Goal: Transaction & Acquisition: Purchase product/service

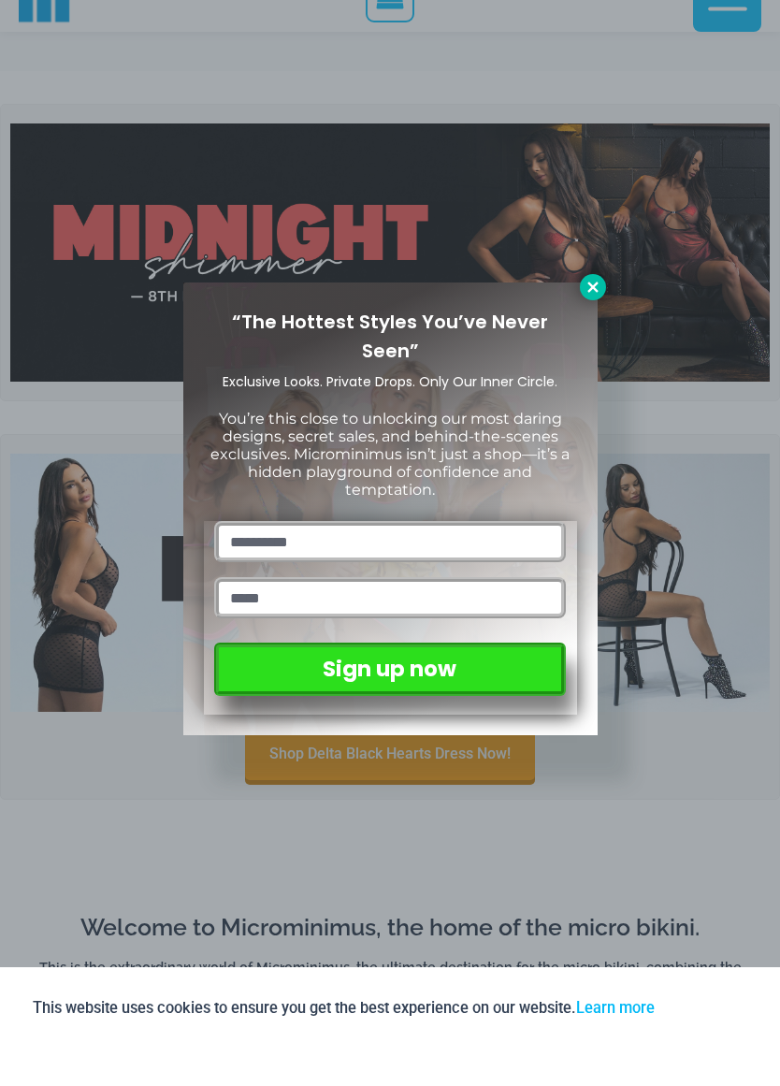
click at [596, 315] on icon at bounding box center [593, 323] width 17 height 17
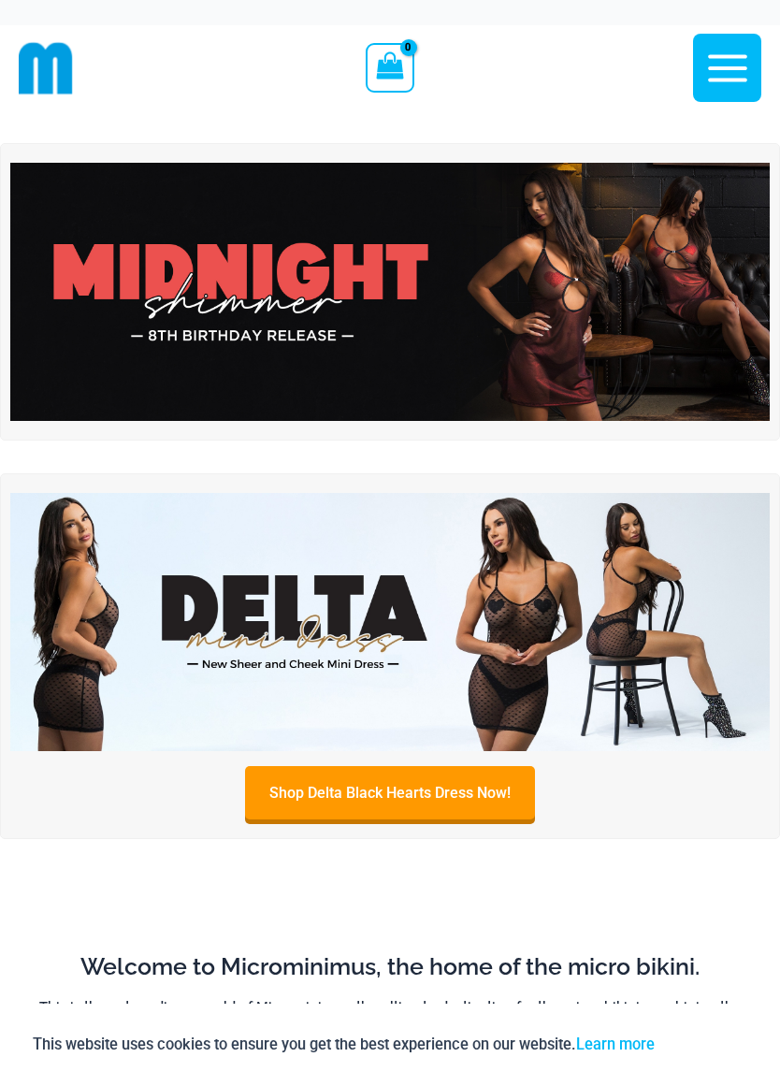
click at [279, 286] on img at bounding box center [390, 292] width 760 height 258
click at [262, 611] on img at bounding box center [390, 622] width 760 height 258
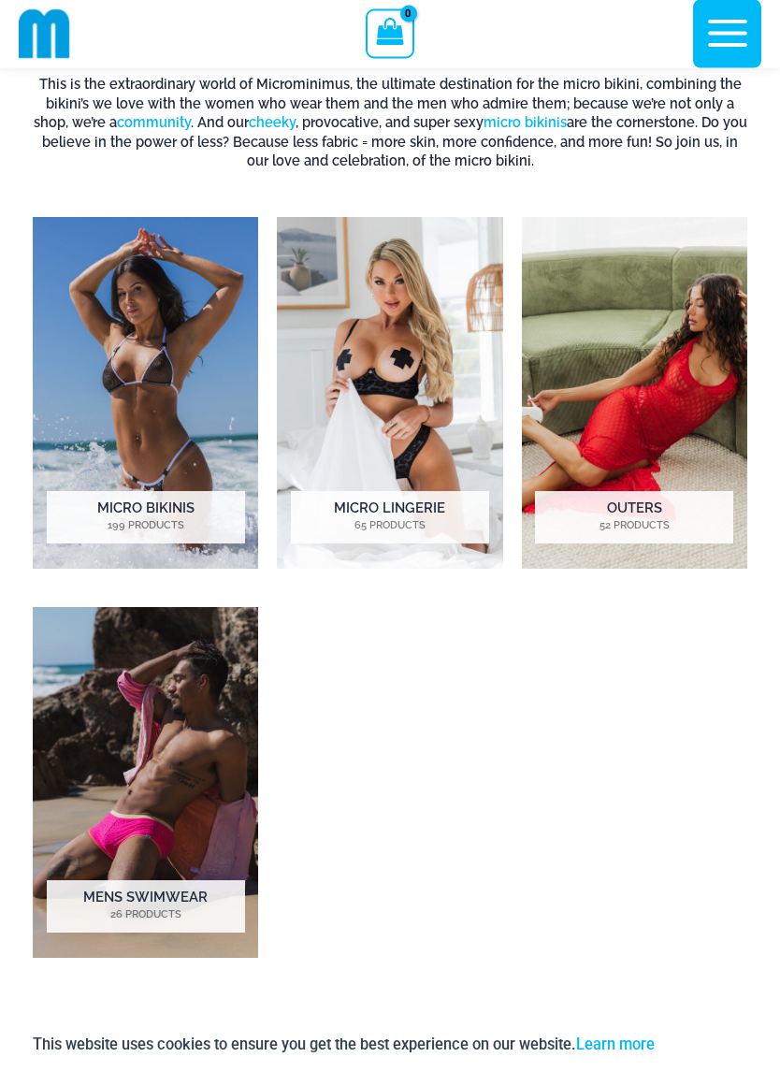
scroll to position [908, 0]
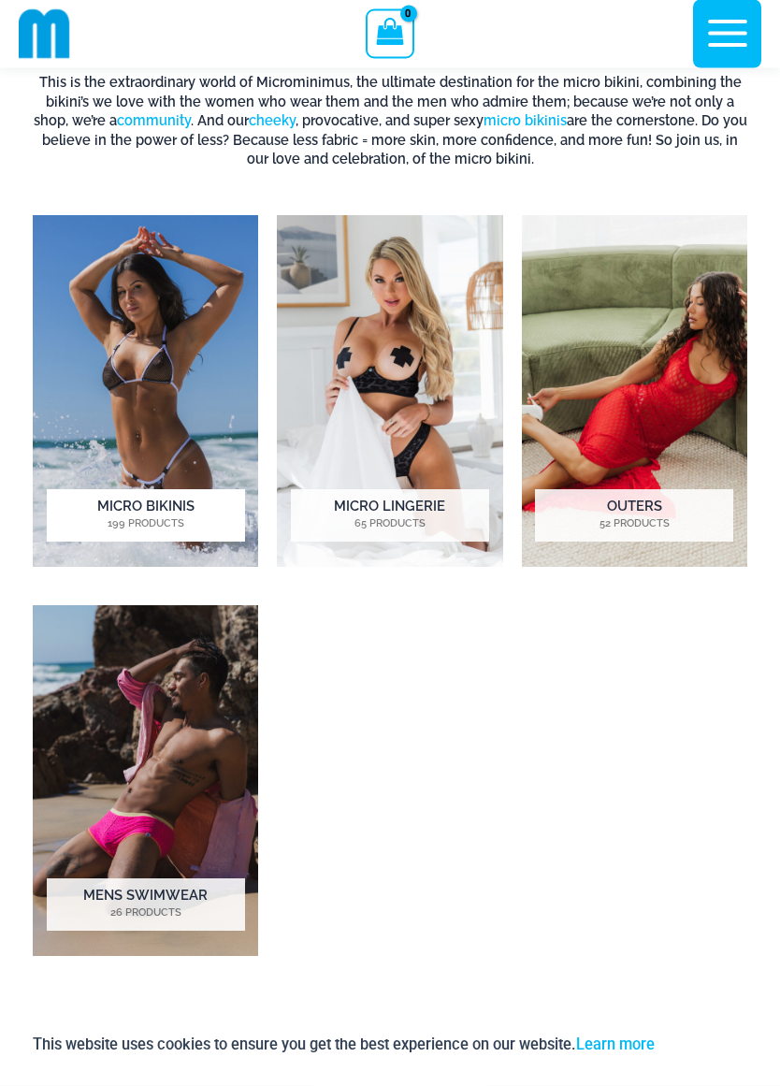
click at [111, 369] on img "Visit product category Micro Bikinis" at bounding box center [145, 391] width 225 height 351
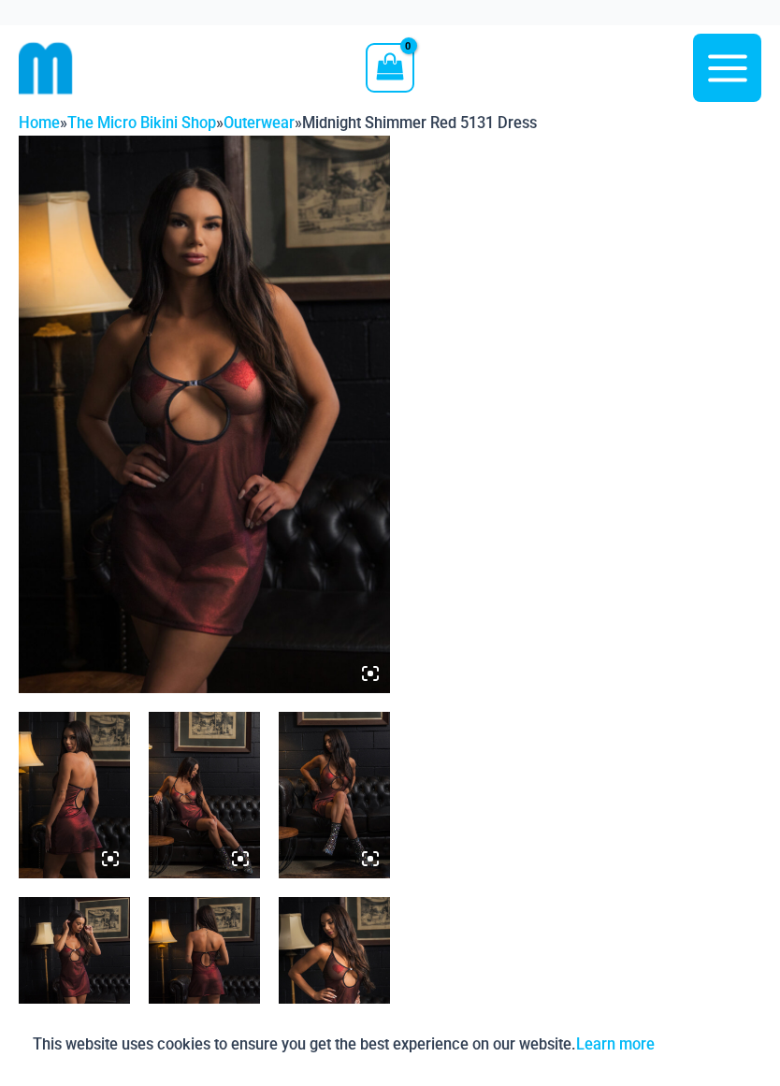
click at [174, 376] on img at bounding box center [204, 415] width 371 height 558
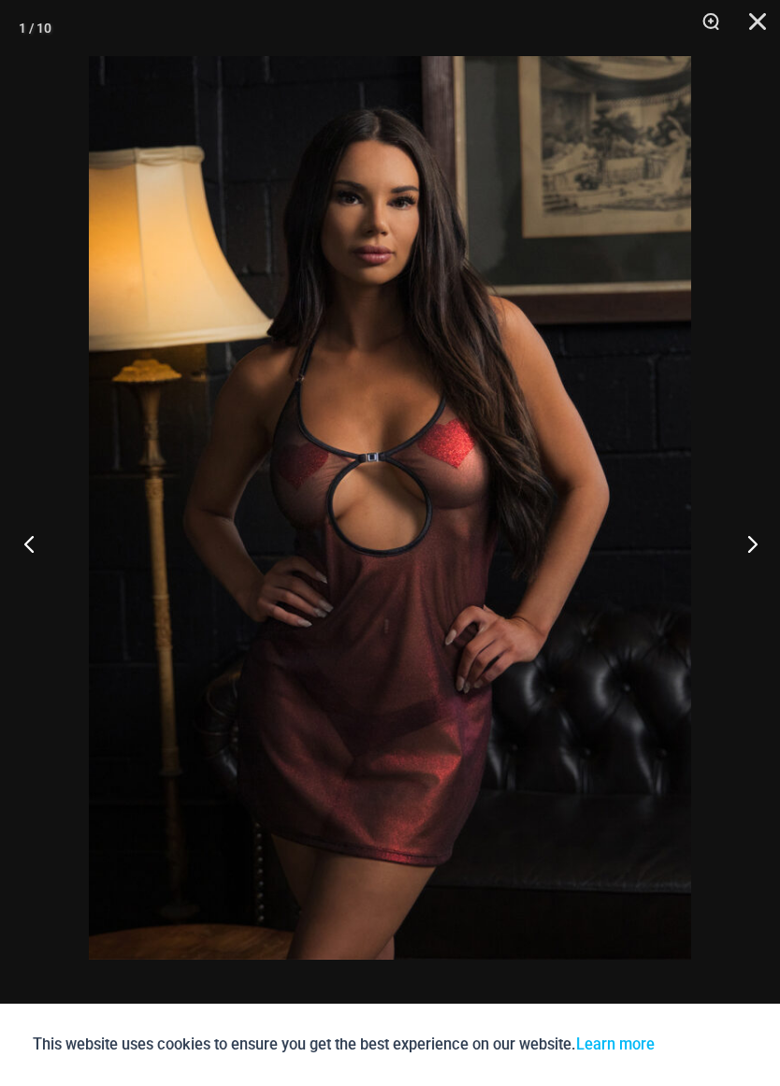
click at [34, 547] on button "Previous" at bounding box center [35, 544] width 70 height 94
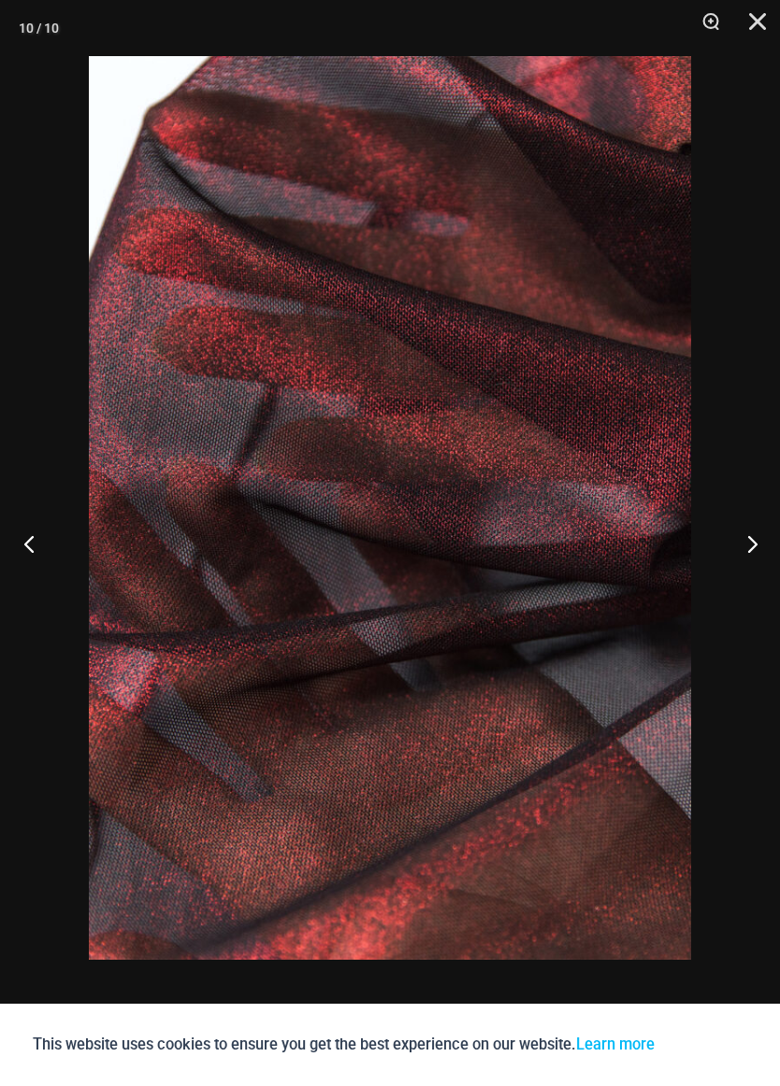
click at [20, 550] on button "Previous" at bounding box center [35, 544] width 70 height 94
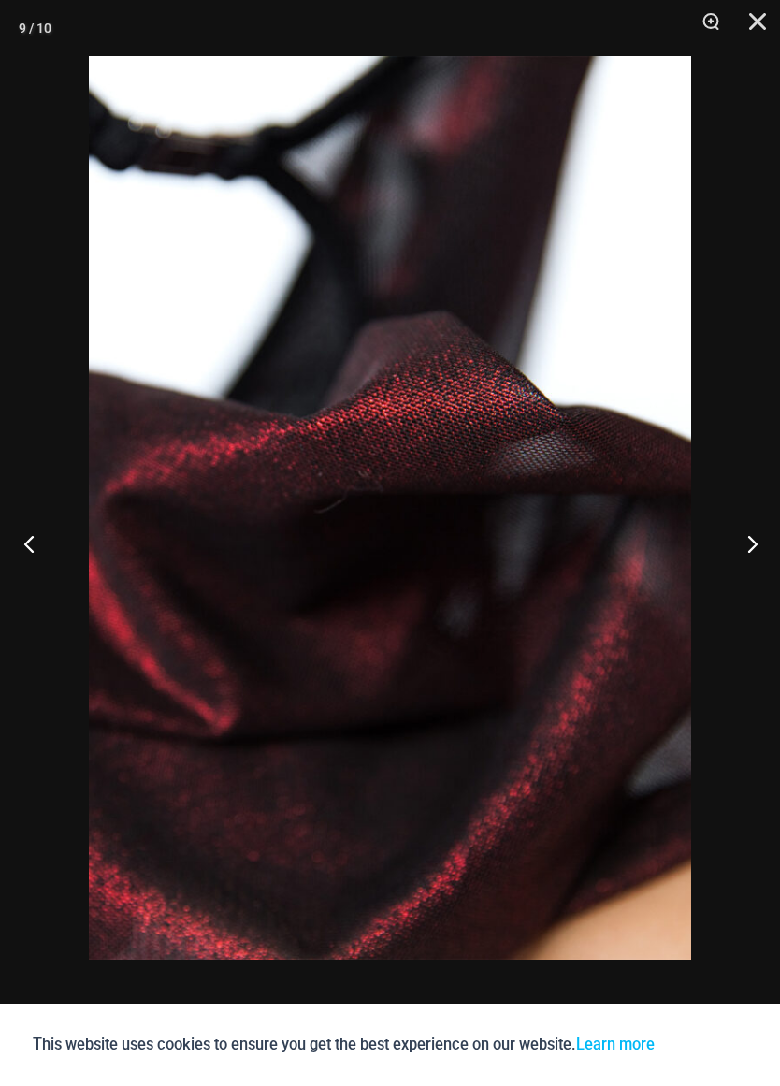
click at [35, 542] on button "Previous" at bounding box center [35, 544] width 70 height 94
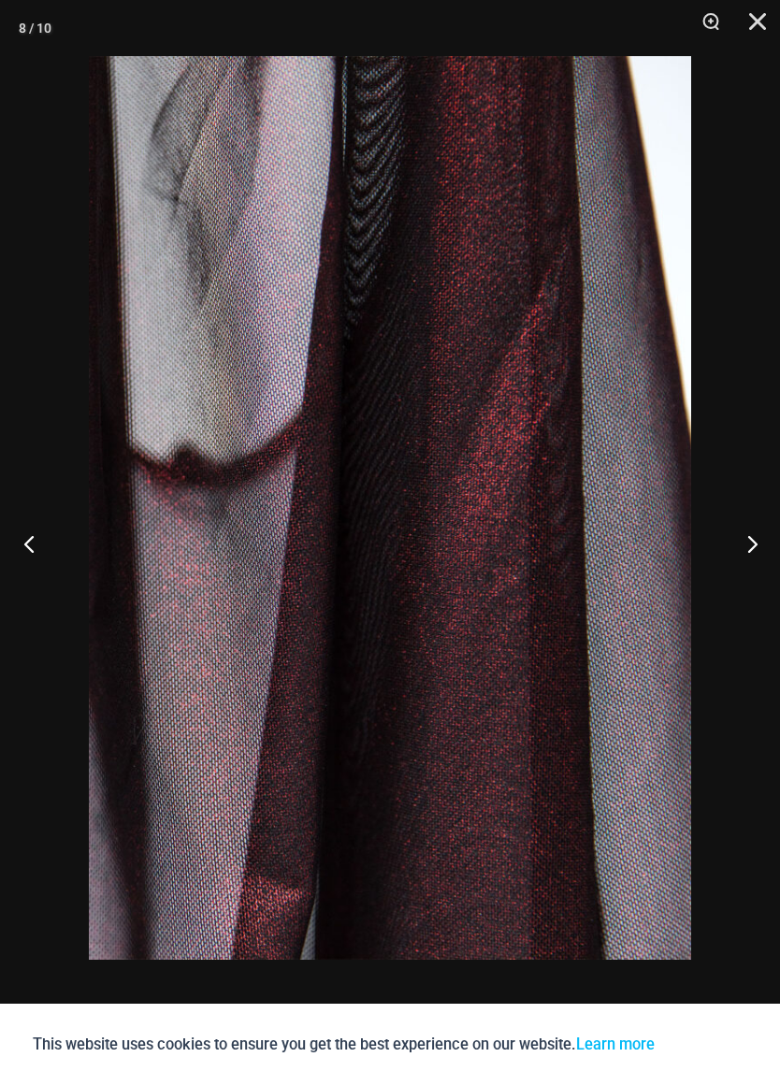
click at [31, 540] on button "Previous" at bounding box center [35, 544] width 70 height 94
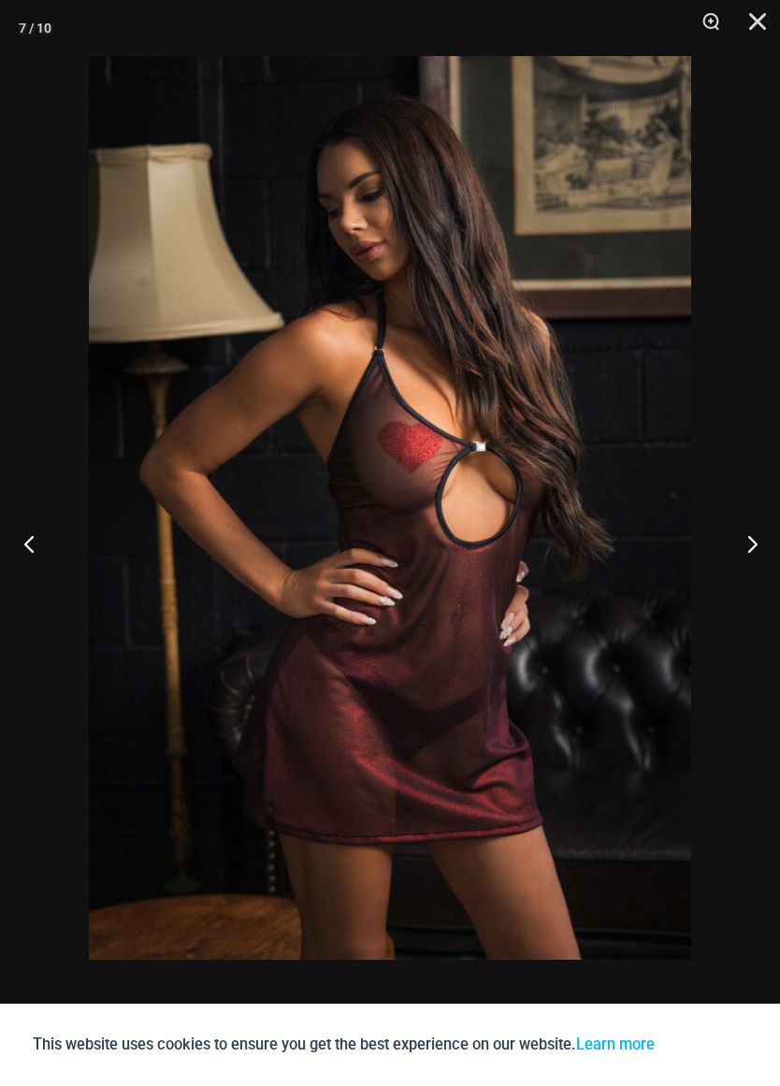
click at [38, 545] on button "Previous" at bounding box center [35, 544] width 70 height 94
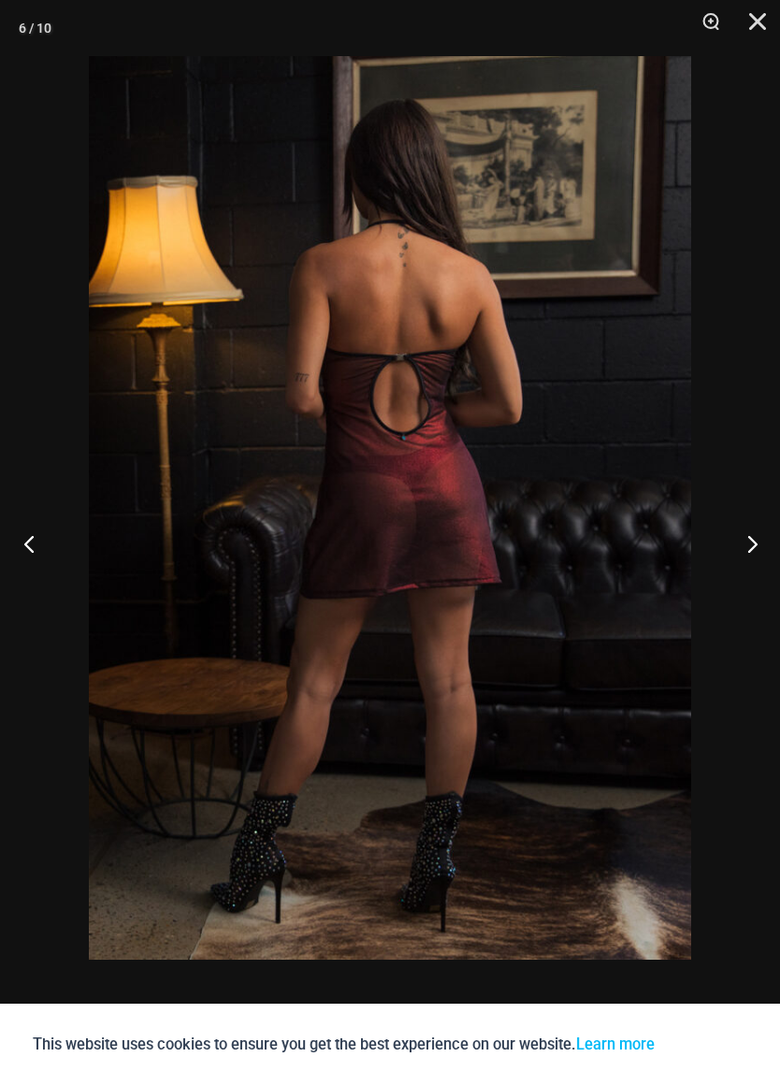
click at [35, 542] on button "Previous" at bounding box center [35, 544] width 70 height 94
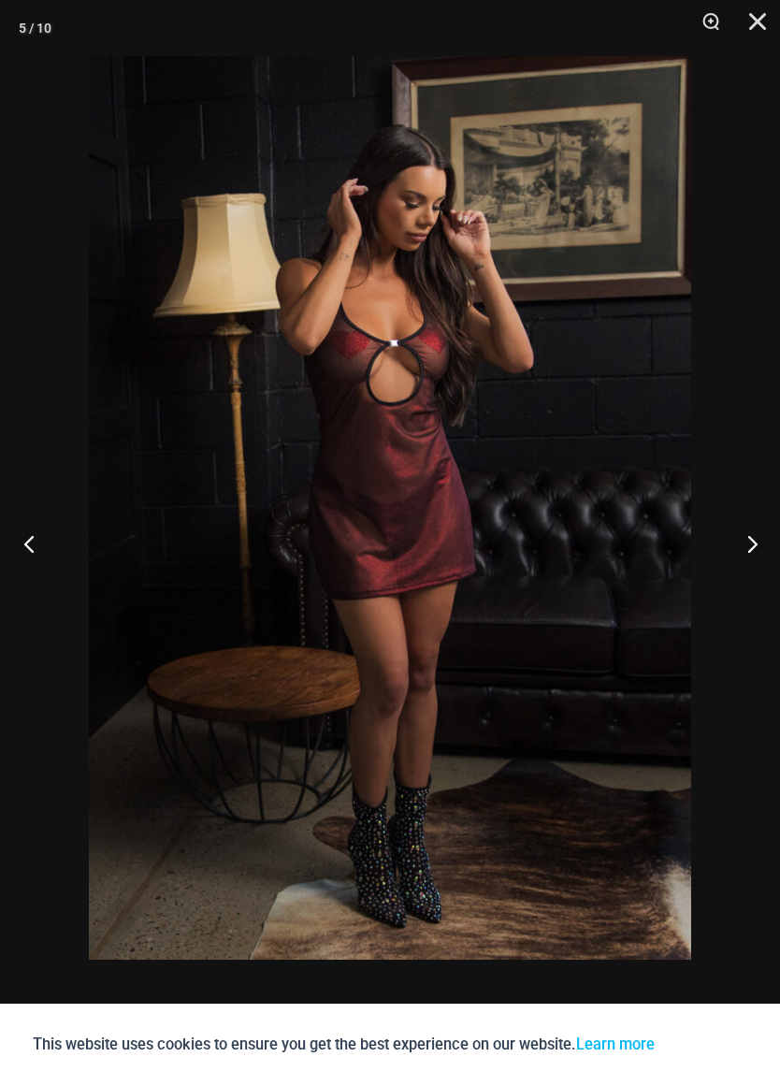
click at [26, 531] on button "Previous" at bounding box center [35, 544] width 70 height 94
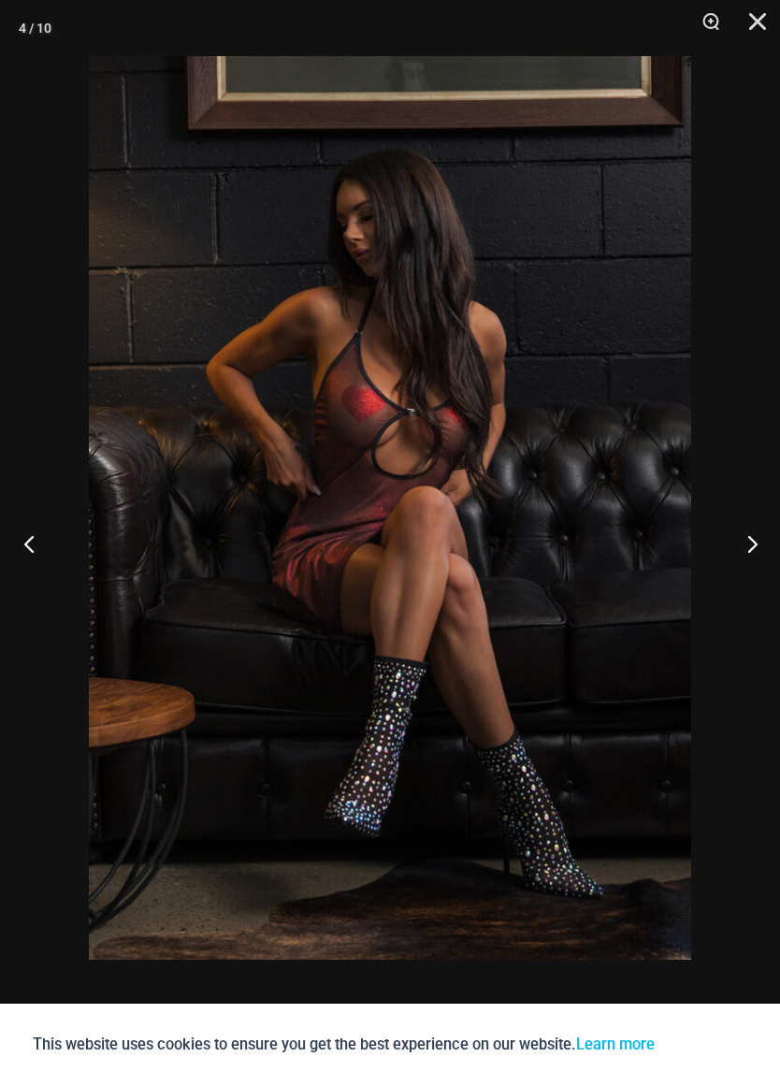
click at [28, 535] on button "Previous" at bounding box center [35, 544] width 70 height 94
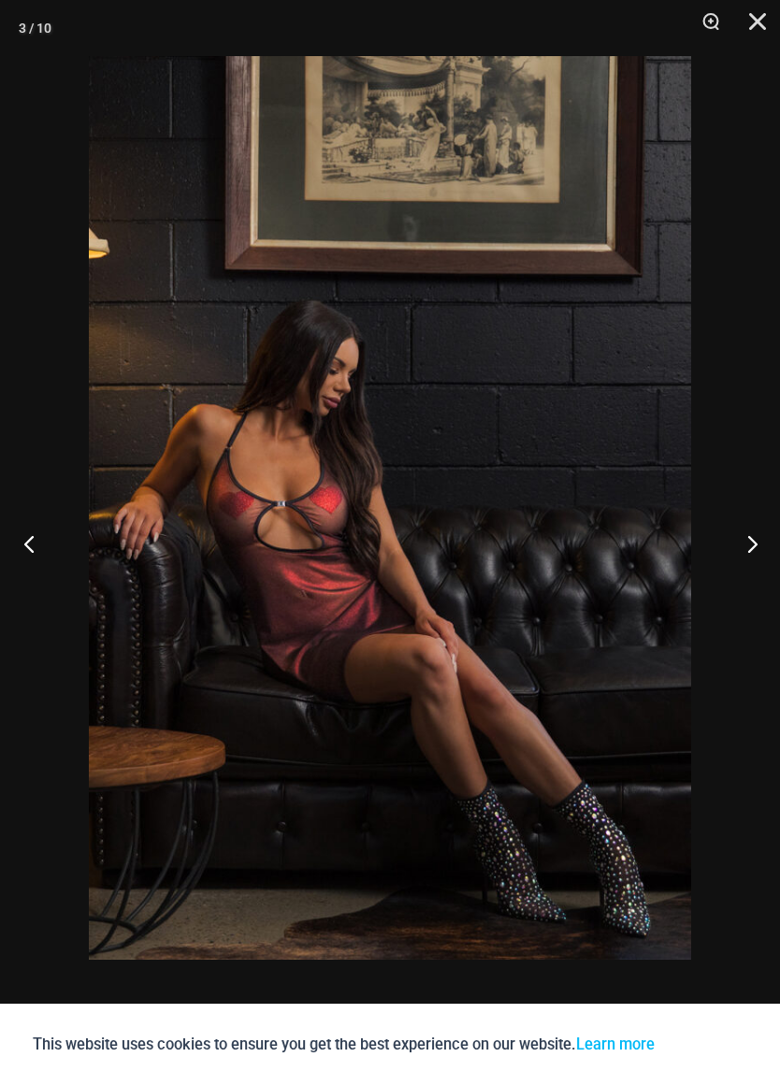
click at [31, 545] on button "Previous" at bounding box center [35, 544] width 70 height 94
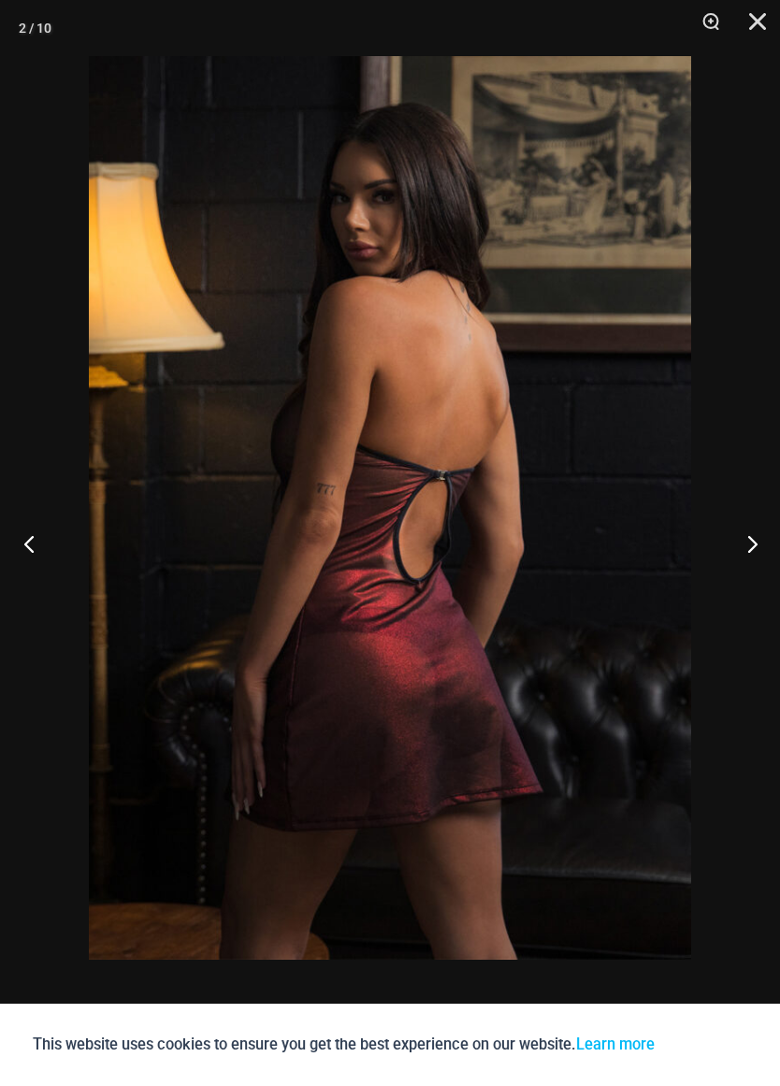
click at [23, 528] on button "Previous" at bounding box center [35, 544] width 70 height 94
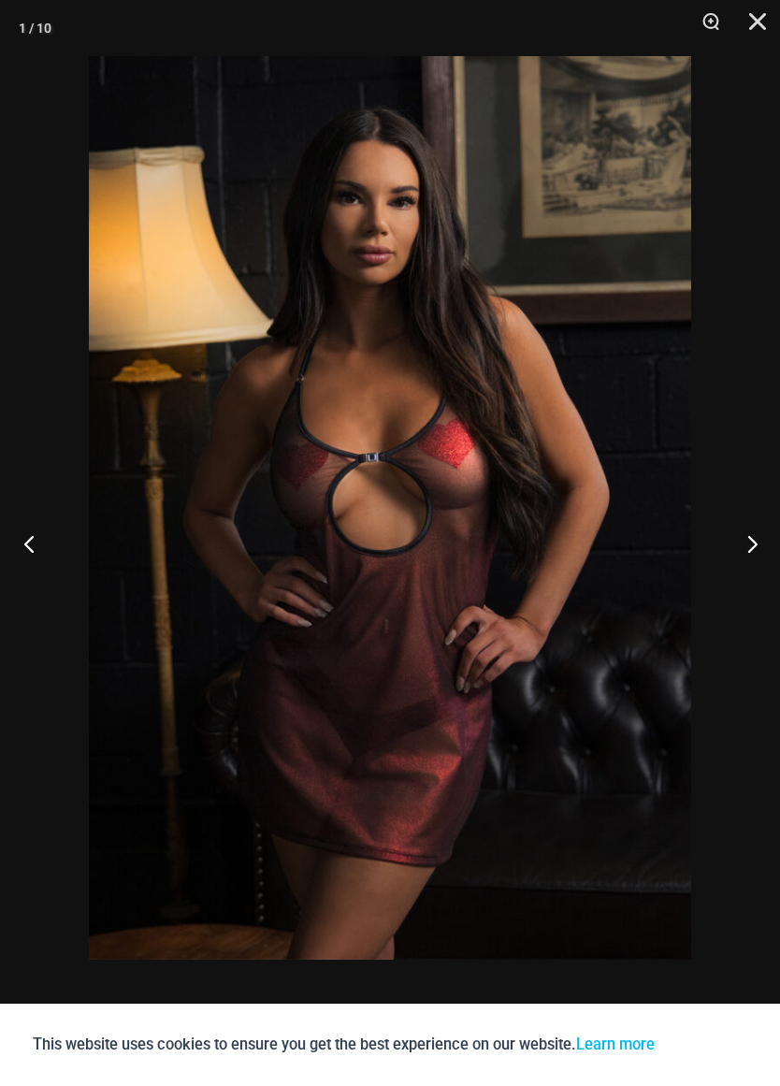
click at [30, 525] on button "Previous" at bounding box center [35, 544] width 70 height 94
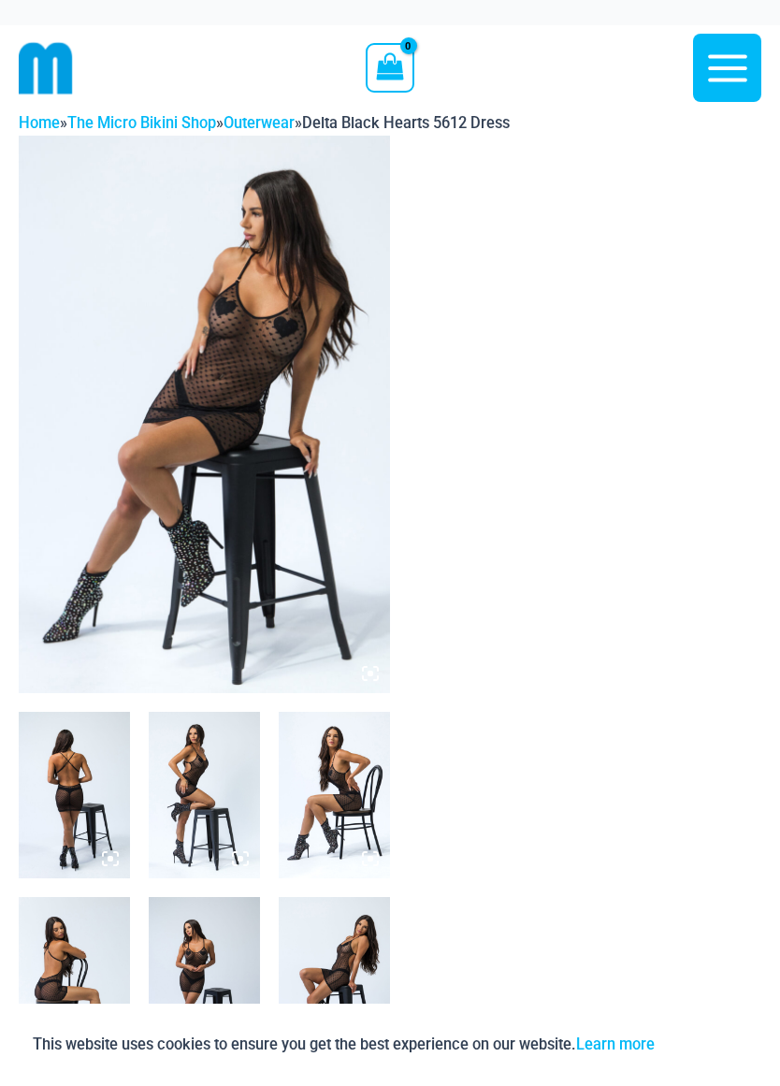
click at [222, 417] on img at bounding box center [204, 415] width 371 height 558
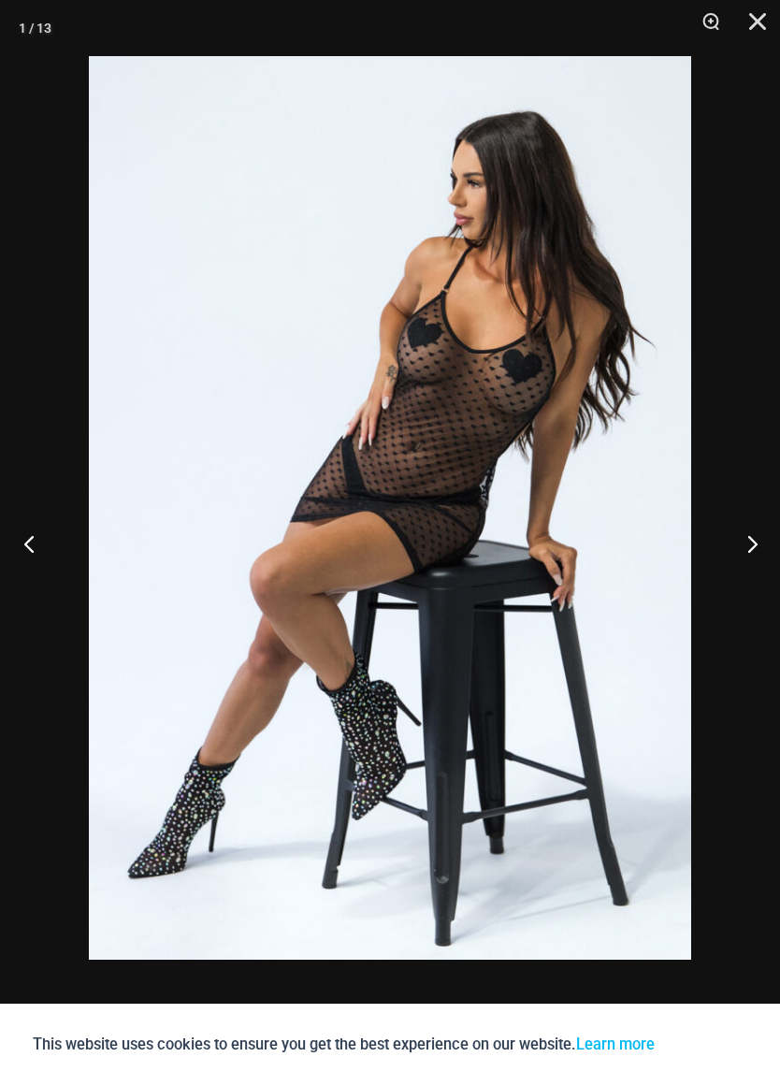
click at [33, 546] on button "Previous" at bounding box center [35, 544] width 70 height 94
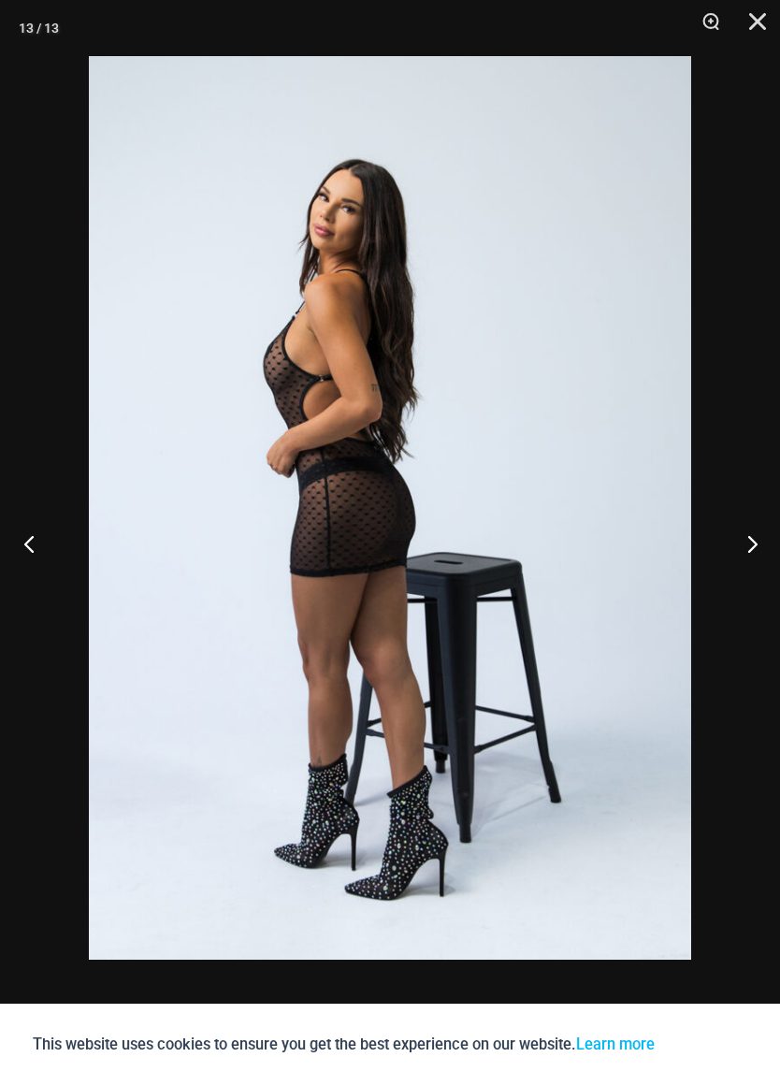
click at [34, 547] on button "Previous" at bounding box center [35, 544] width 70 height 94
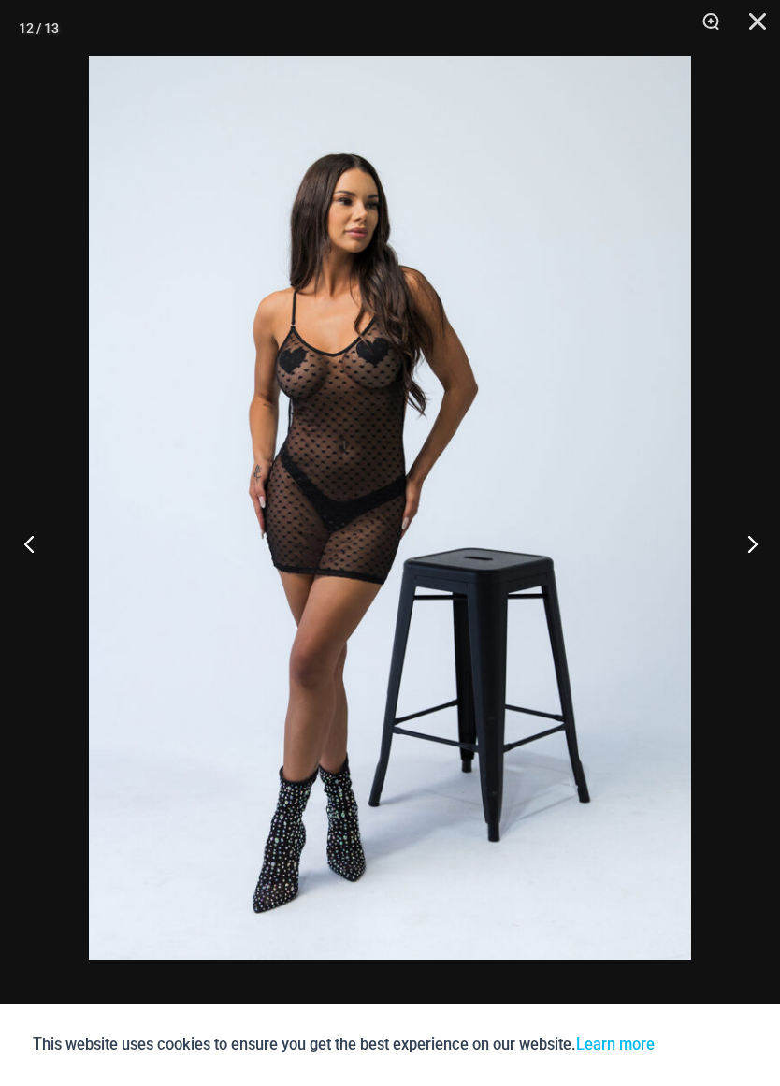
click at [33, 542] on button "Previous" at bounding box center [35, 544] width 70 height 94
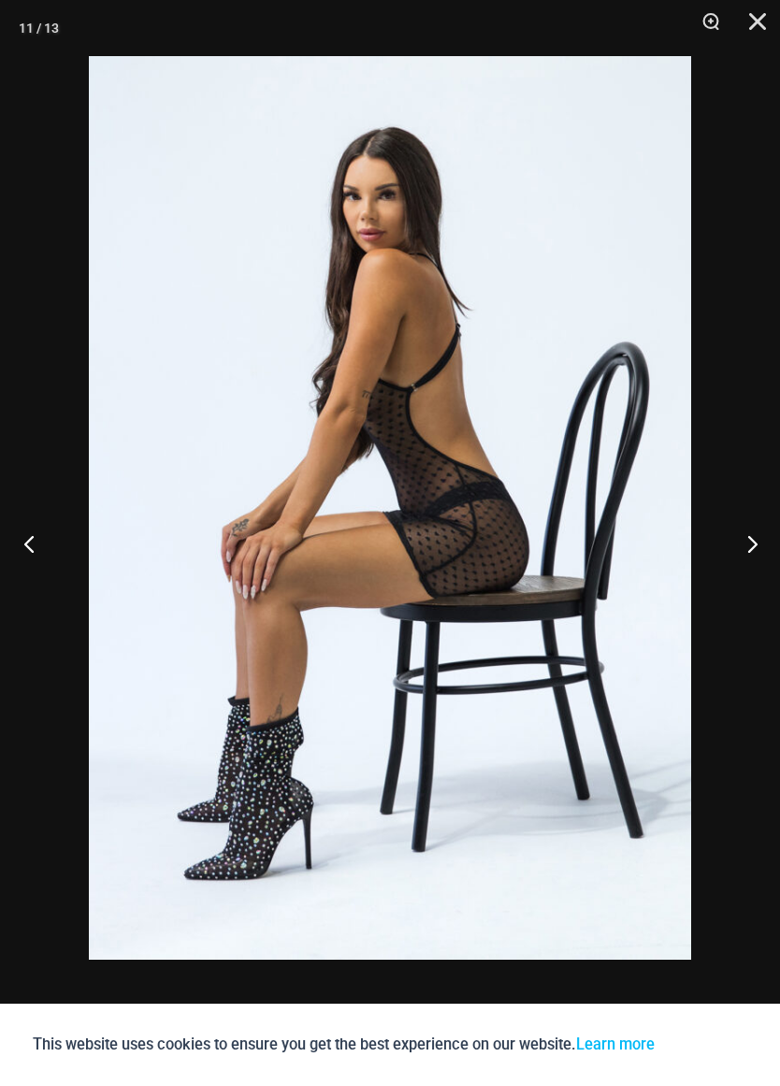
click at [28, 534] on button "Previous" at bounding box center [35, 544] width 70 height 94
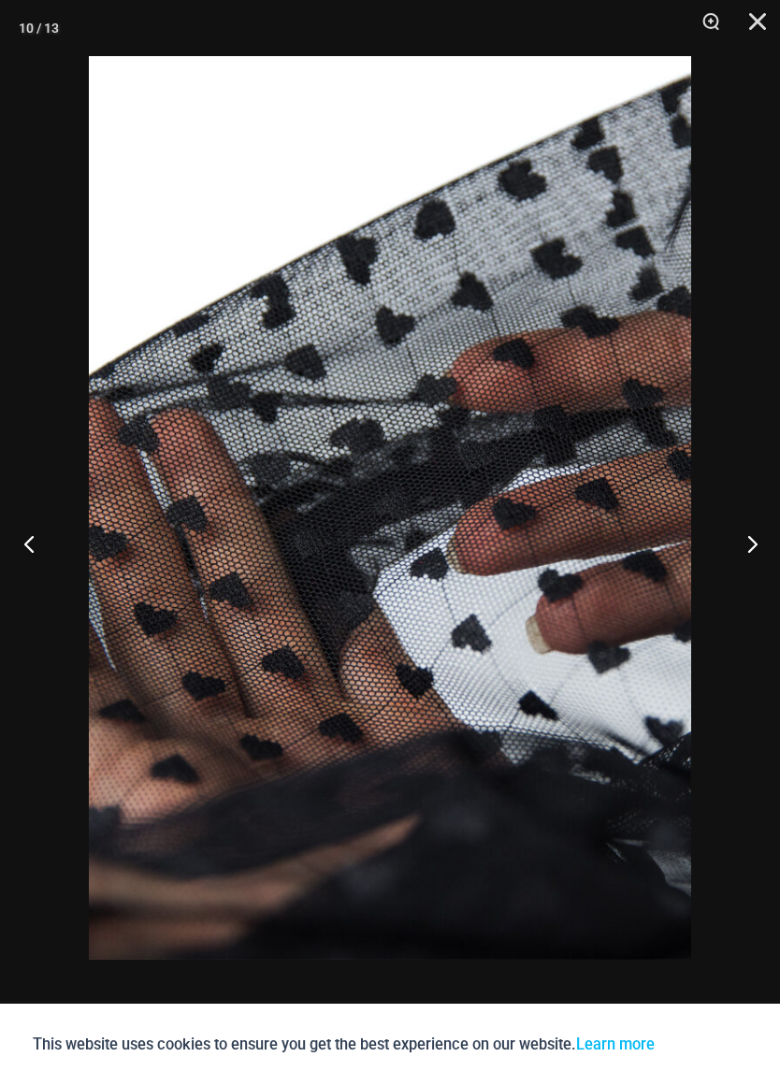
click at [26, 529] on button "Previous" at bounding box center [35, 544] width 70 height 94
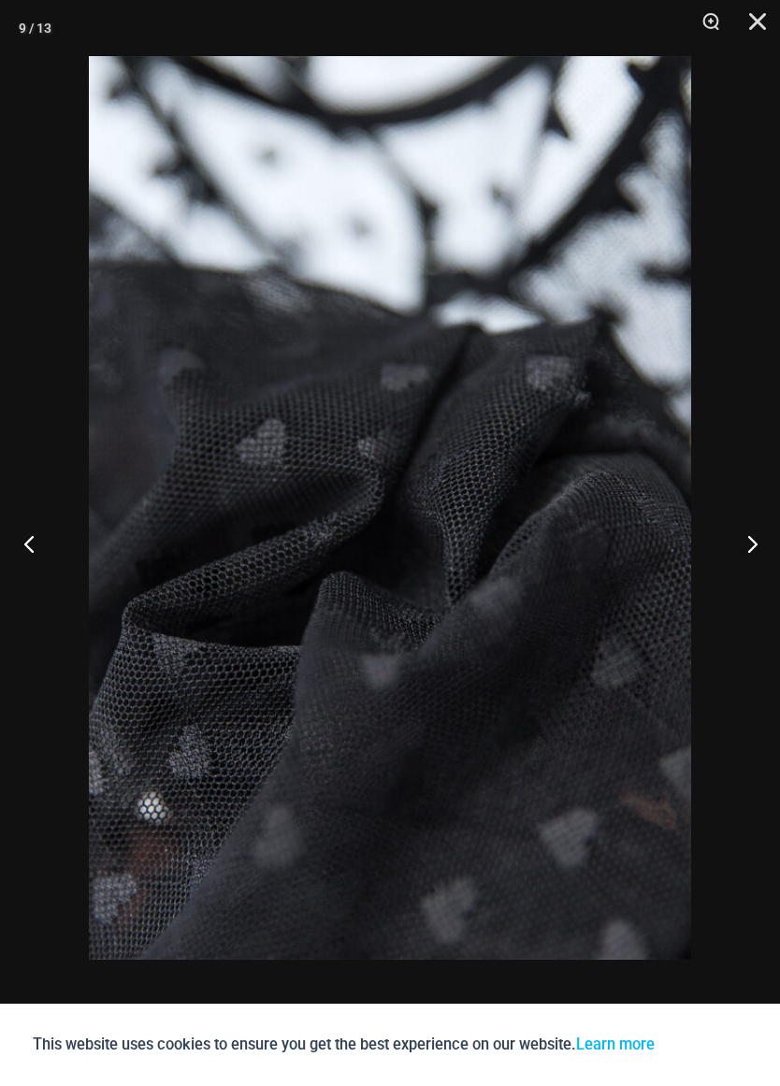
click at [36, 541] on button "Previous" at bounding box center [35, 544] width 70 height 94
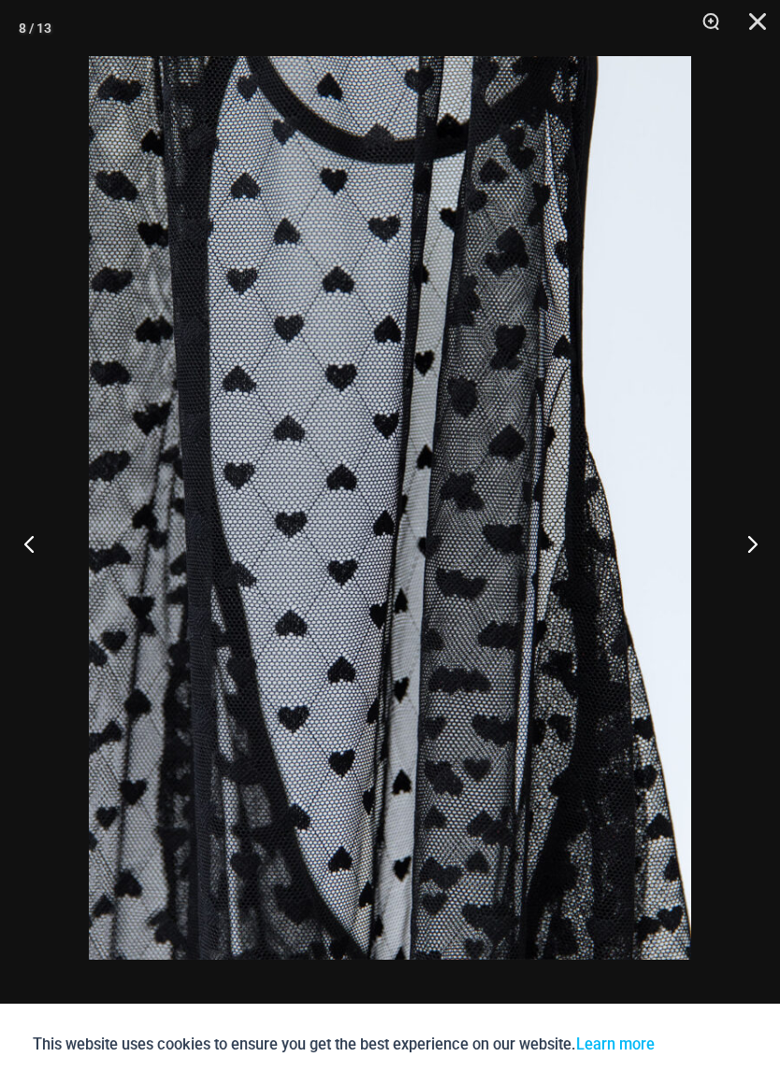
click at [28, 529] on button "Previous" at bounding box center [35, 544] width 70 height 94
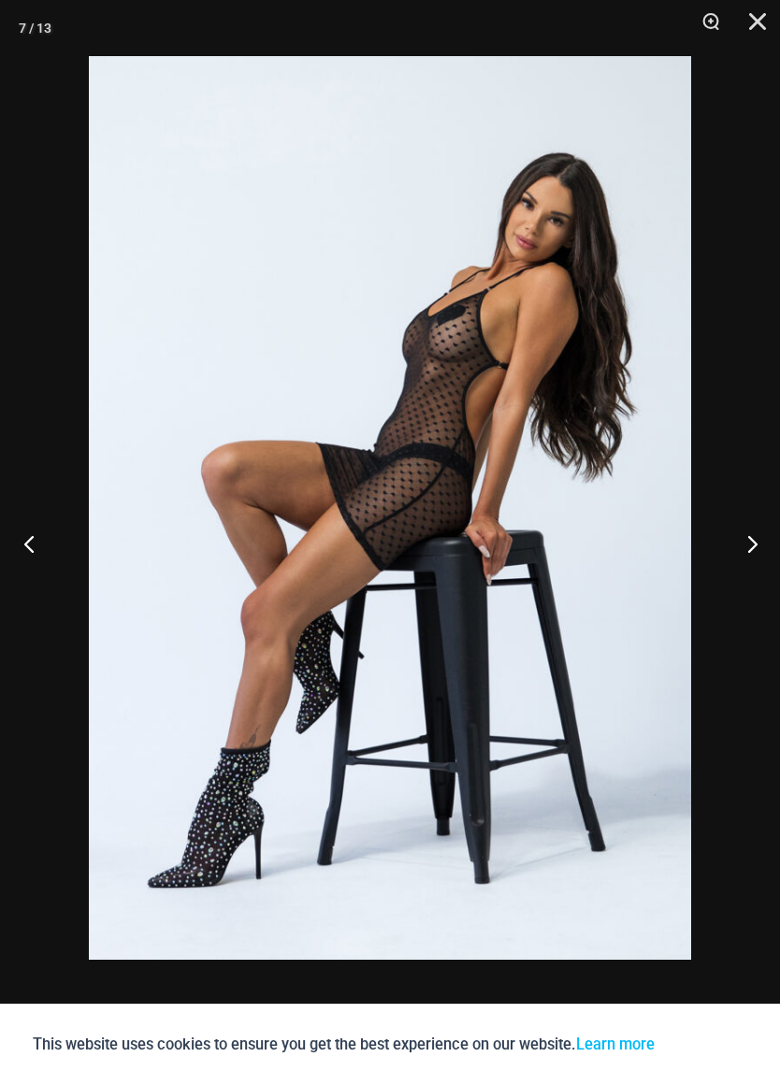
click at [37, 537] on button "Previous" at bounding box center [35, 544] width 70 height 94
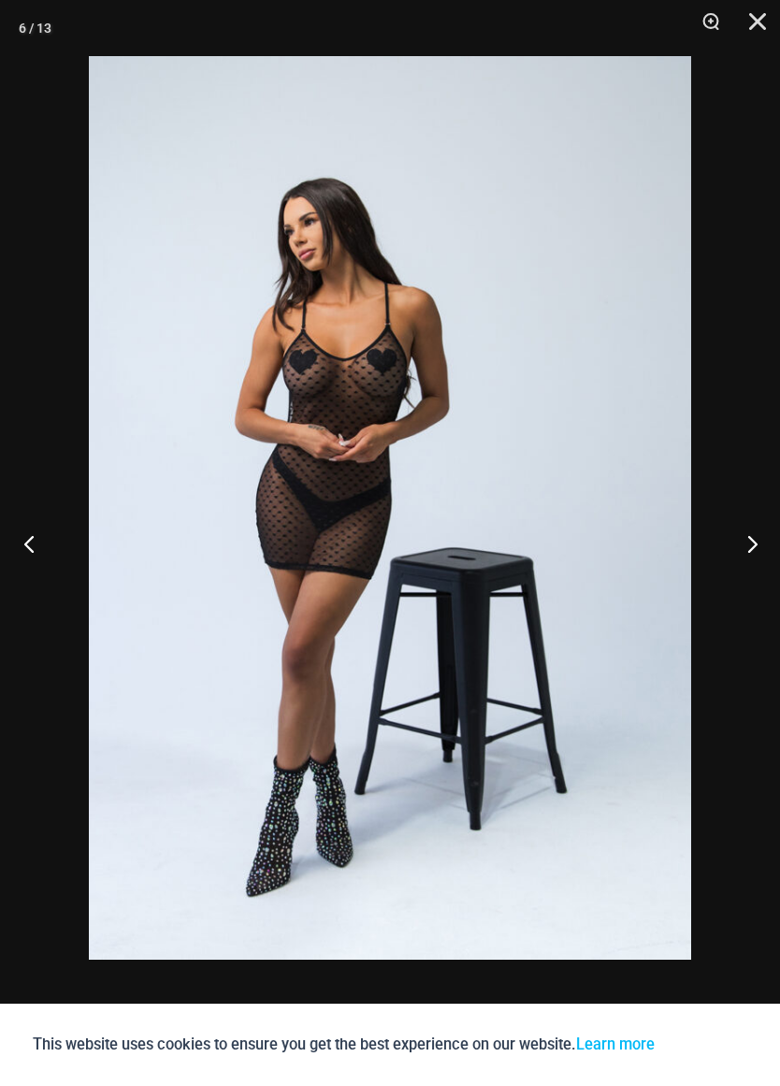
click at [31, 529] on button "Previous" at bounding box center [35, 544] width 70 height 94
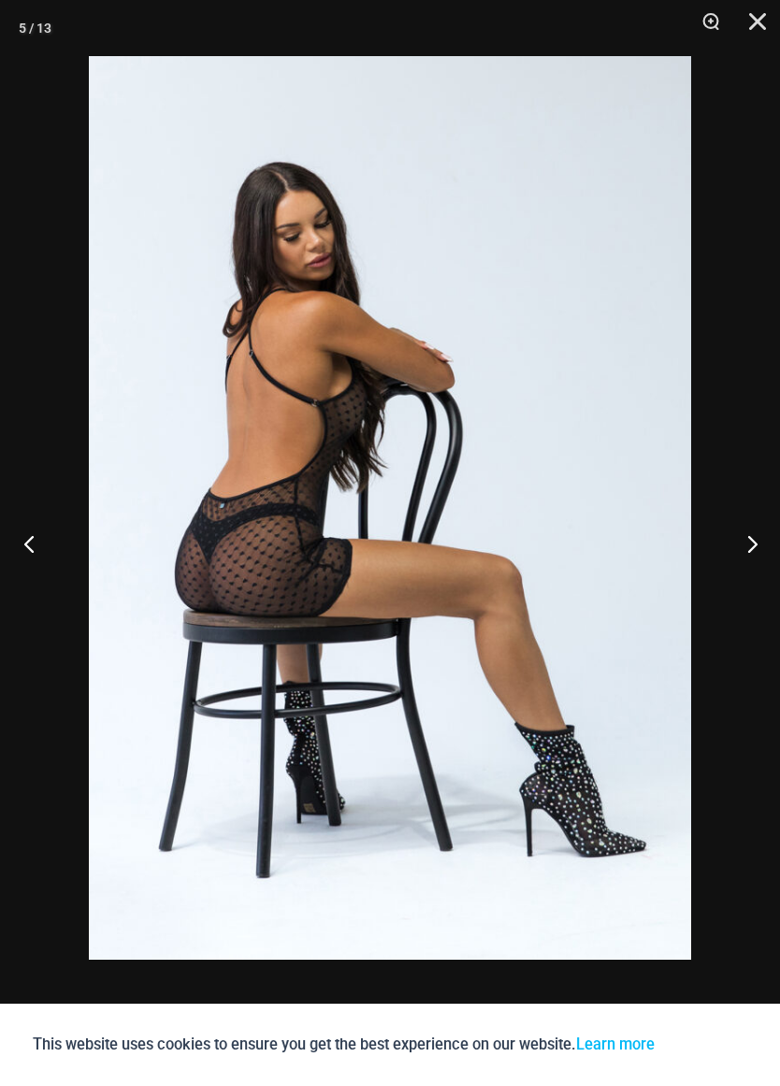
click at [36, 539] on button "Previous" at bounding box center [35, 544] width 70 height 94
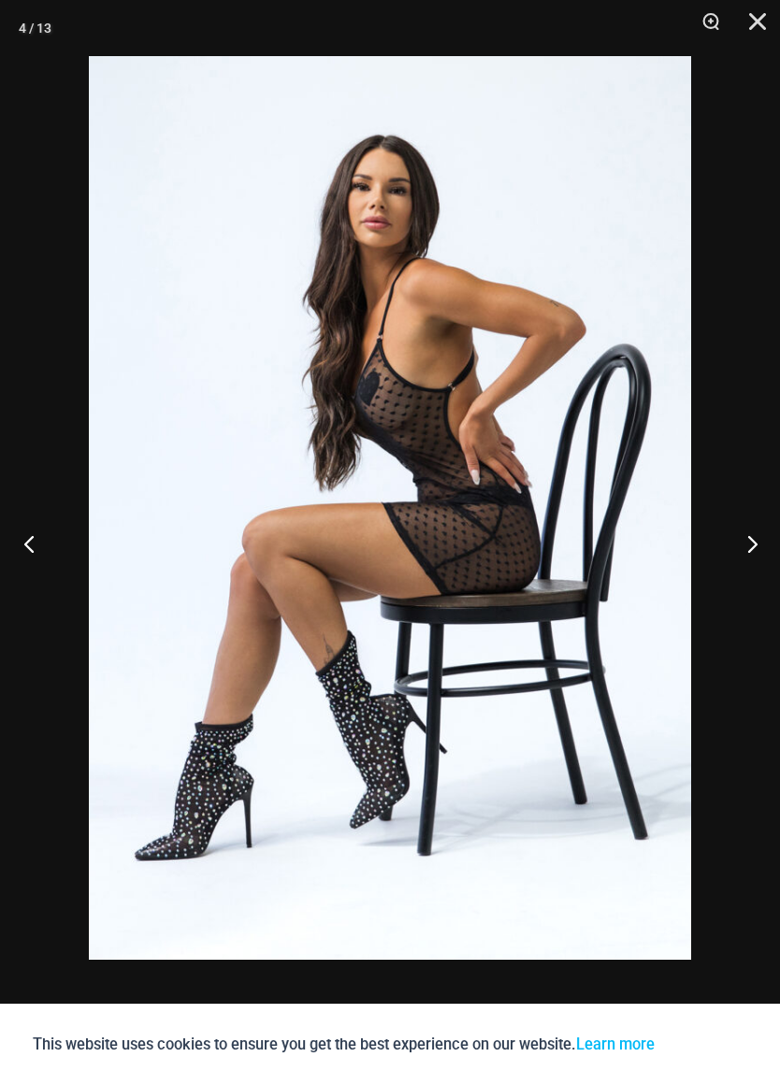
click at [22, 520] on button "Previous" at bounding box center [35, 544] width 70 height 94
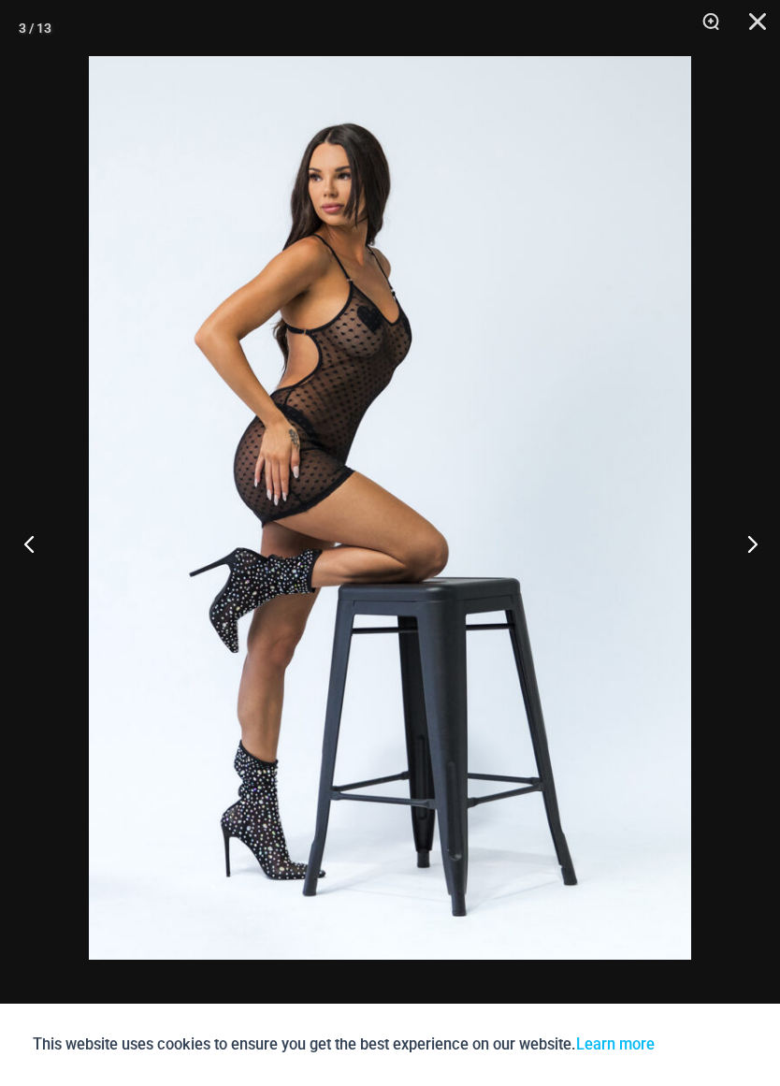
click at [36, 529] on button "Previous" at bounding box center [35, 544] width 70 height 94
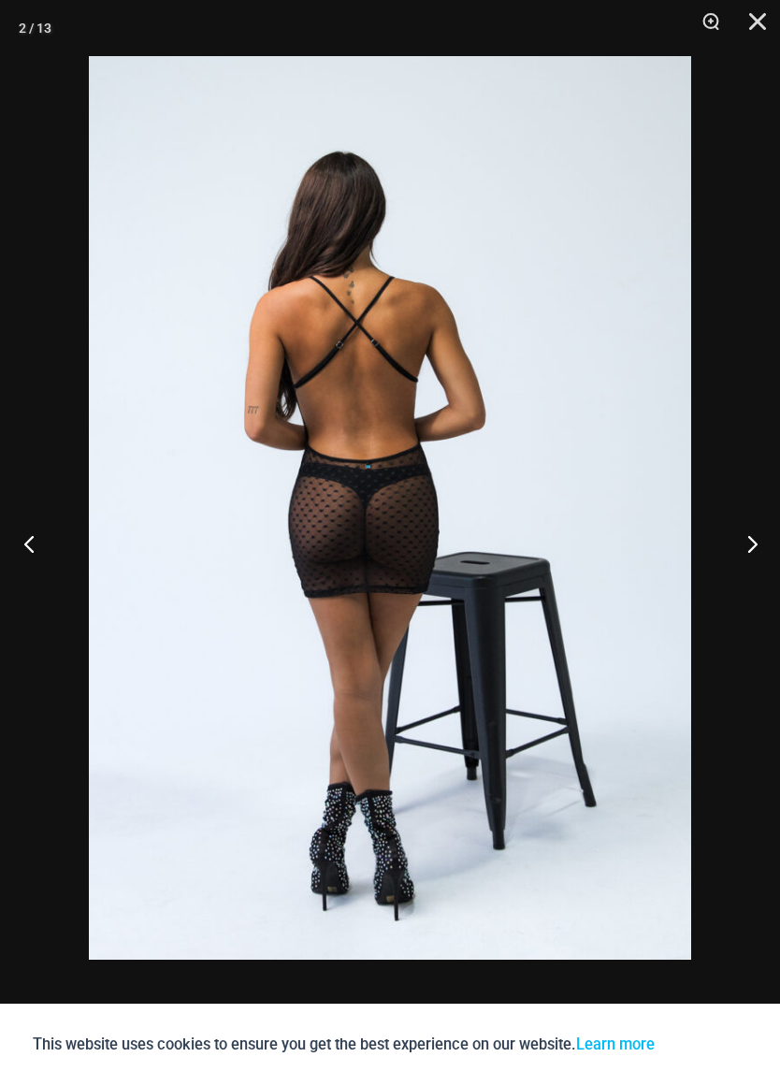
click at [22, 529] on button "Previous" at bounding box center [35, 544] width 70 height 94
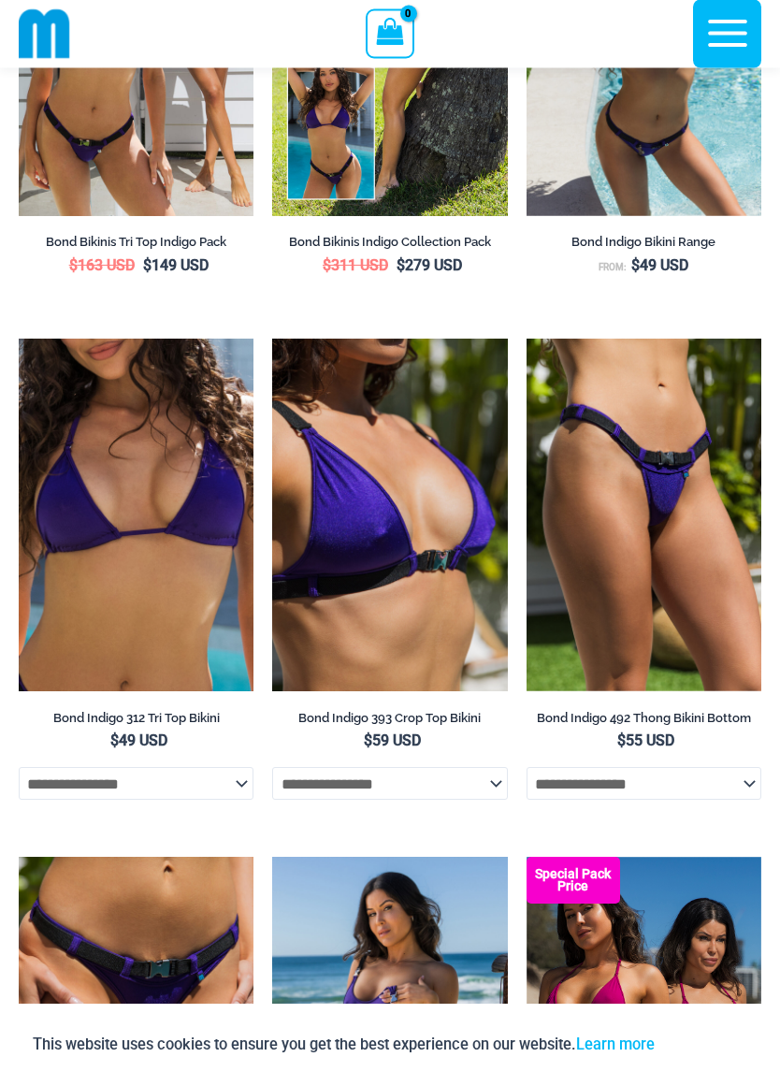
scroll to position [827, 0]
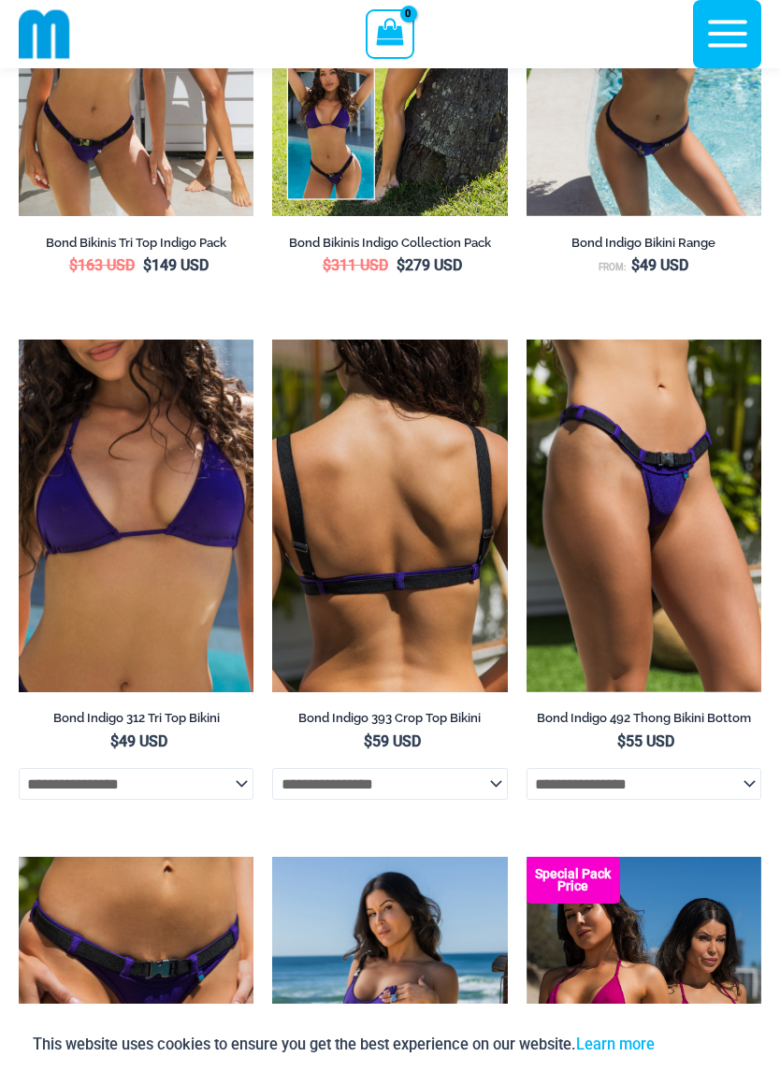
click at [357, 605] on img at bounding box center [389, 516] width 235 height 353
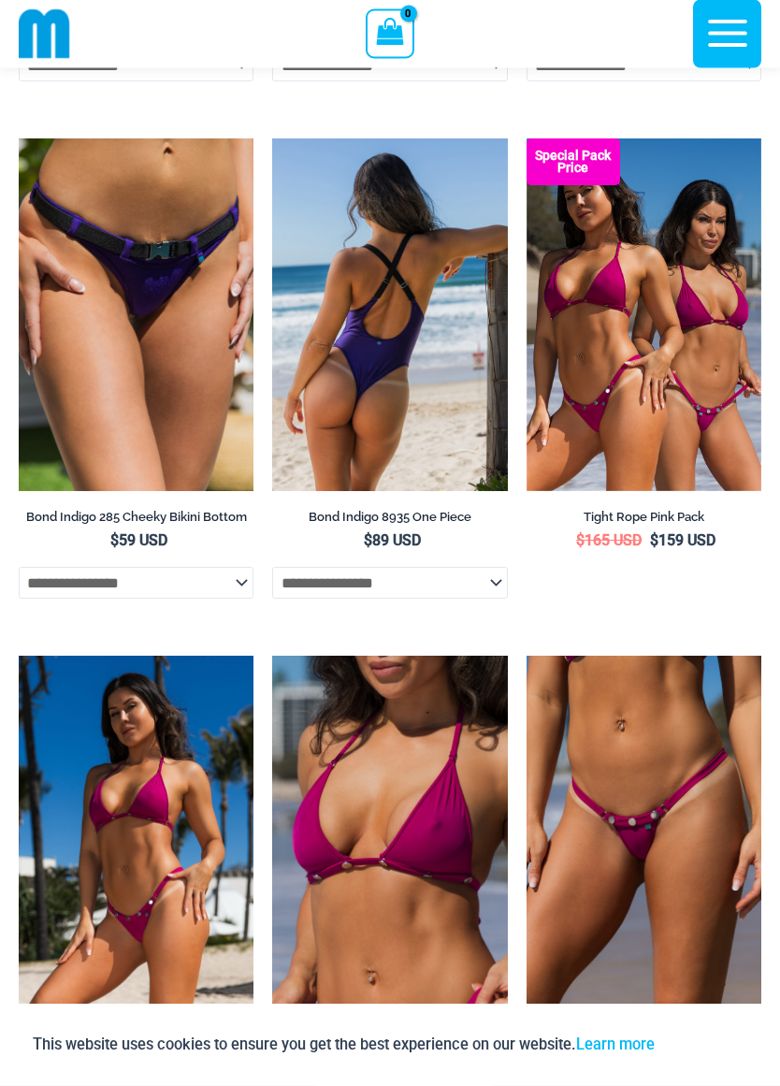
scroll to position [1546, 0]
click at [373, 379] on img at bounding box center [389, 314] width 235 height 353
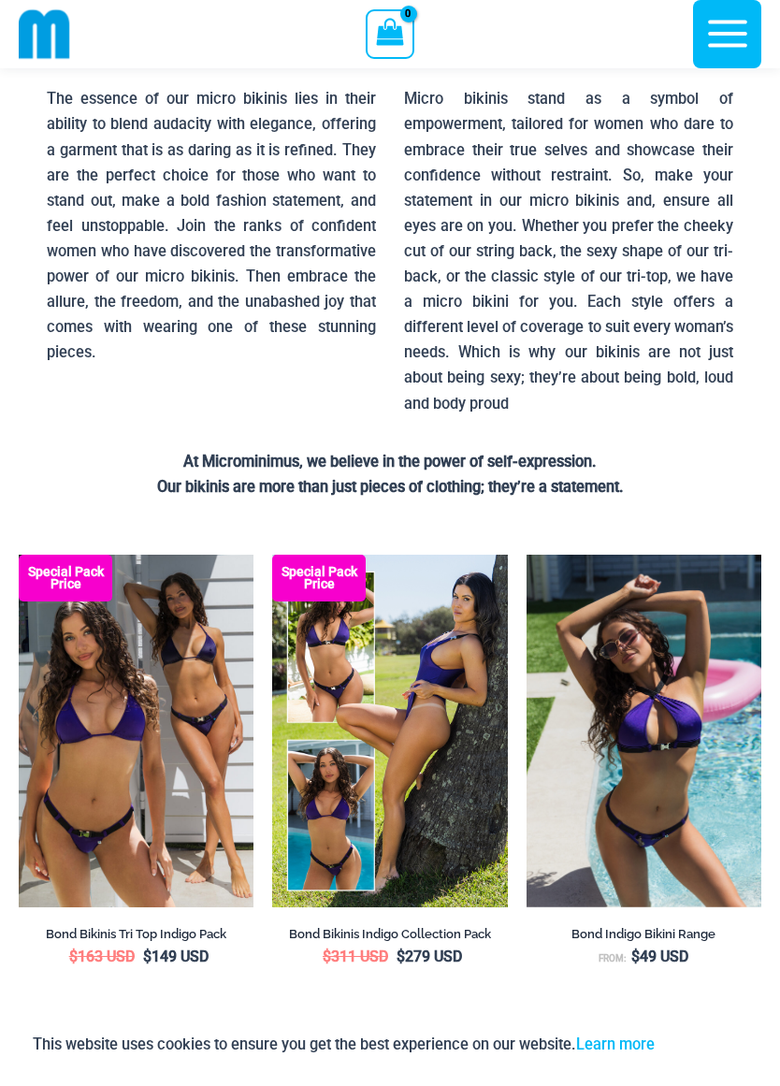
scroll to position [0, 0]
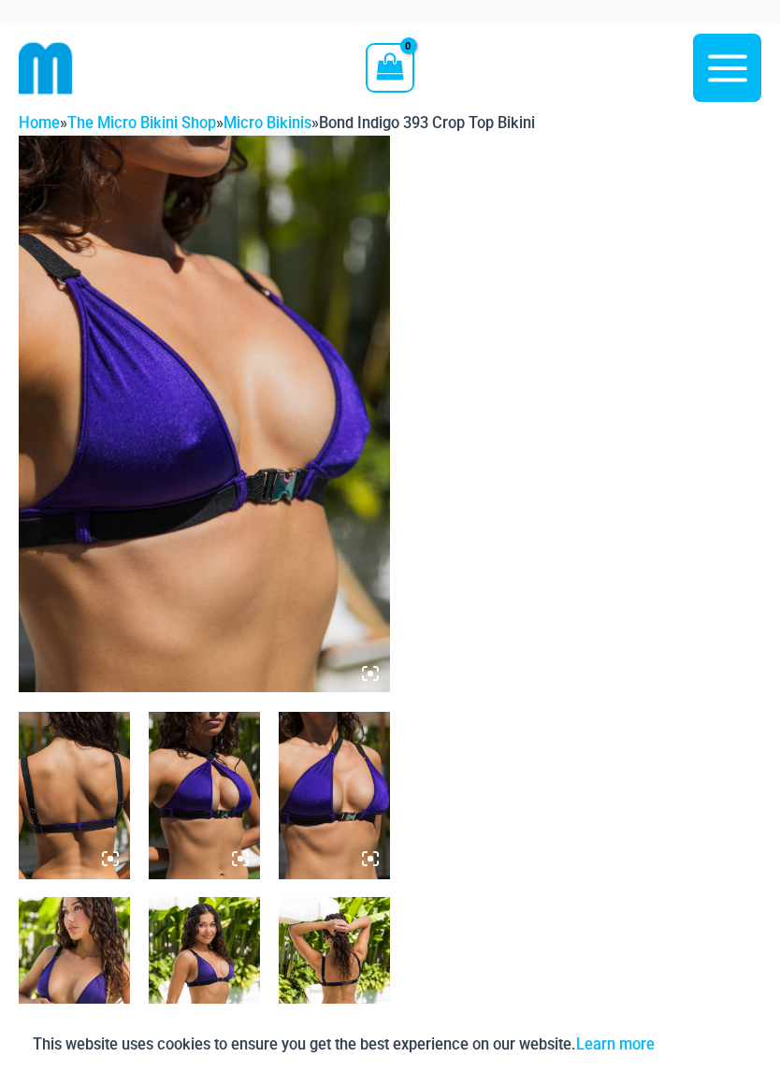
click at [133, 472] on img at bounding box center [204, 415] width 371 height 558
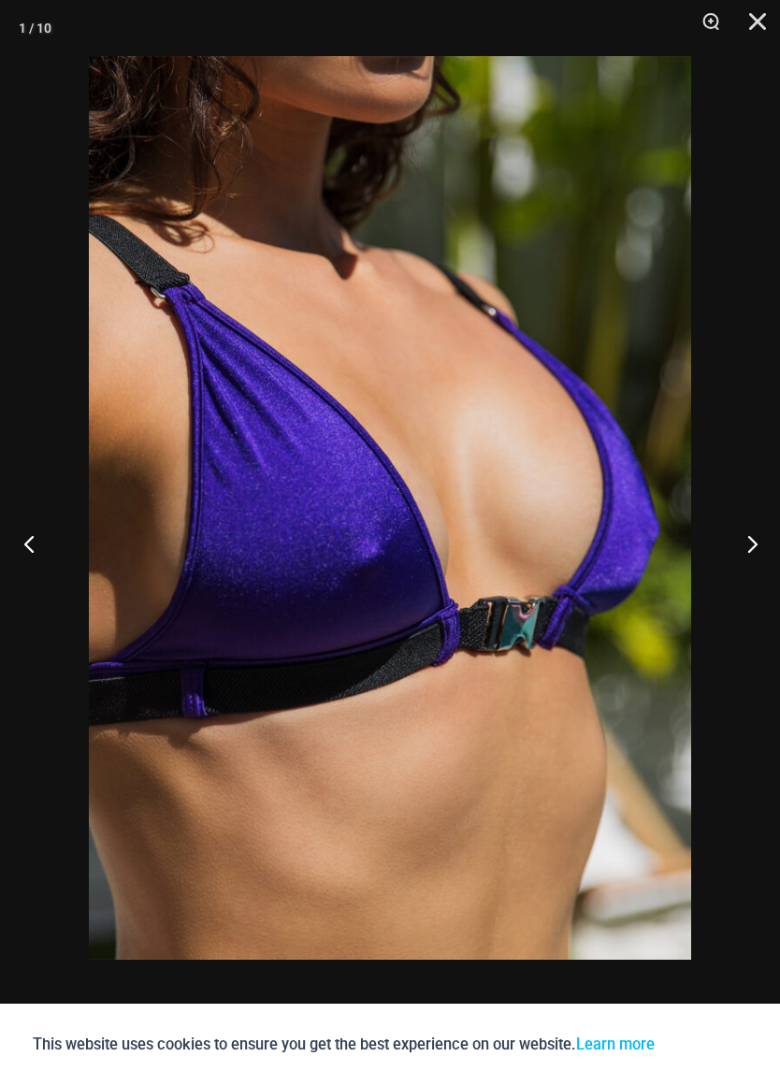
click at [22, 550] on button "Previous" at bounding box center [35, 544] width 70 height 94
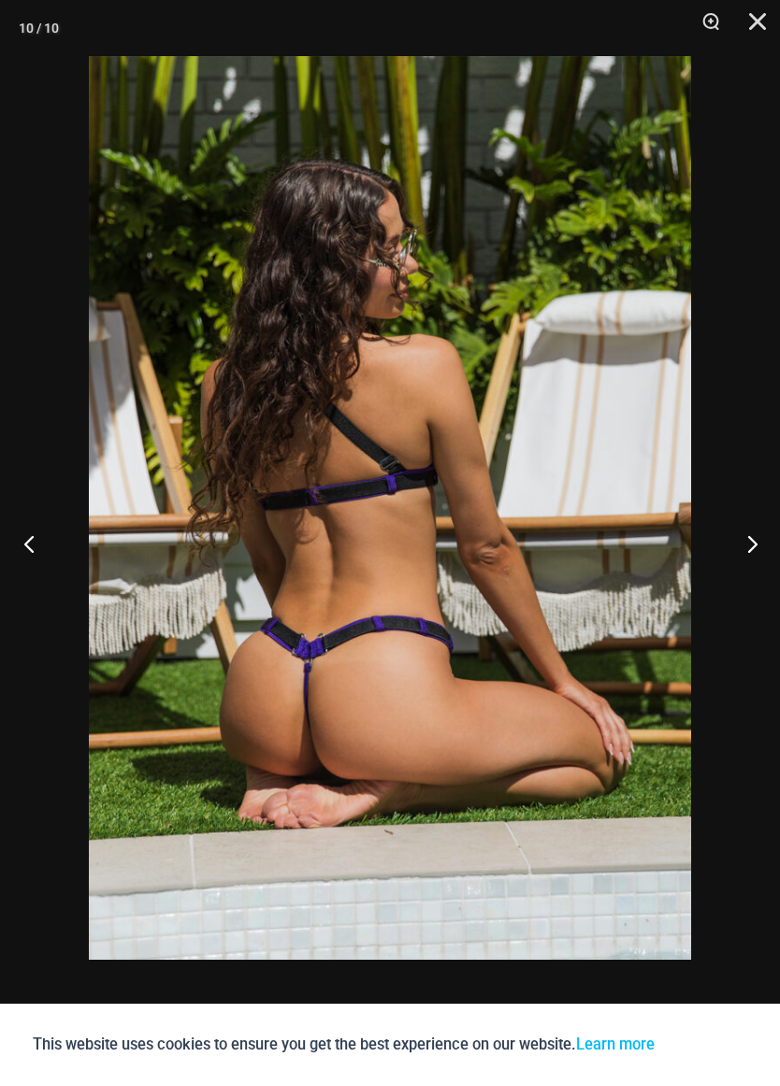
click at [49, 546] on button "Previous" at bounding box center [35, 544] width 70 height 94
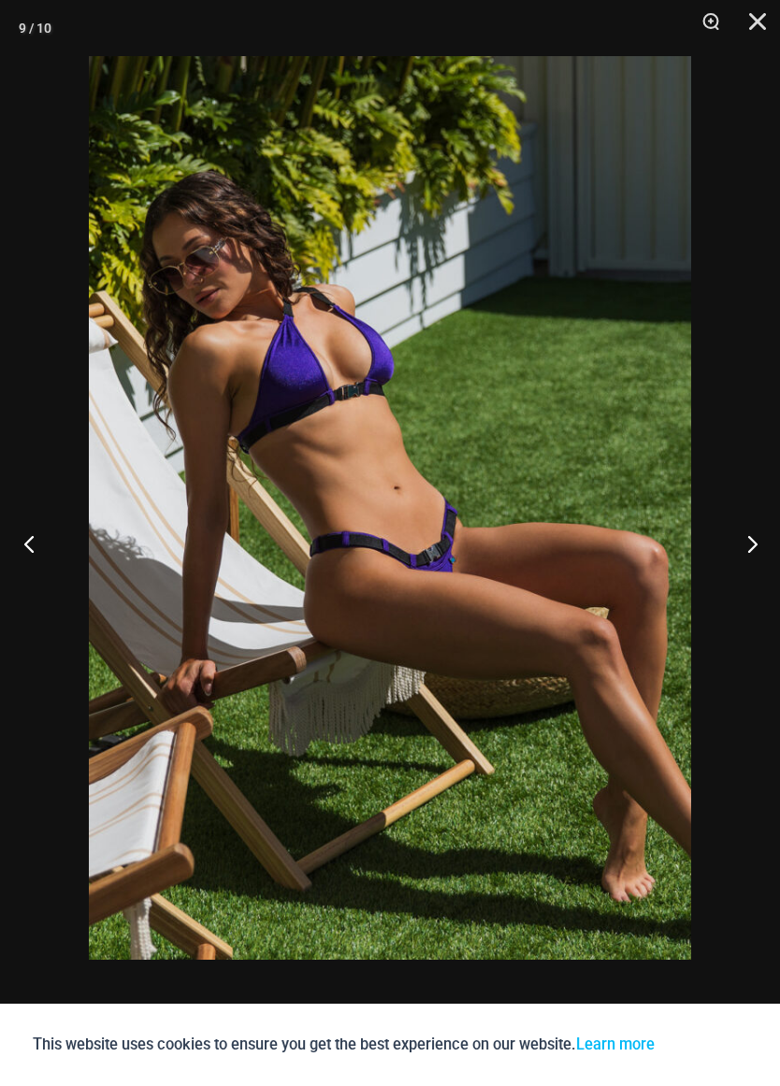
click at [49, 554] on button "Previous" at bounding box center [35, 544] width 70 height 94
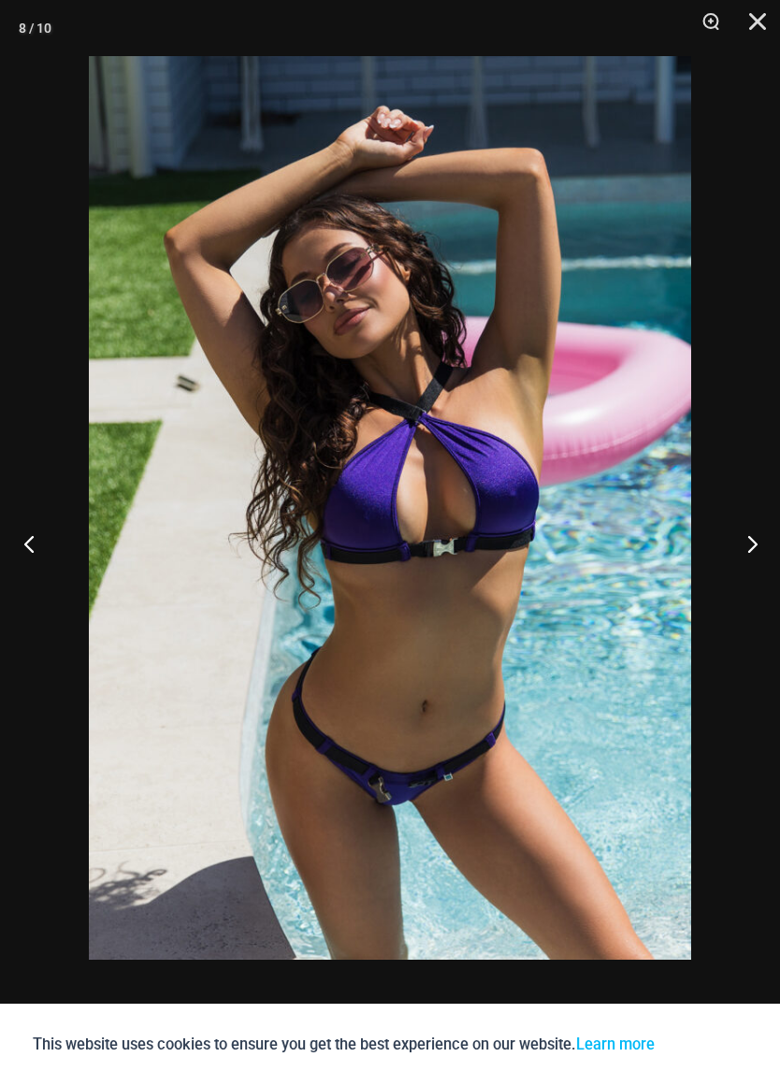
click at [51, 555] on button "Previous" at bounding box center [35, 544] width 70 height 94
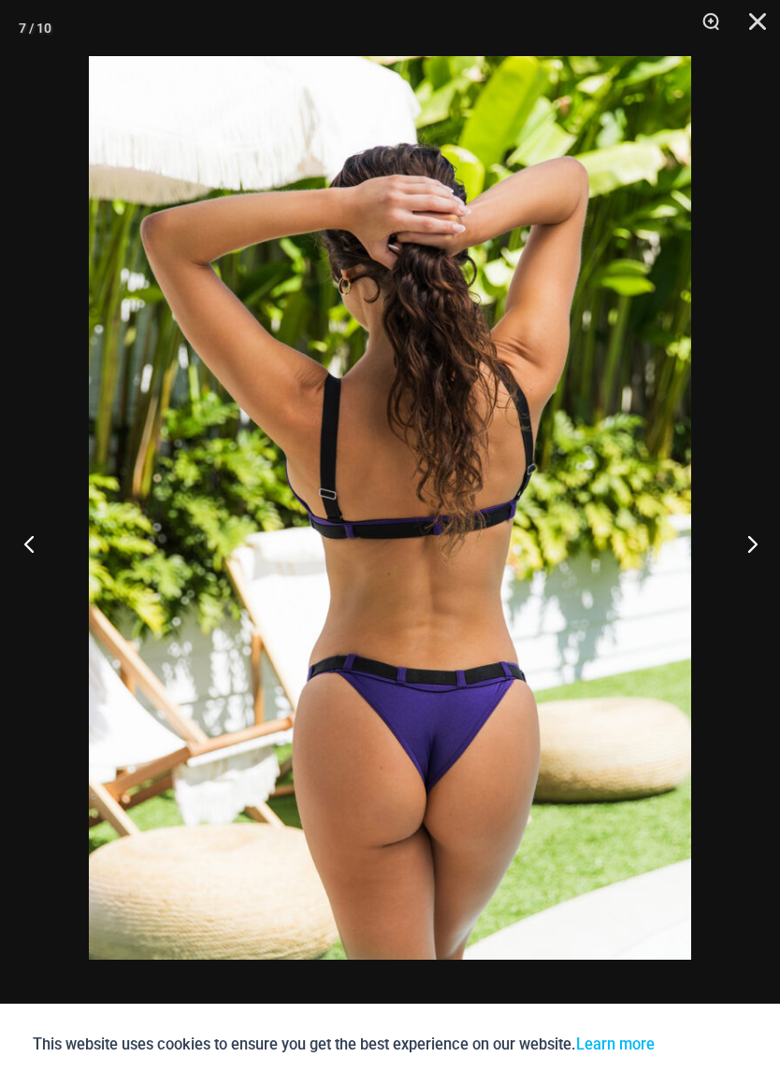
click at [52, 564] on button "Previous" at bounding box center [35, 544] width 70 height 94
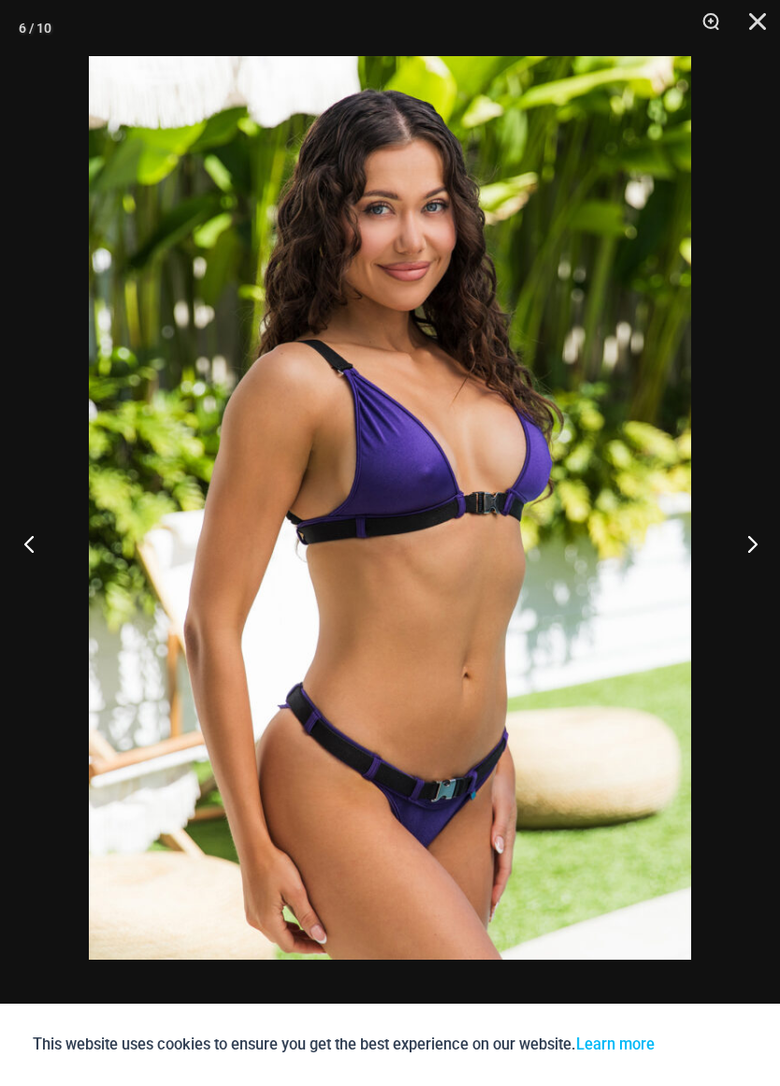
click at [40, 551] on button "Previous" at bounding box center [35, 544] width 70 height 94
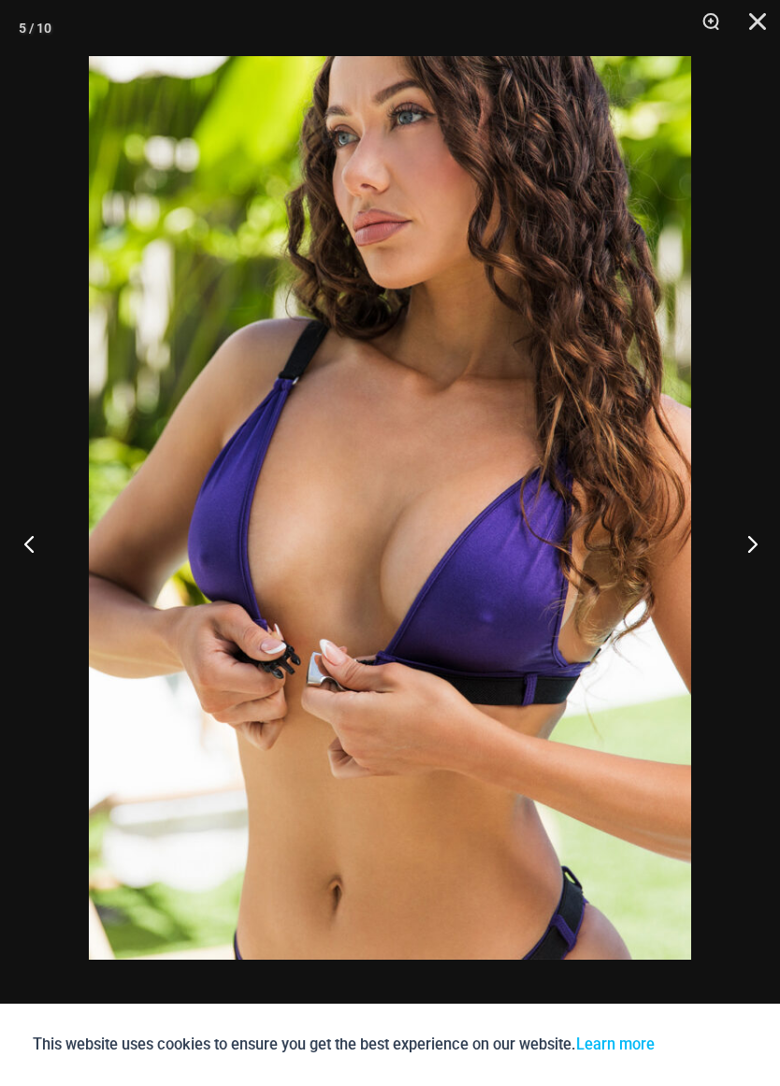
click at [32, 535] on button "Previous" at bounding box center [35, 544] width 70 height 94
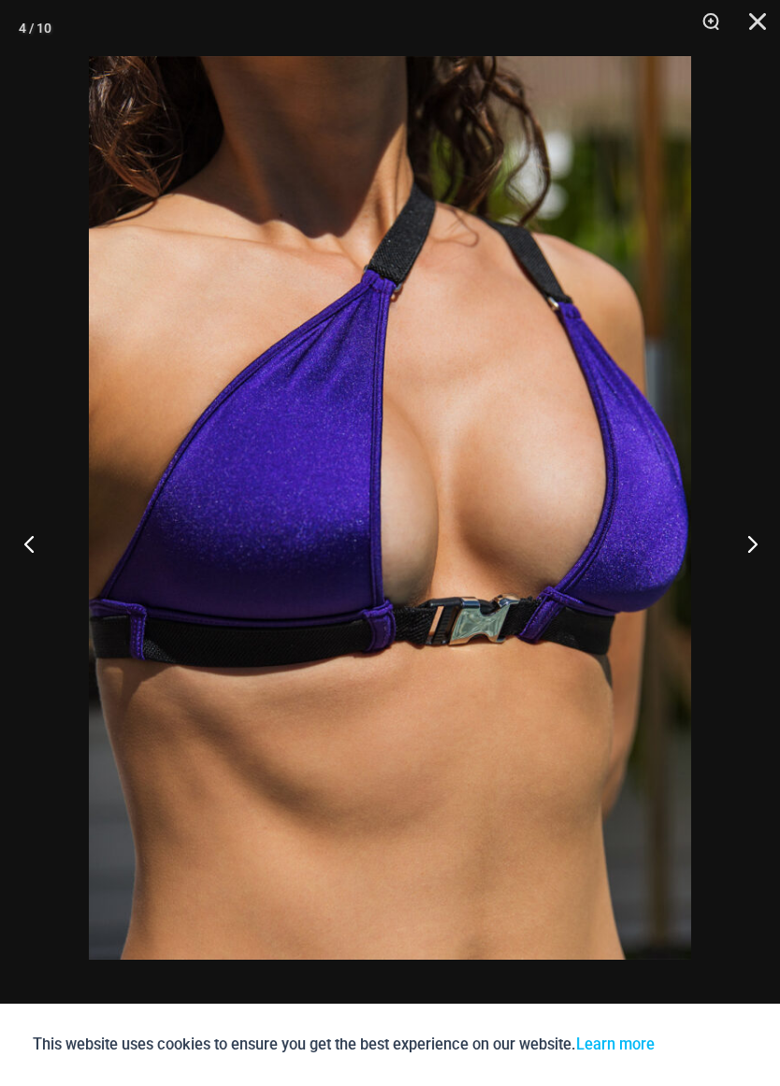
click at [36, 546] on button "Previous" at bounding box center [35, 544] width 70 height 94
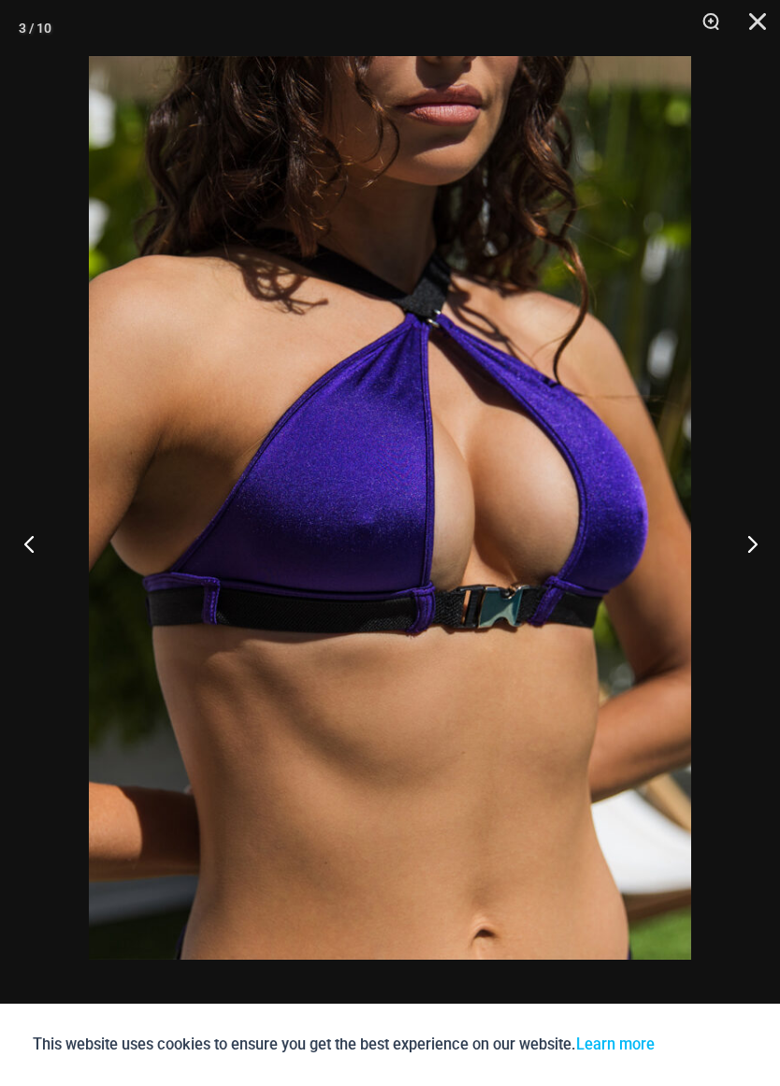
click at [51, 551] on button "Previous" at bounding box center [35, 544] width 70 height 94
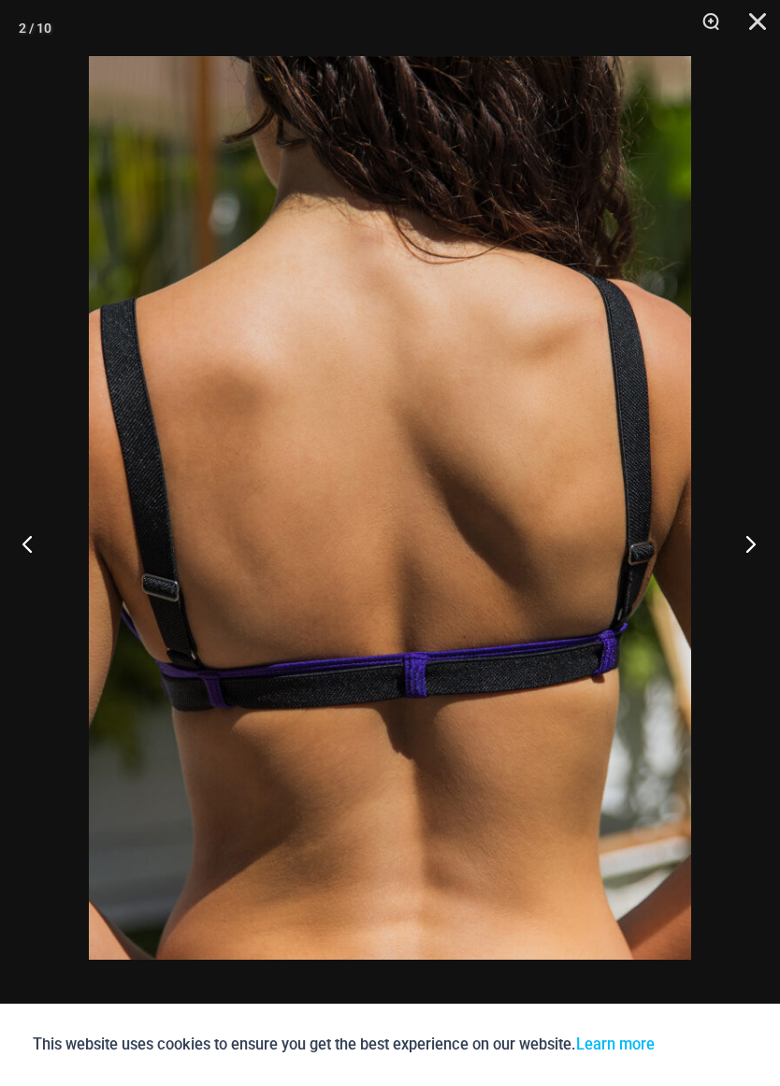
click at [741, 539] on button "Next" at bounding box center [745, 544] width 70 height 94
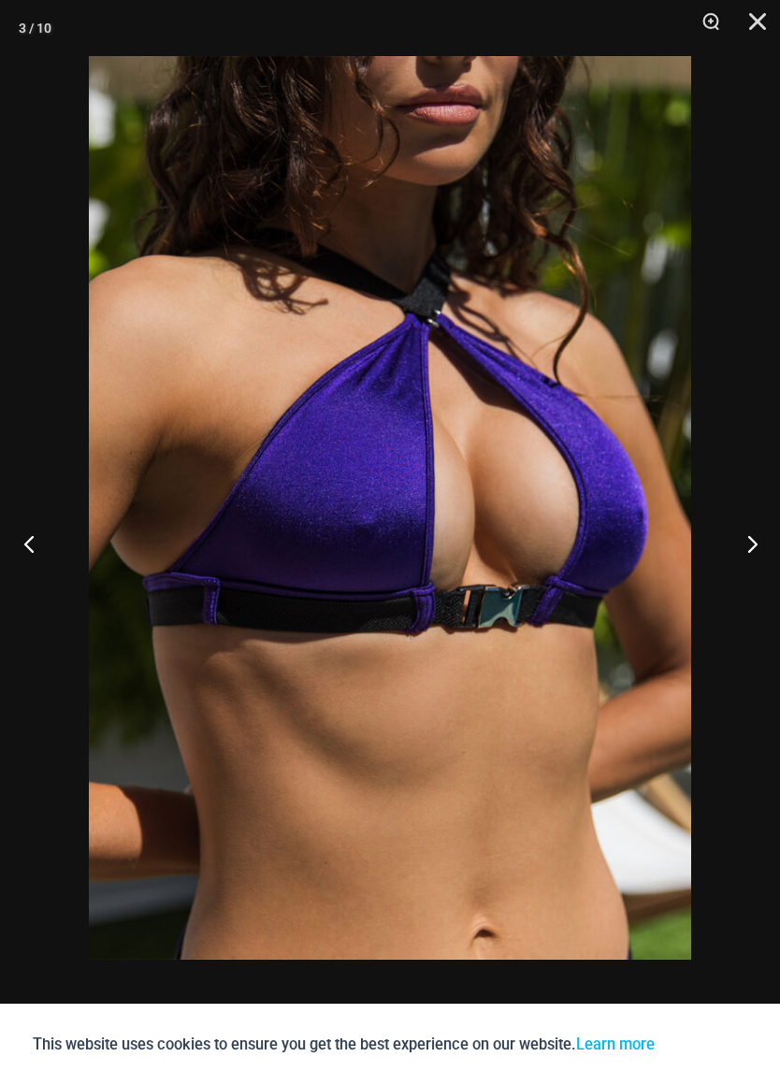
click at [39, 549] on button "Previous" at bounding box center [35, 544] width 70 height 94
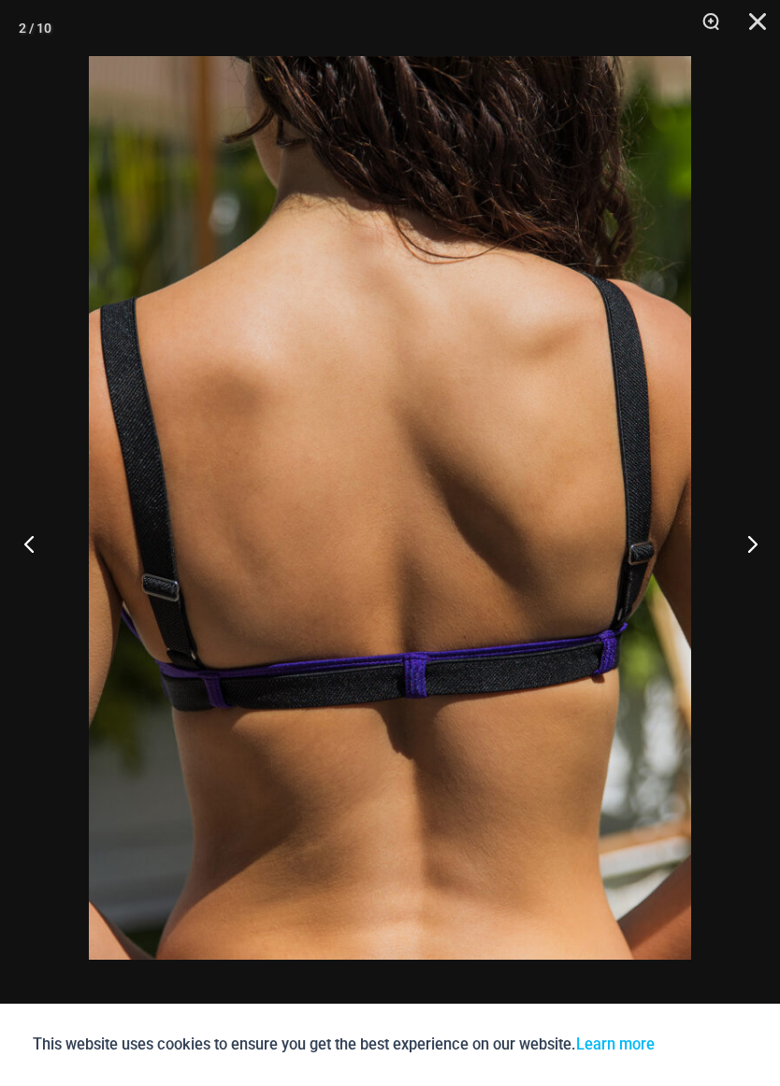
click at [30, 552] on button "Previous" at bounding box center [35, 544] width 70 height 94
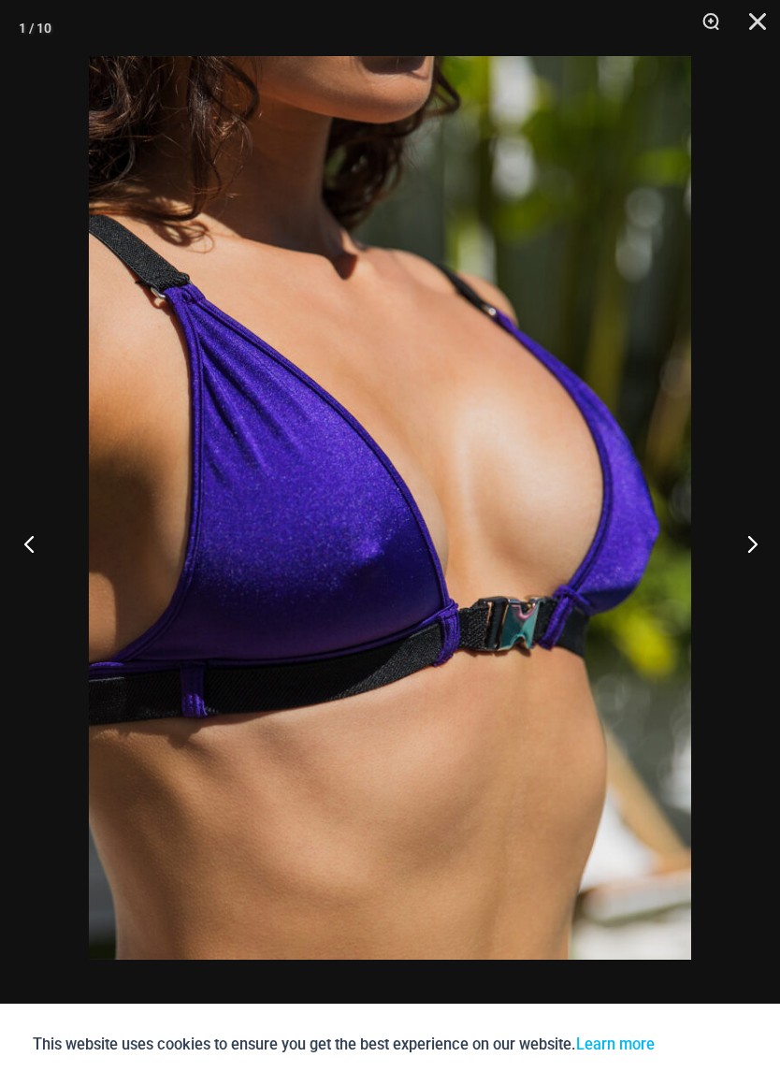
click at [34, 540] on button "Previous" at bounding box center [35, 544] width 70 height 94
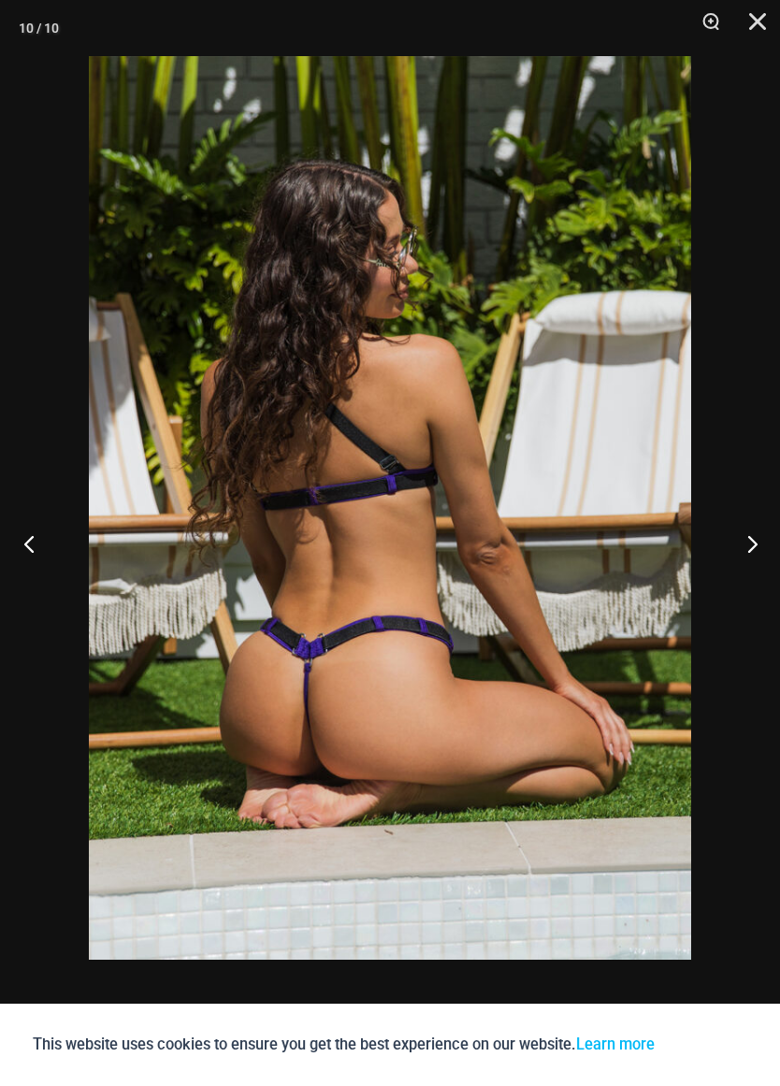
click at [40, 539] on button "Previous" at bounding box center [35, 544] width 70 height 94
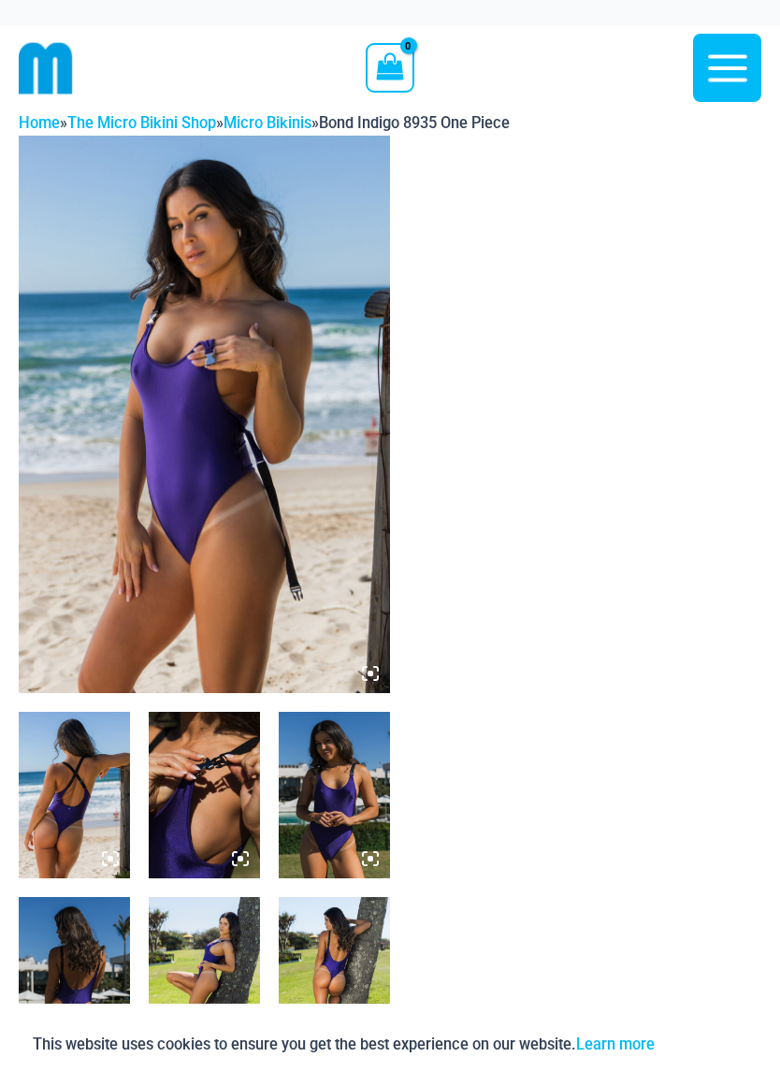
click at [190, 419] on img at bounding box center [204, 415] width 371 height 558
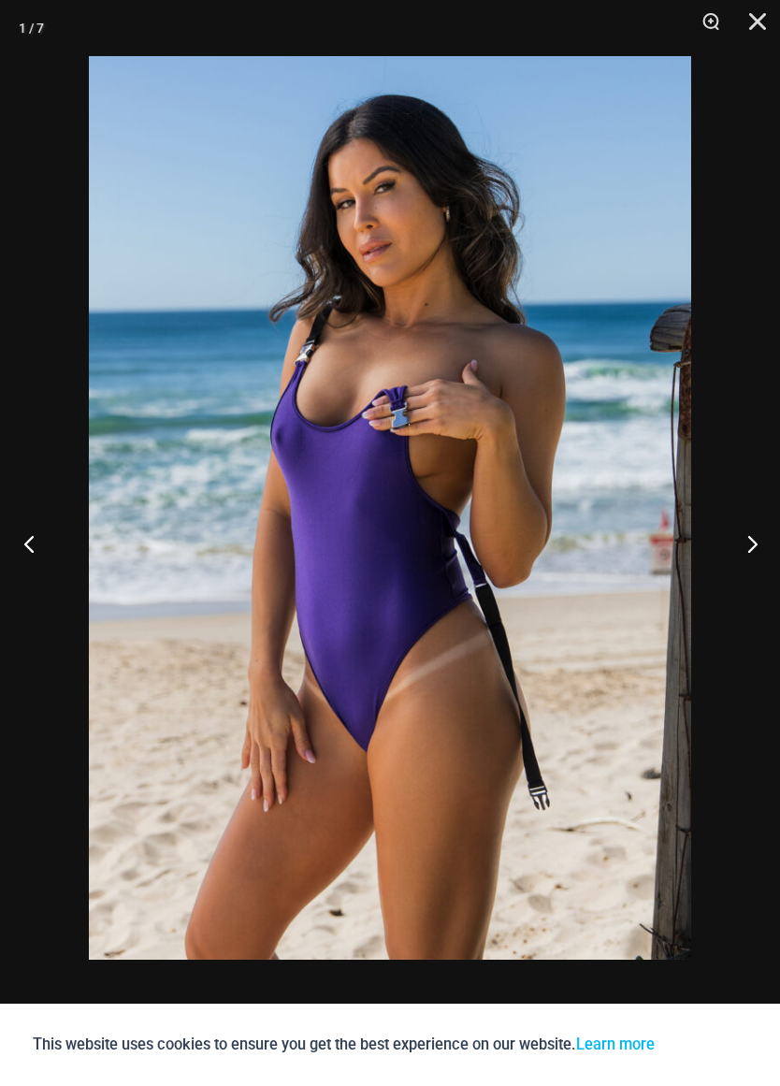
click at [29, 540] on button "Previous" at bounding box center [35, 544] width 70 height 94
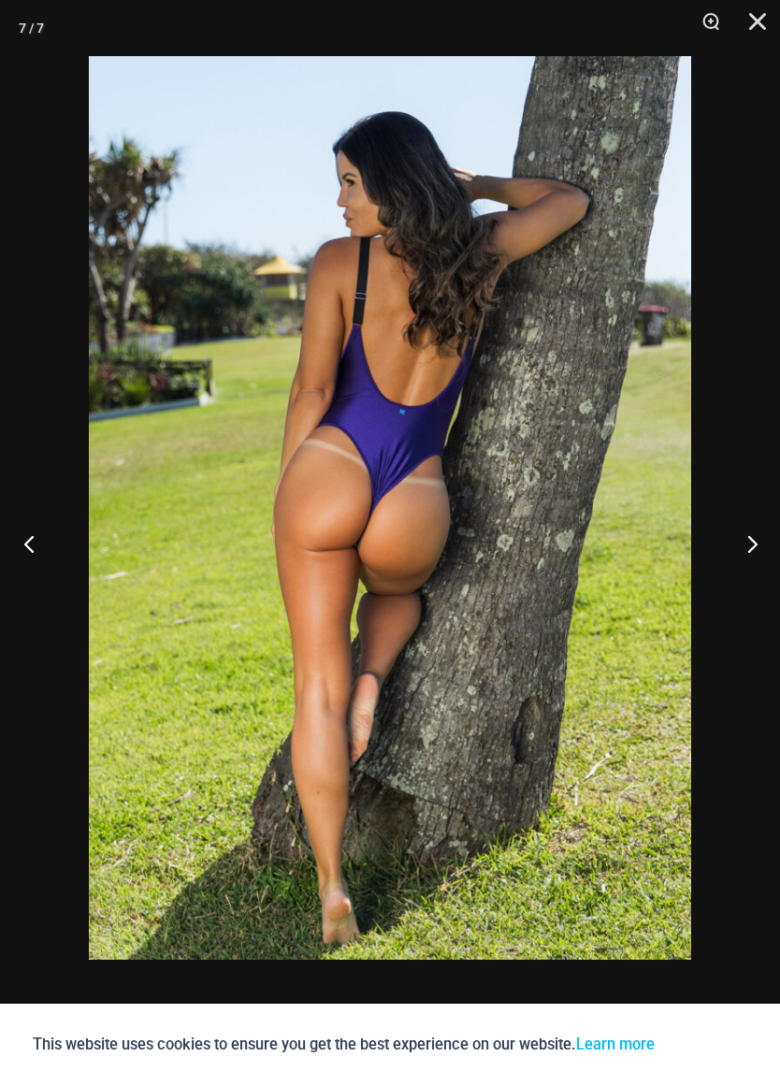
click at [36, 529] on button "Previous" at bounding box center [35, 544] width 70 height 94
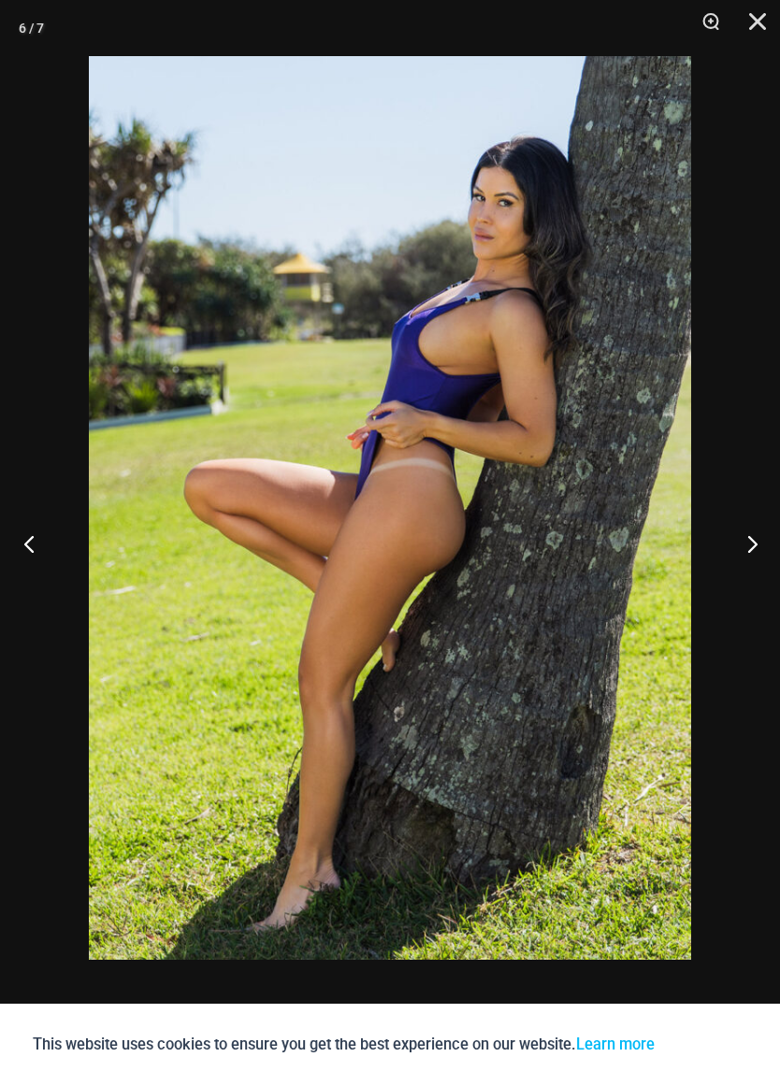
click at [41, 521] on button "Previous" at bounding box center [35, 544] width 70 height 94
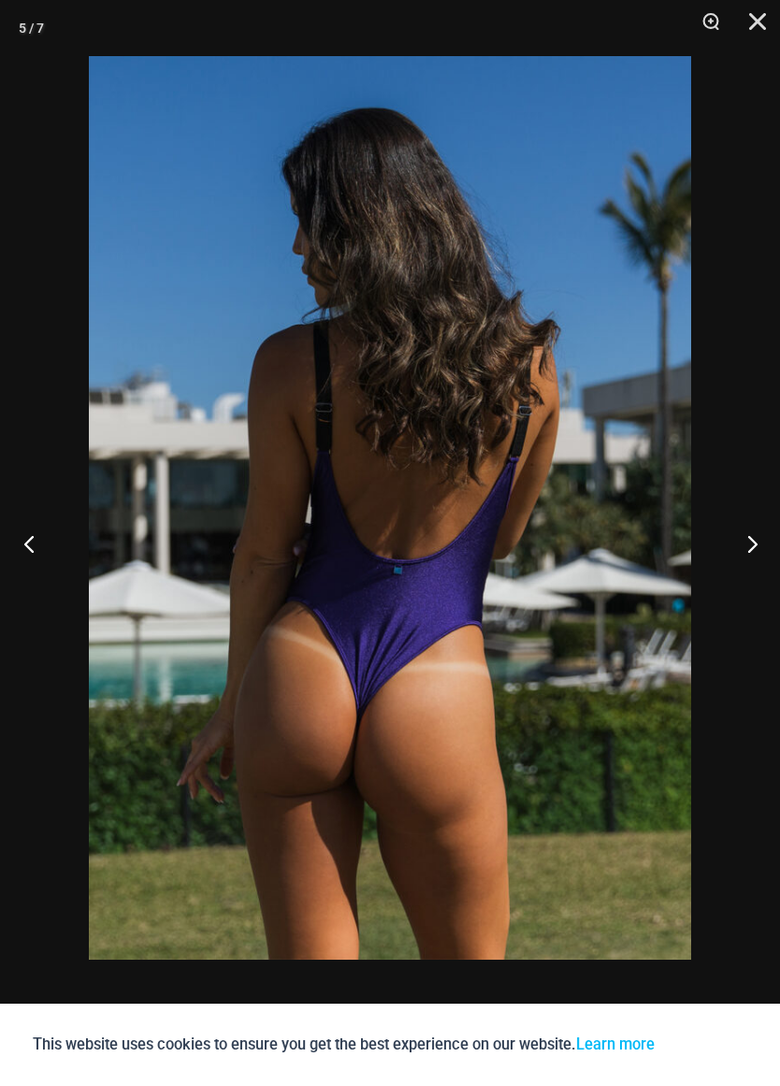
click at [50, 530] on button "Previous" at bounding box center [35, 544] width 70 height 94
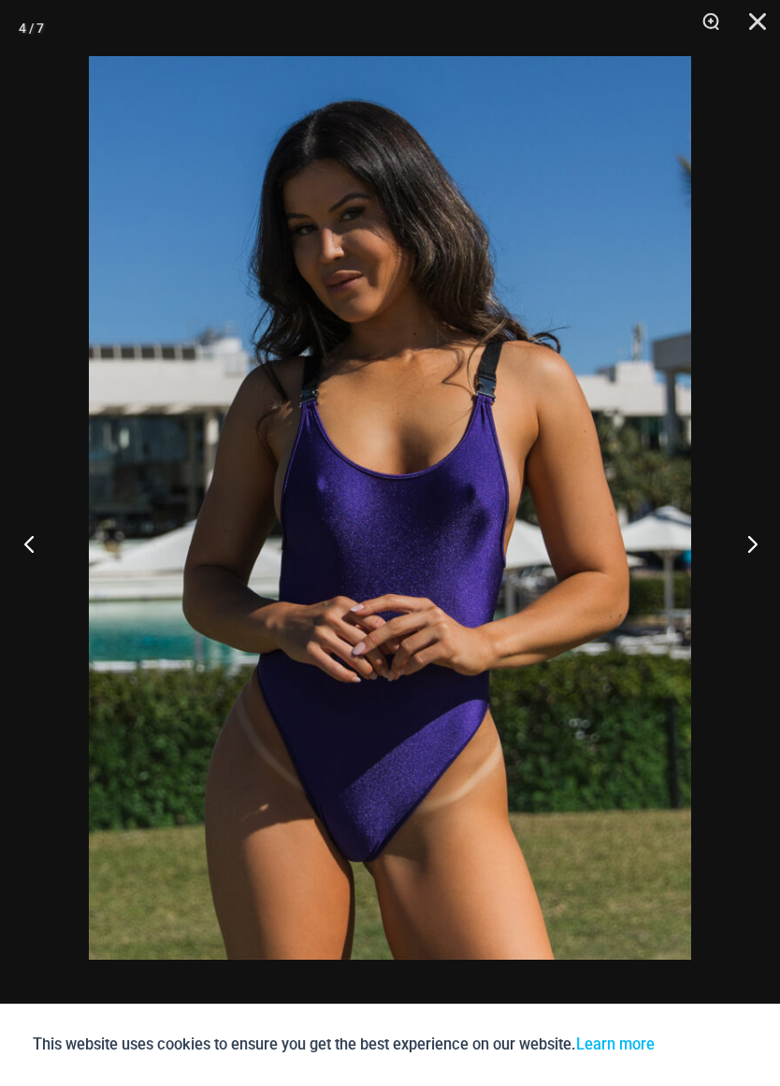
click at [28, 517] on button "Previous" at bounding box center [35, 544] width 70 height 94
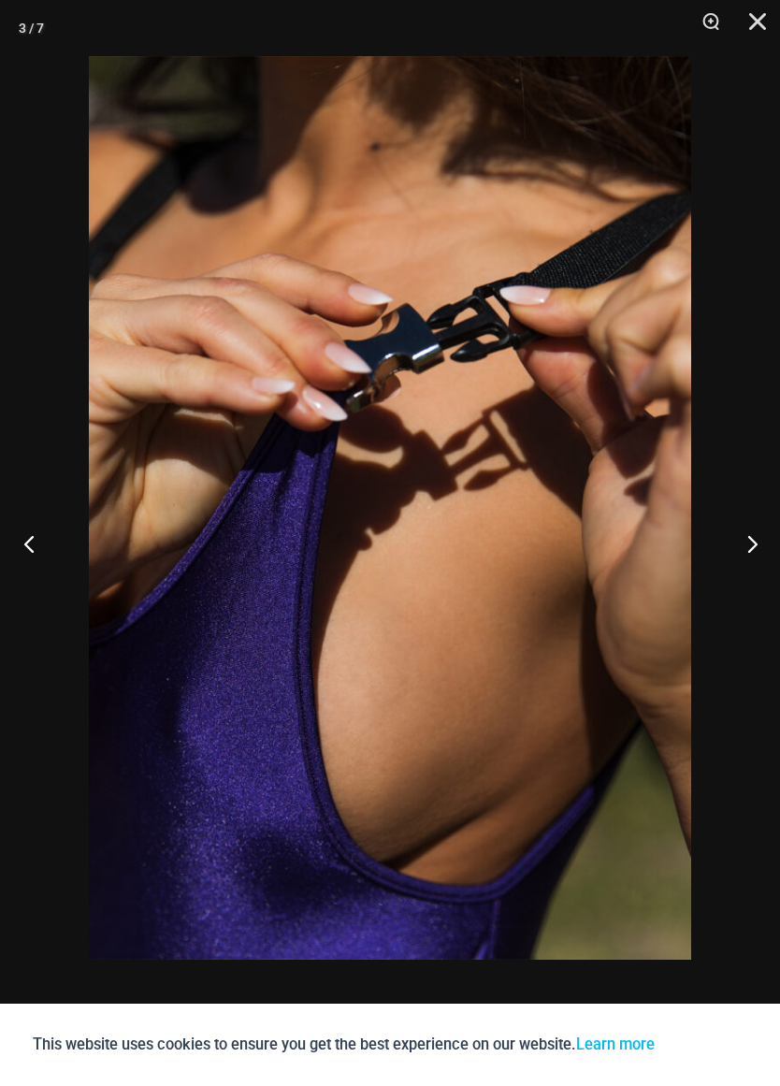
click at [29, 540] on button "Previous" at bounding box center [35, 544] width 70 height 94
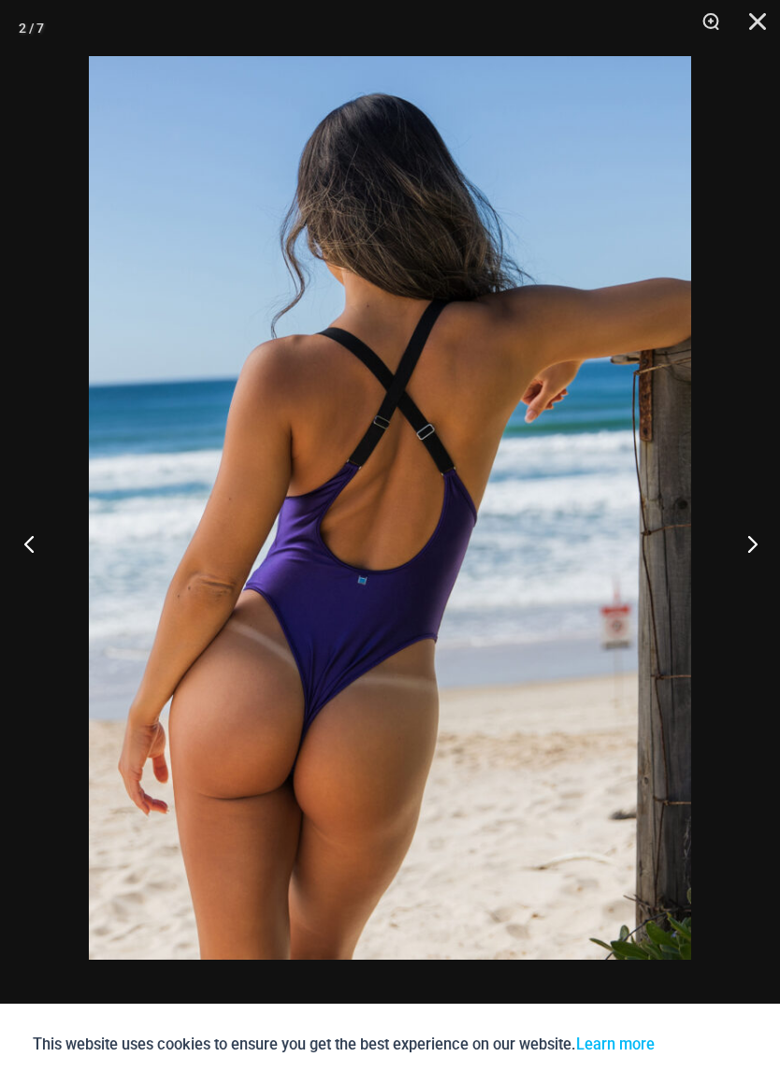
click at [27, 541] on button "Previous" at bounding box center [35, 544] width 70 height 94
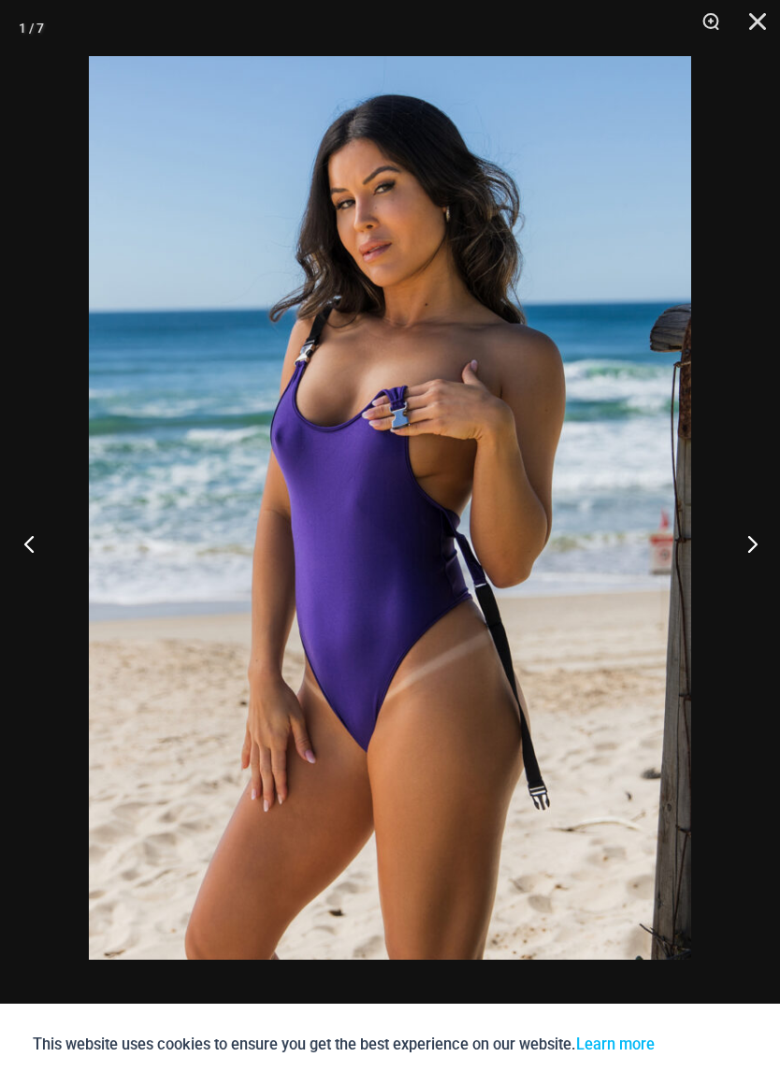
click at [30, 537] on button "Previous" at bounding box center [35, 544] width 70 height 94
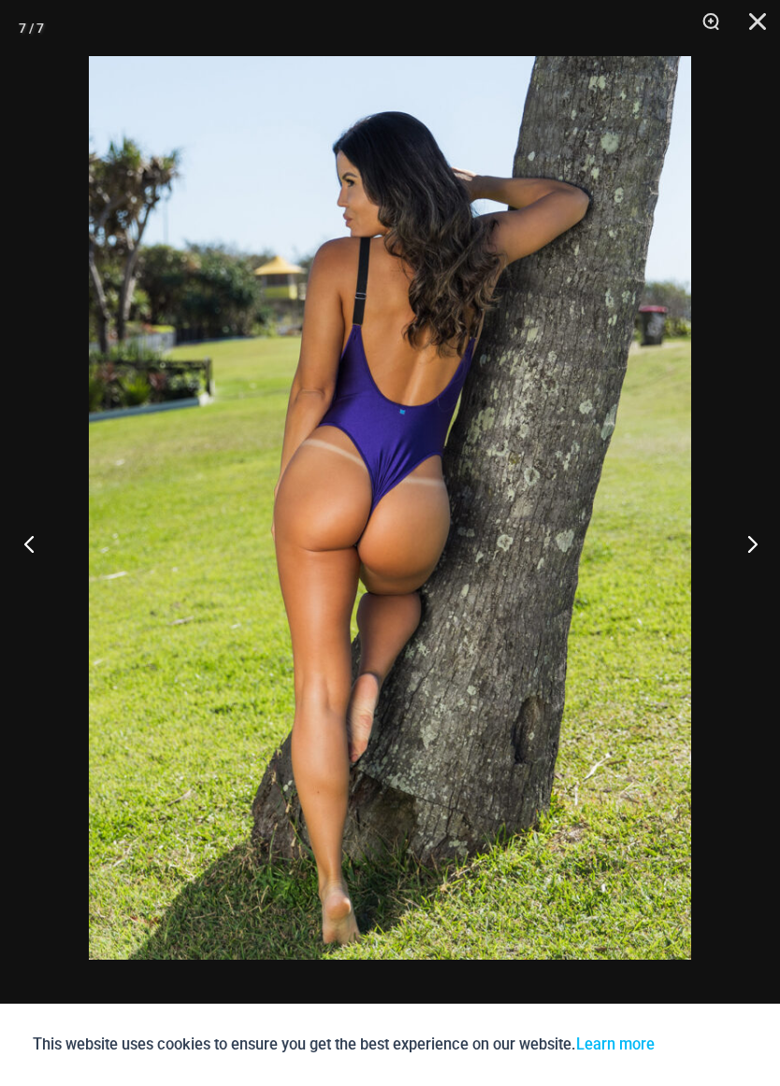
click at [24, 529] on button "Previous" at bounding box center [35, 544] width 70 height 94
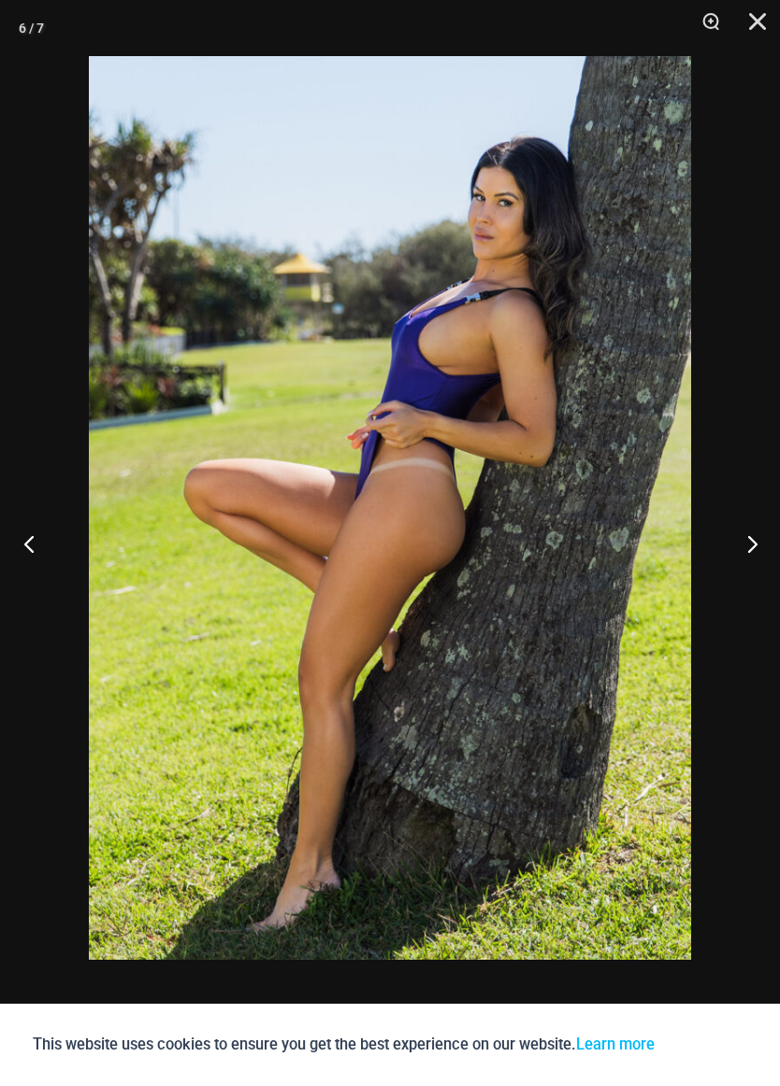
click at [28, 531] on button "Previous" at bounding box center [35, 544] width 70 height 94
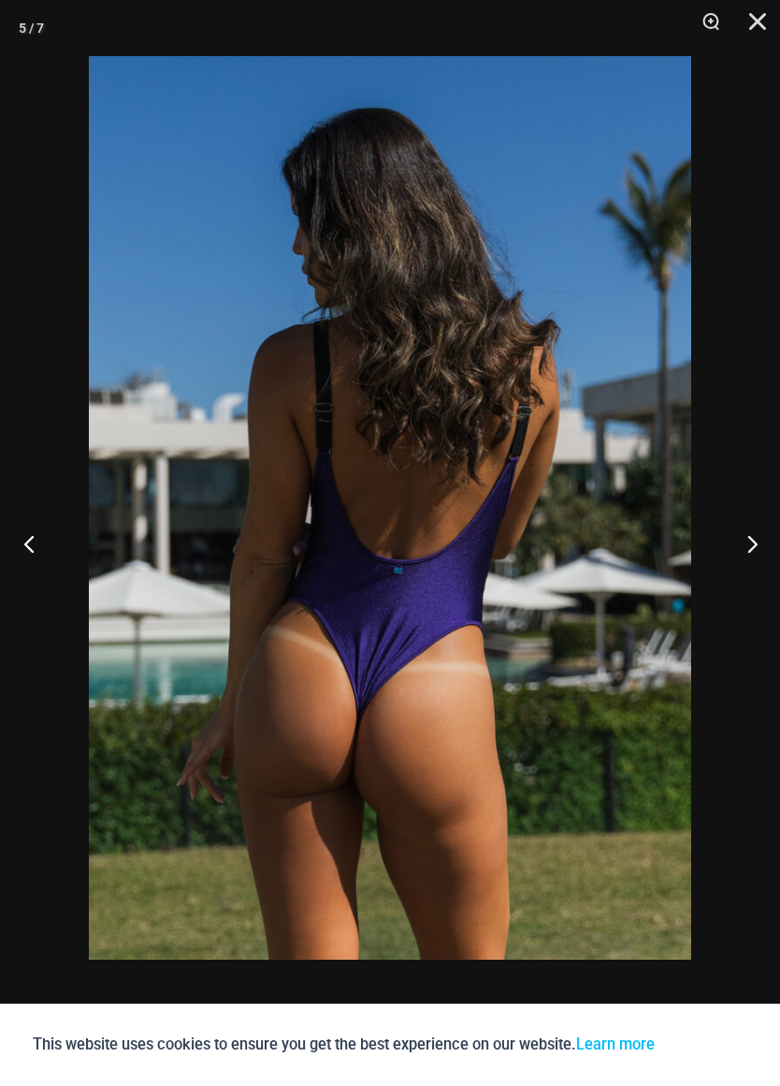
click at [33, 534] on button "Previous" at bounding box center [35, 544] width 70 height 94
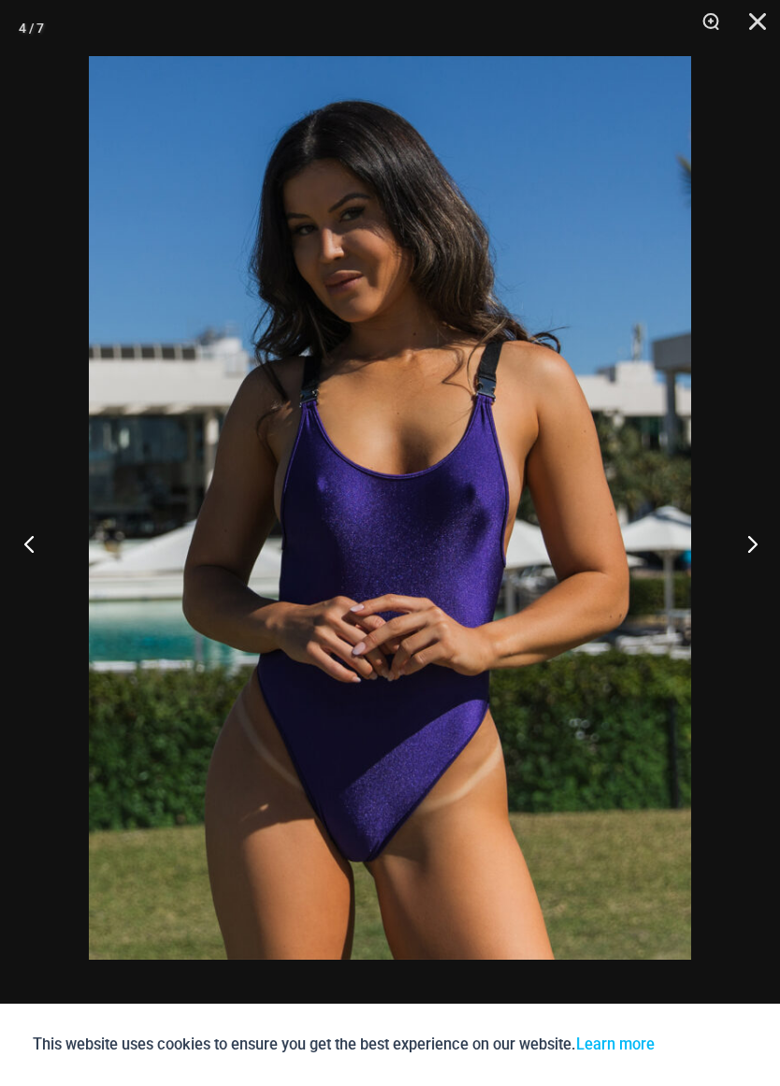
click at [16, 535] on button "Previous" at bounding box center [35, 544] width 70 height 94
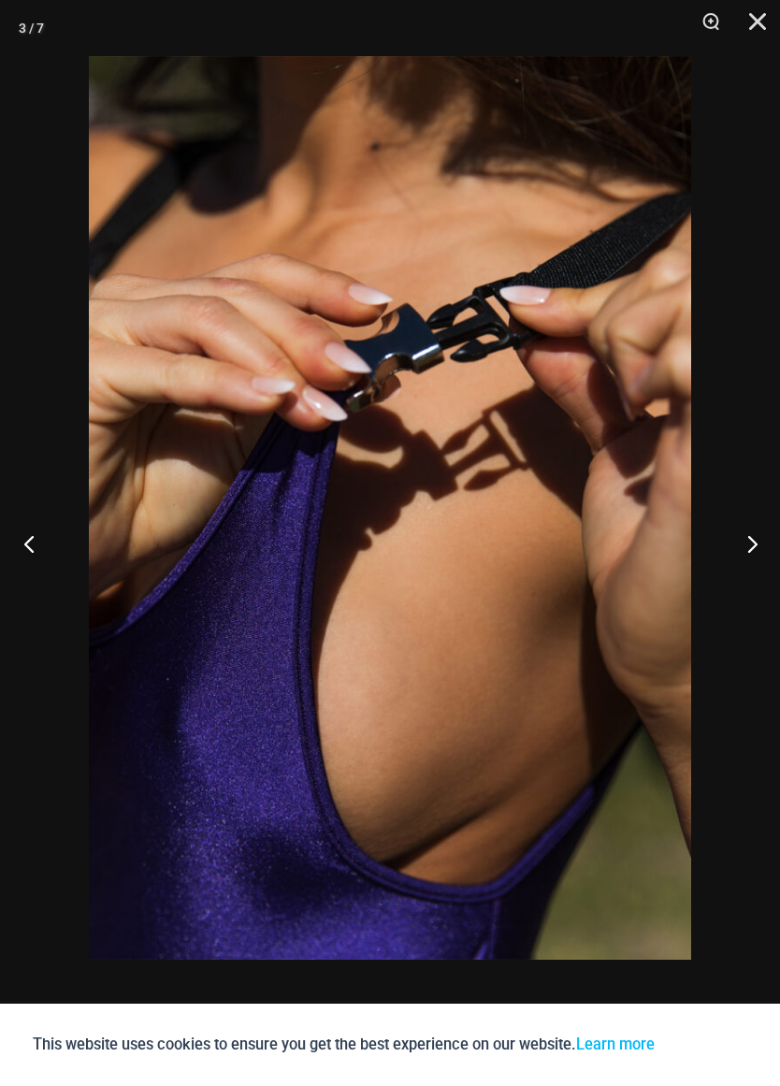
click at [23, 538] on button "Previous" at bounding box center [35, 544] width 70 height 94
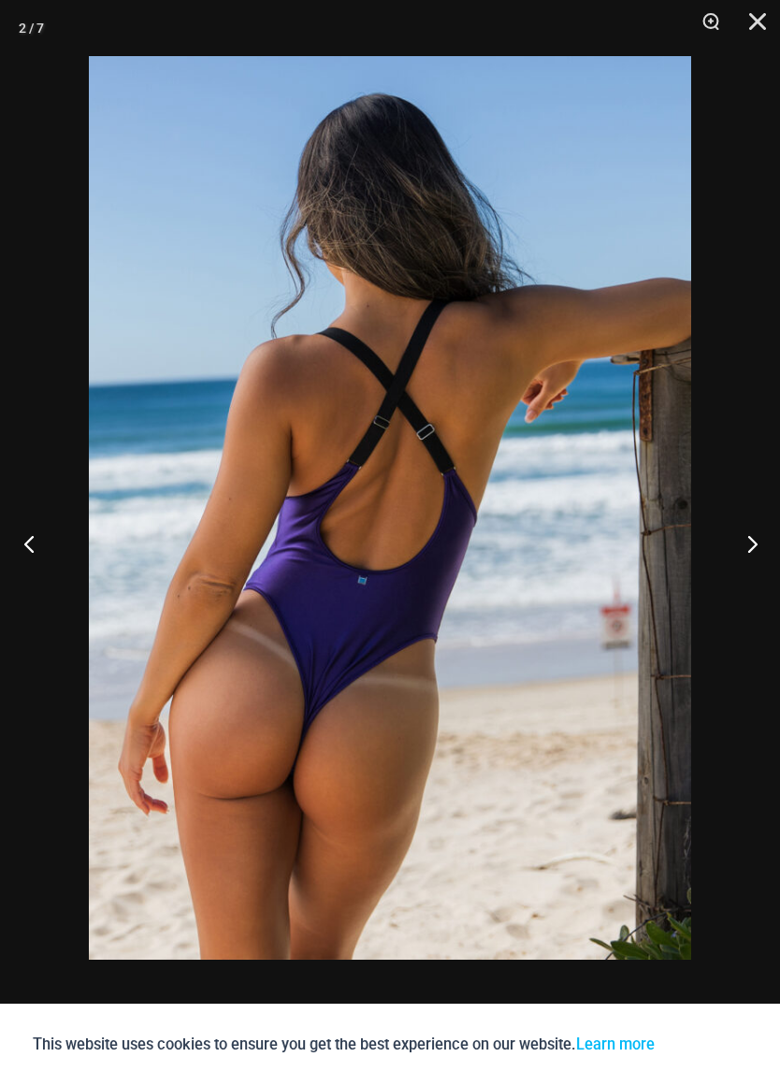
click at [30, 530] on button "Previous" at bounding box center [35, 544] width 70 height 94
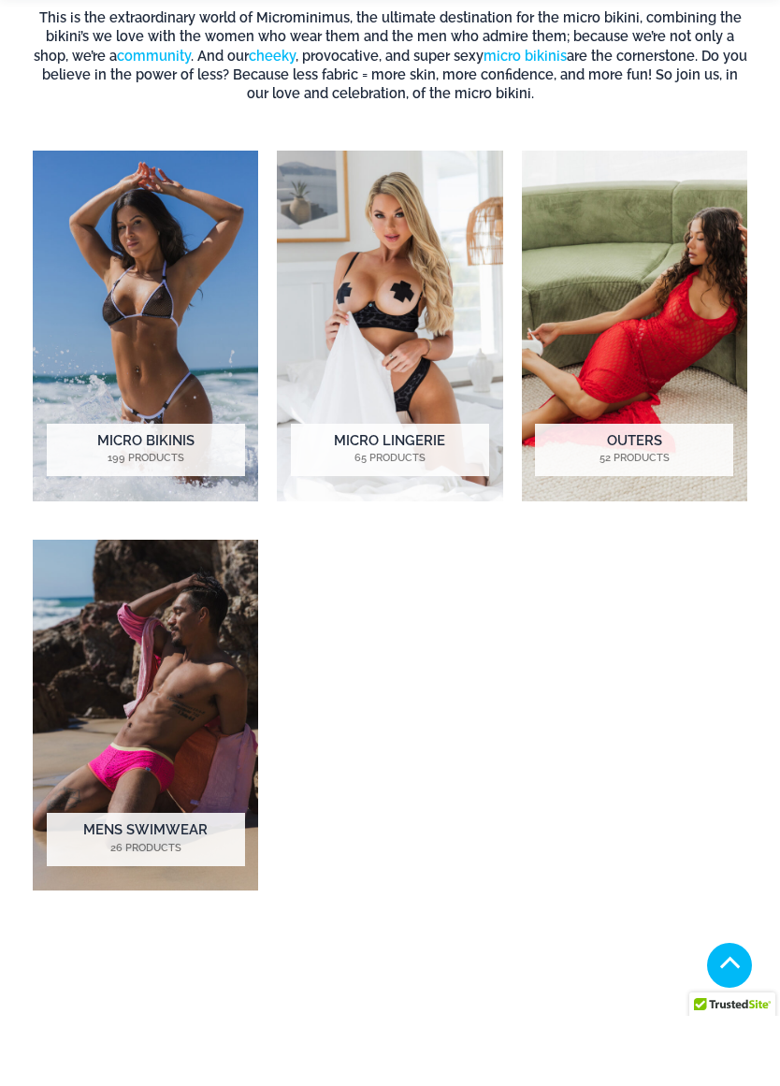
scroll to position [983, 0]
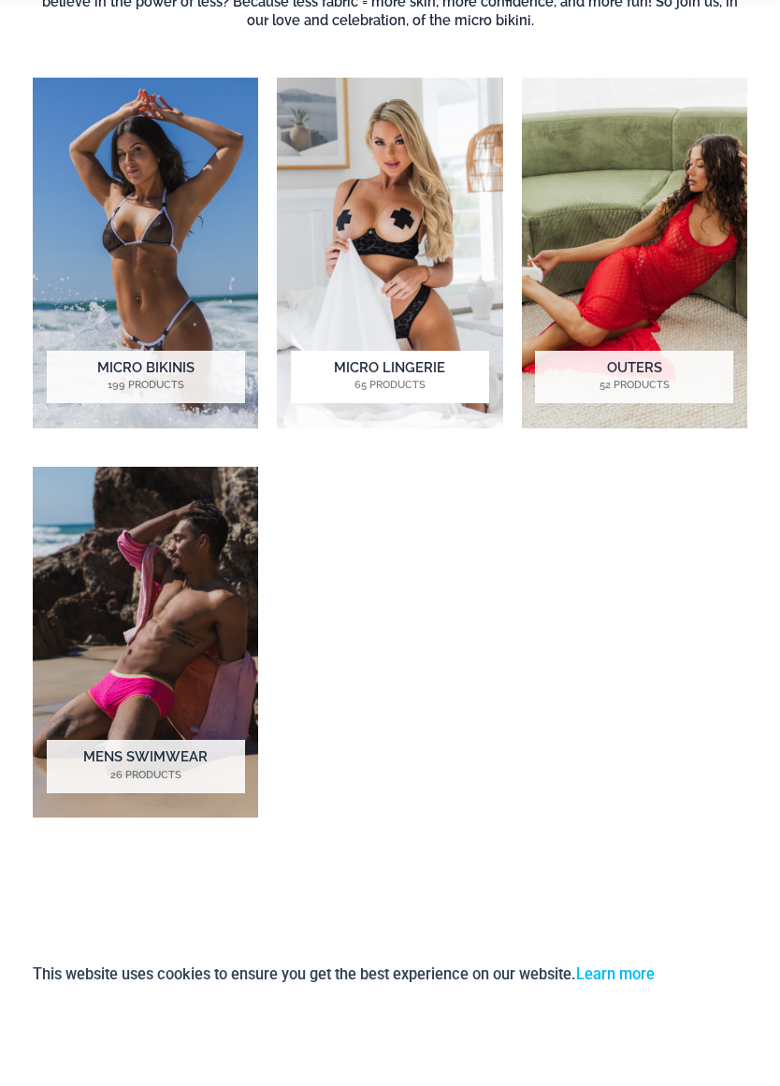
click at [358, 340] on img "Visit product category Micro Lingerie" at bounding box center [389, 323] width 225 height 351
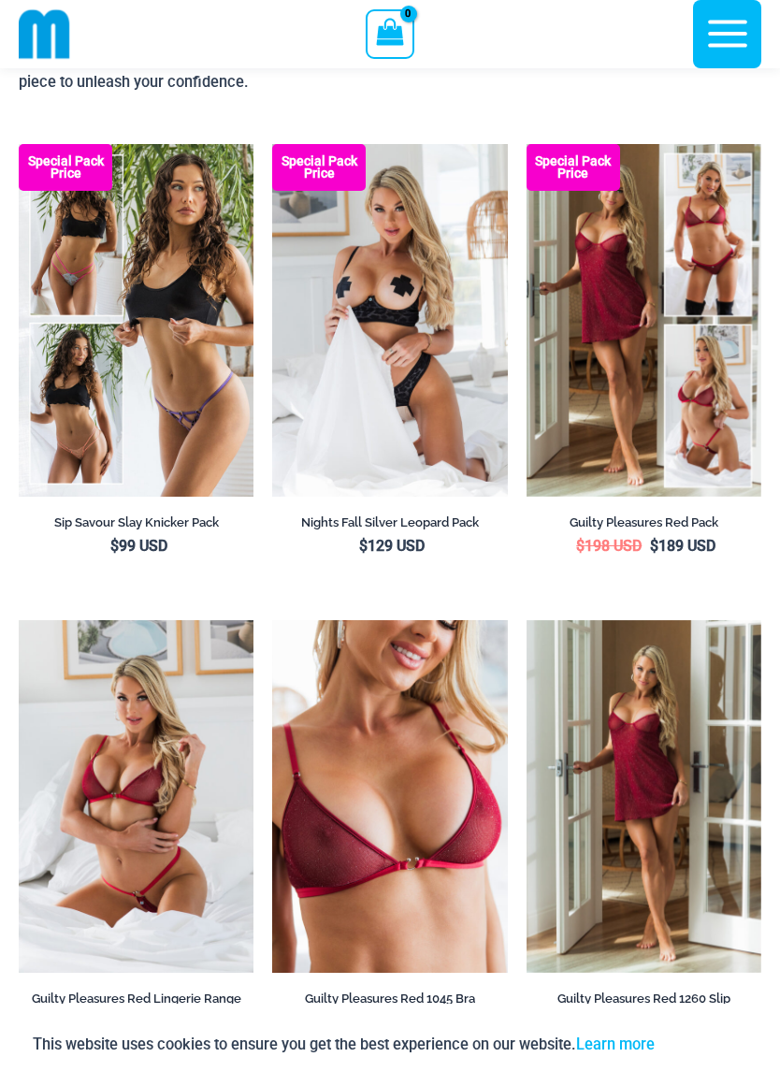
scroll to position [196, 0]
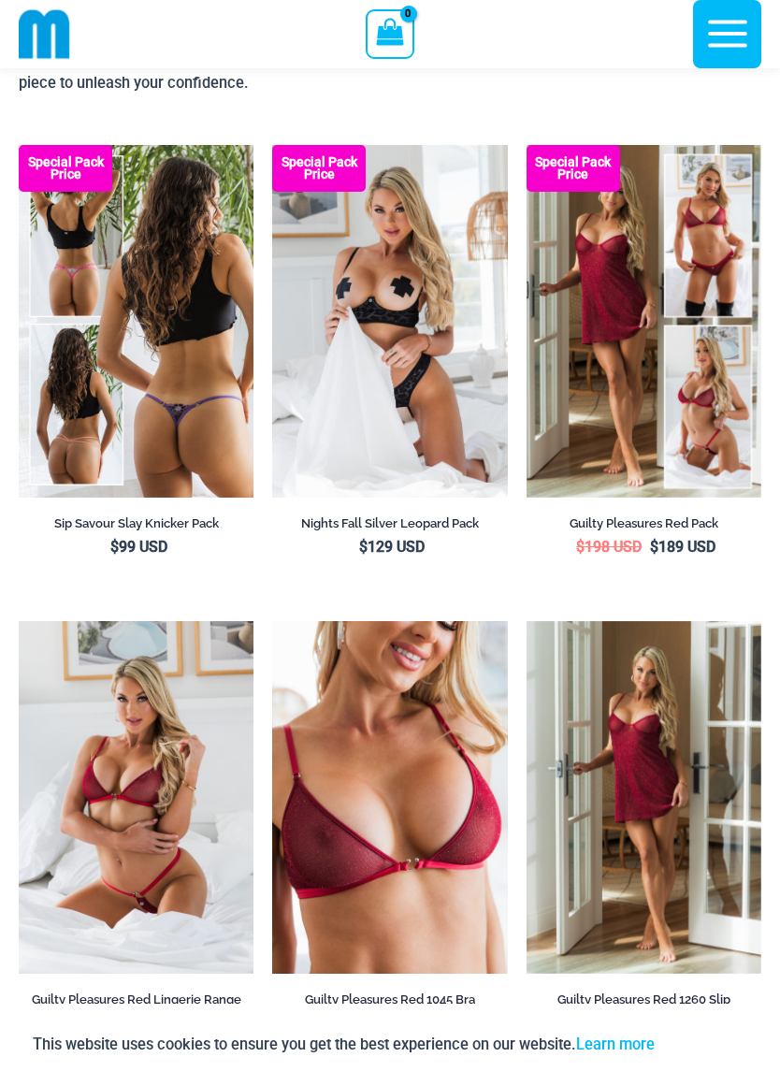
click at [138, 341] on img at bounding box center [136, 321] width 235 height 353
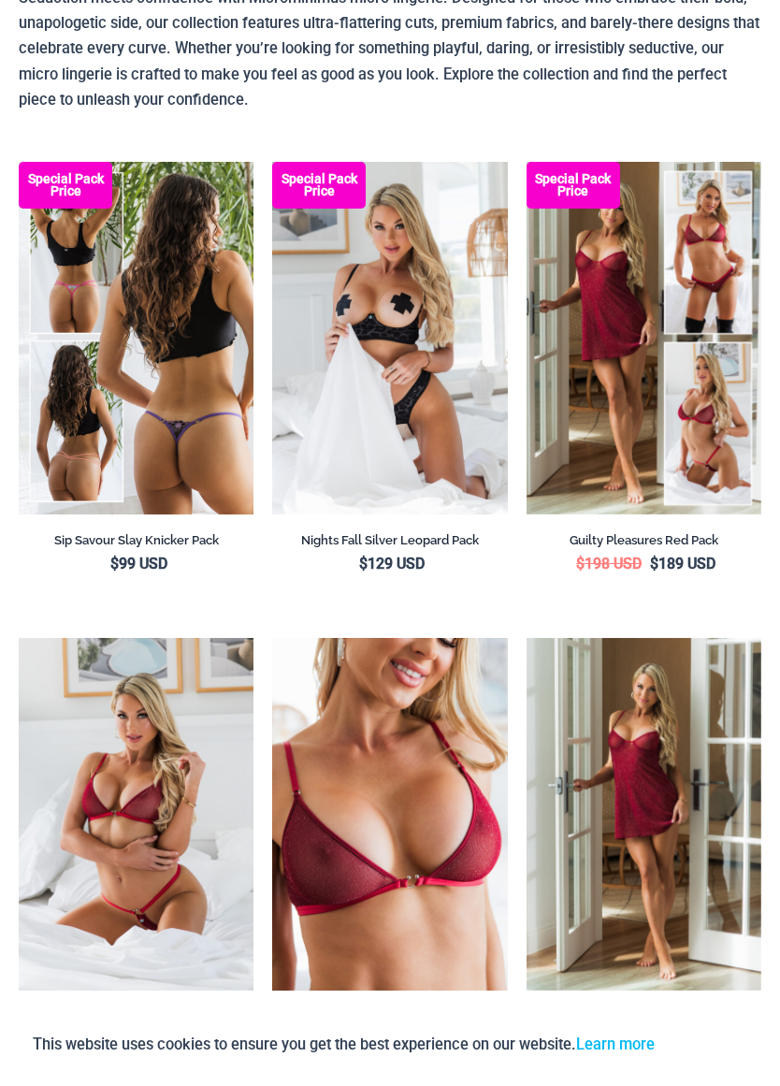
scroll to position [126, 0]
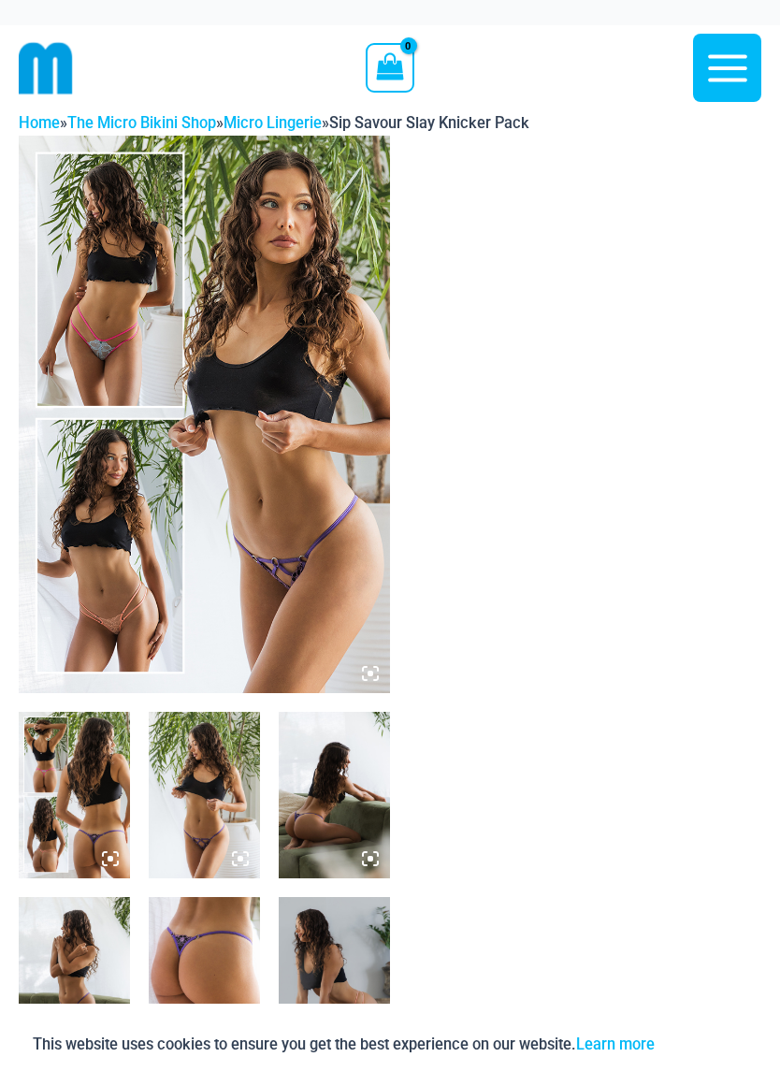
click at [120, 432] on img at bounding box center [204, 415] width 371 height 558
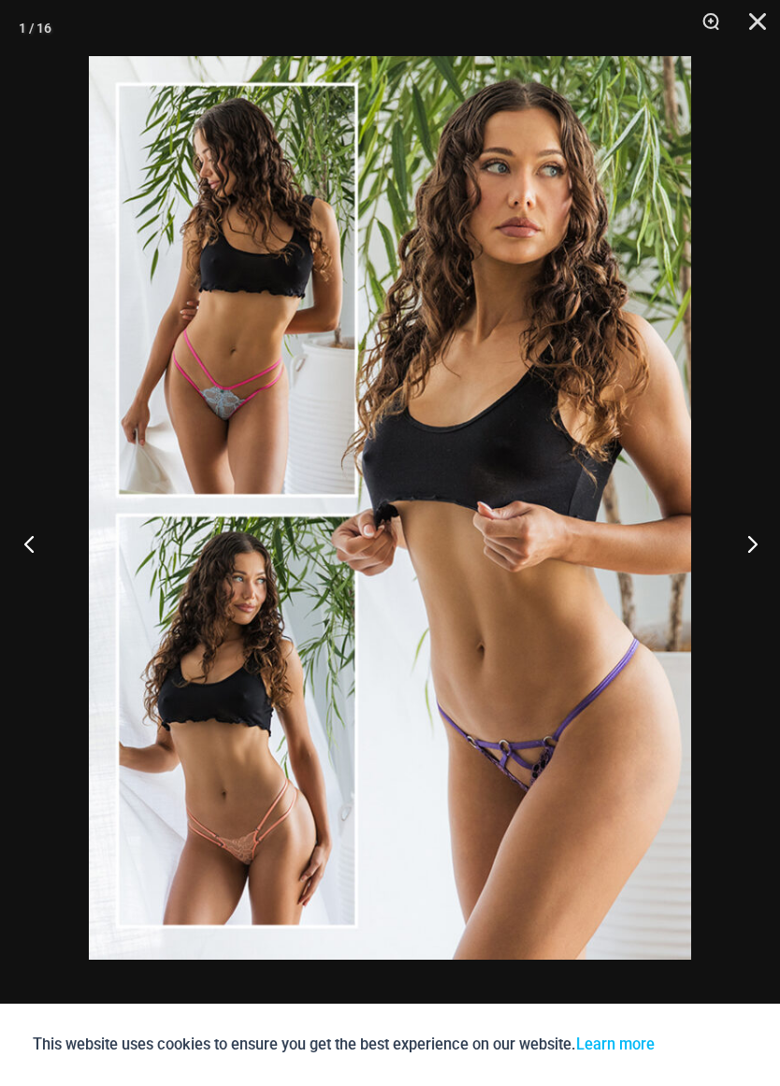
click at [3, 549] on button "Previous" at bounding box center [35, 544] width 70 height 94
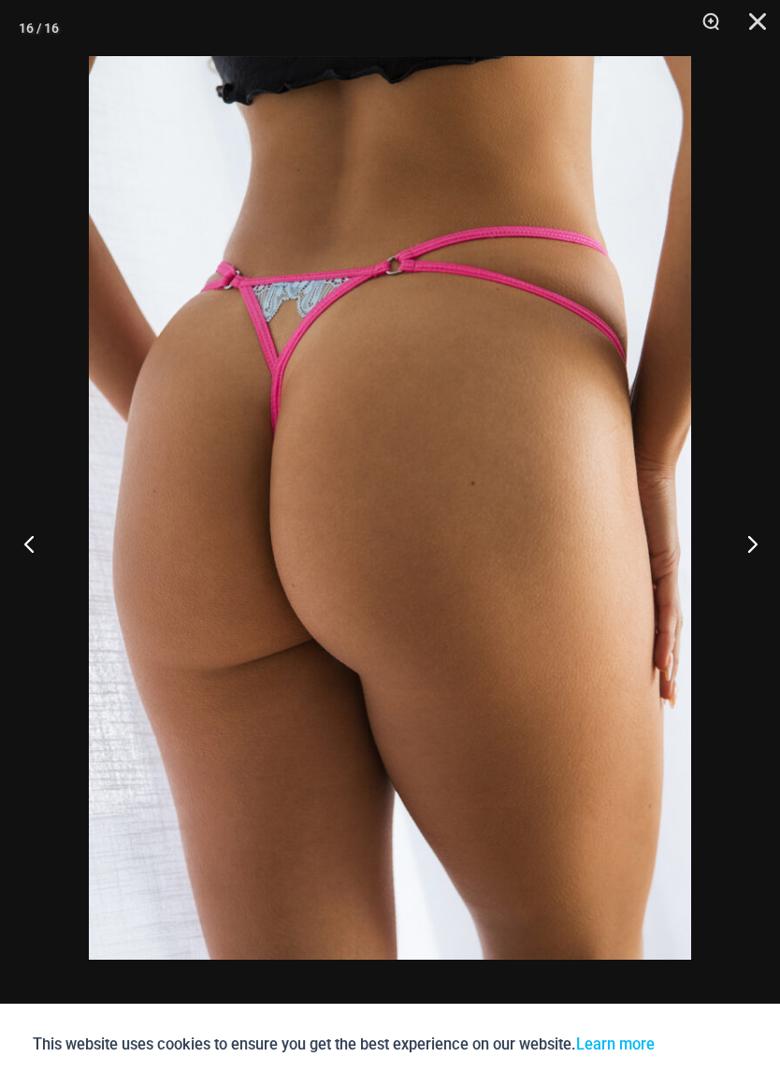
click at [34, 536] on button "Previous" at bounding box center [35, 544] width 70 height 94
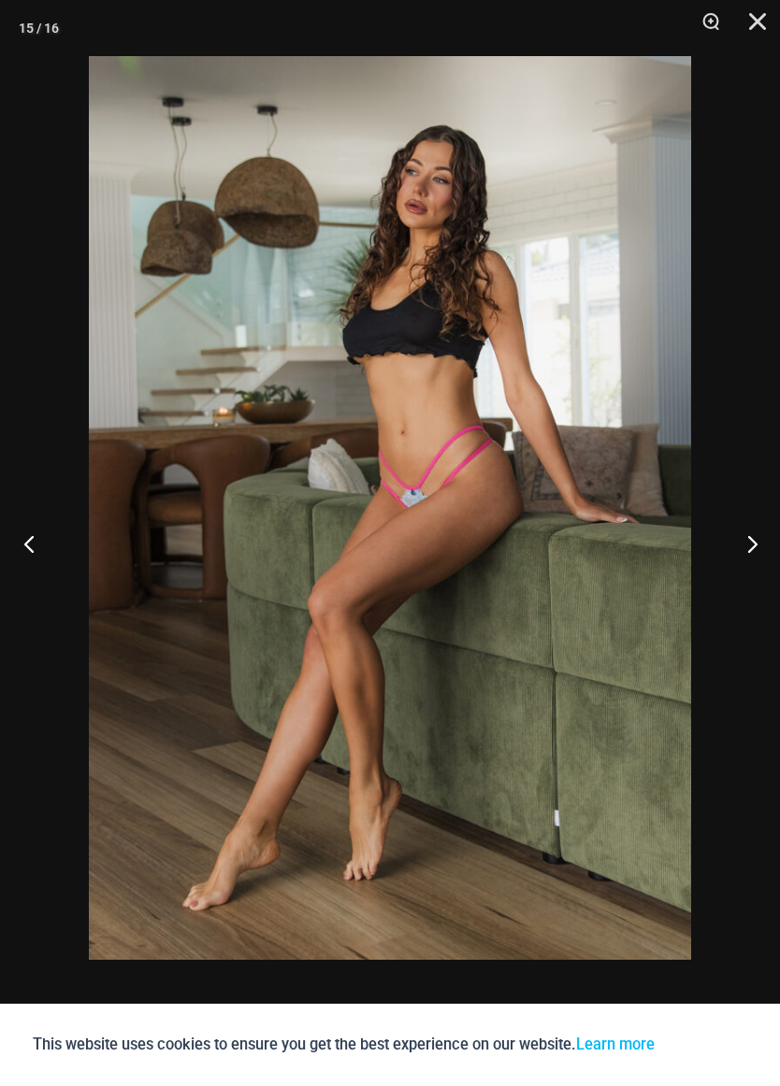
click at [35, 532] on button "Previous" at bounding box center [35, 544] width 70 height 94
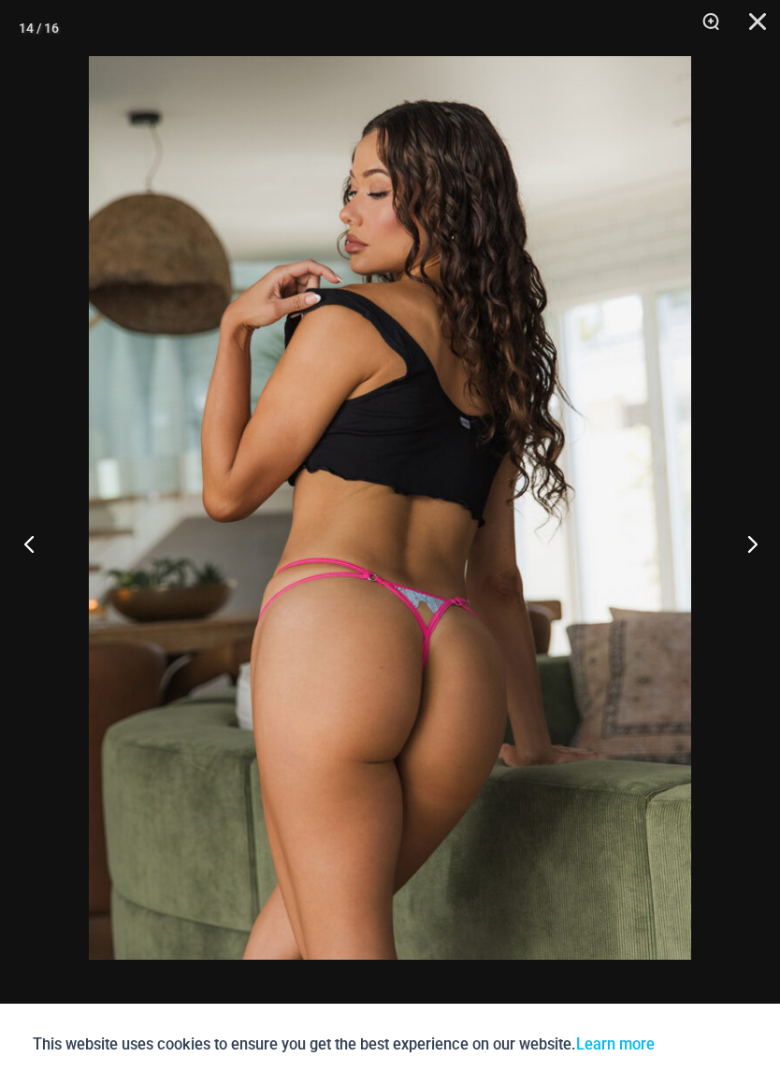
click at [22, 537] on button "Previous" at bounding box center [35, 544] width 70 height 94
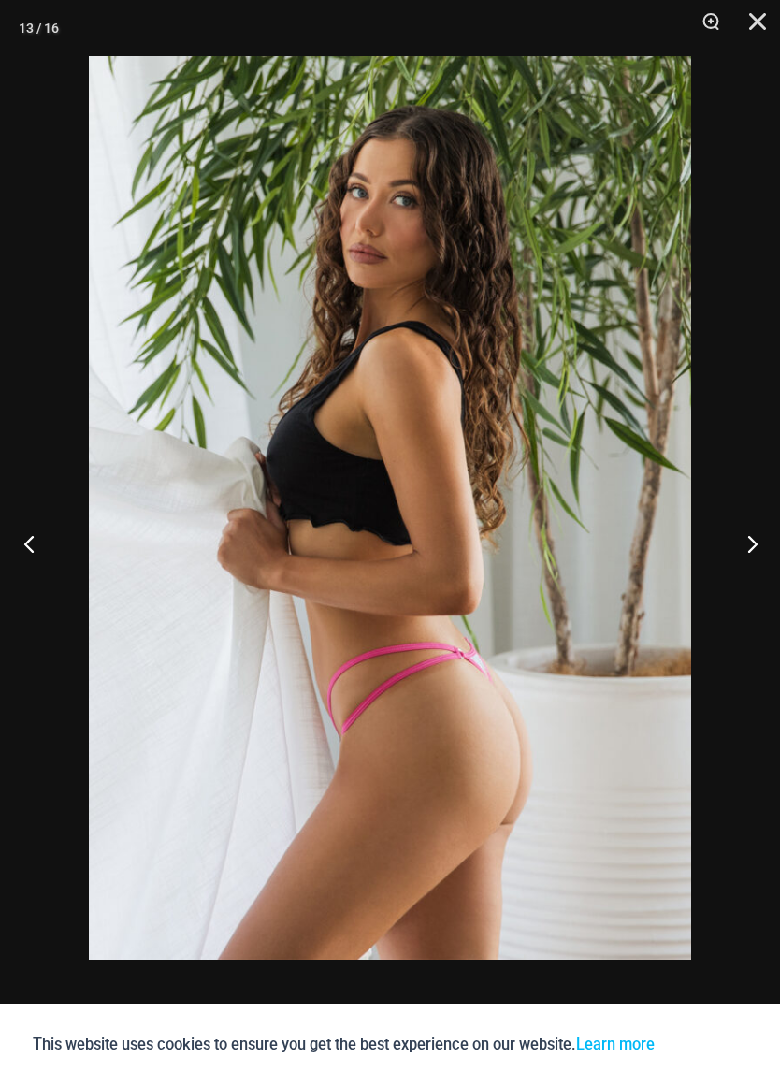
click at [22, 528] on button "Previous" at bounding box center [35, 544] width 70 height 94
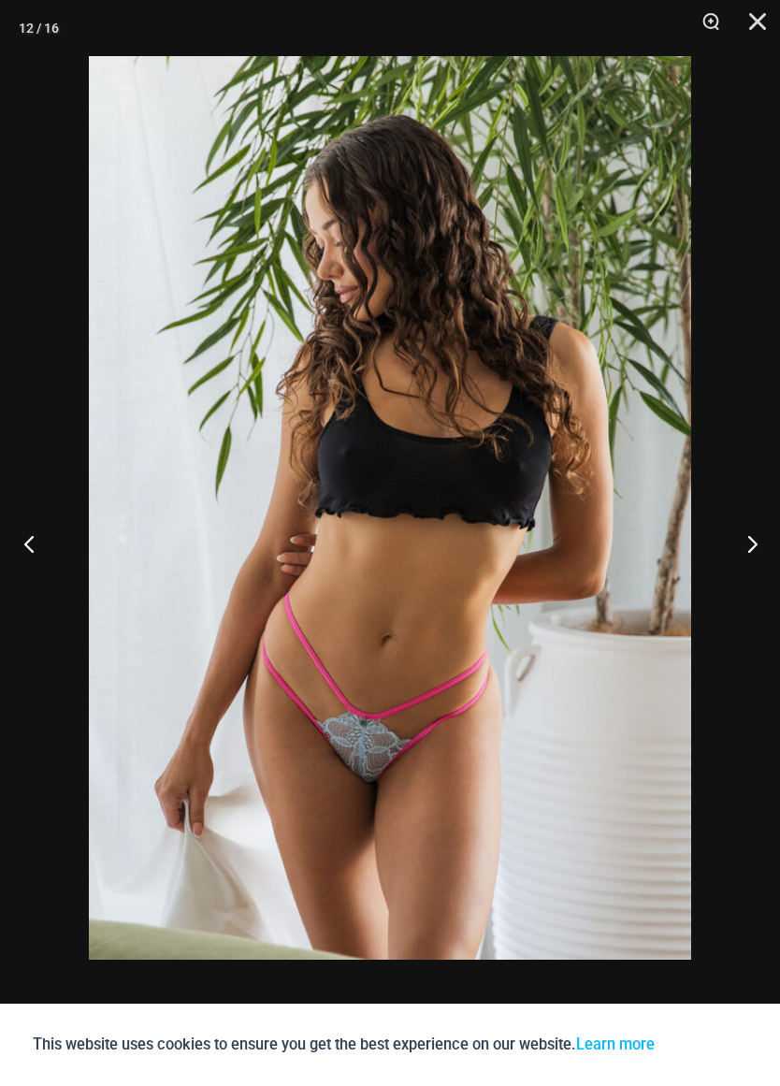
click at [22, 542] on button "Previous" at bounding box center [35, 544] width 70 height 94
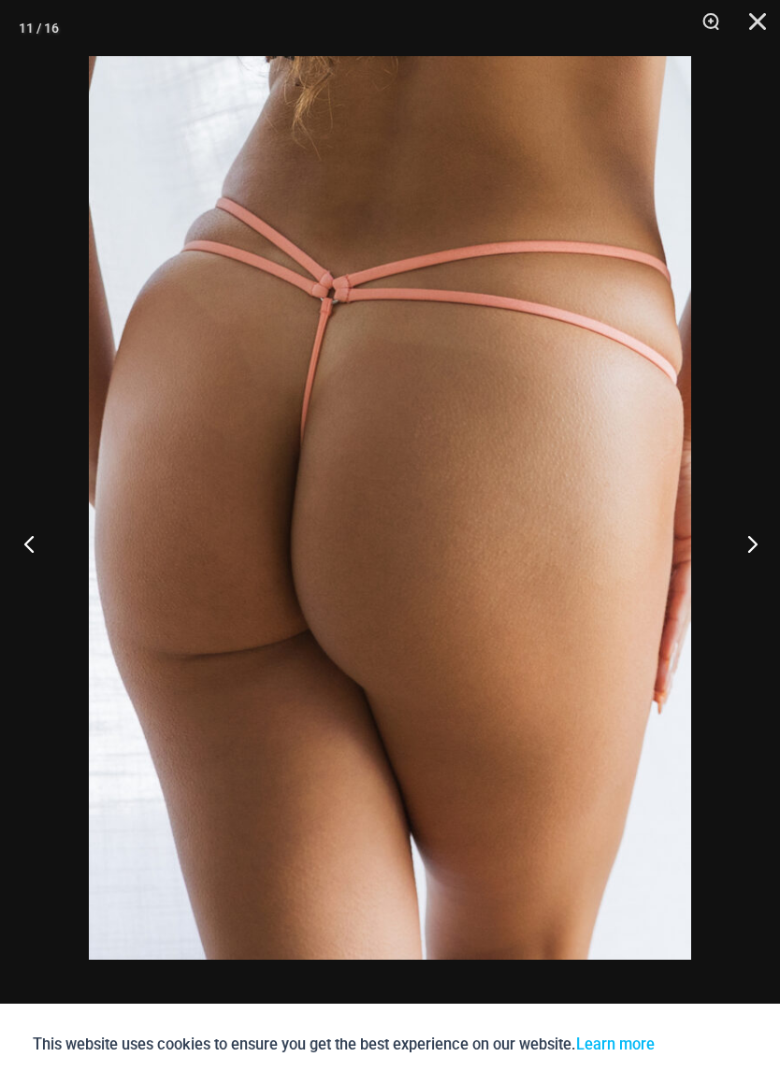
click at [26, 534] on button "Previous" at bounding box center [35, 544] width 70 height 94
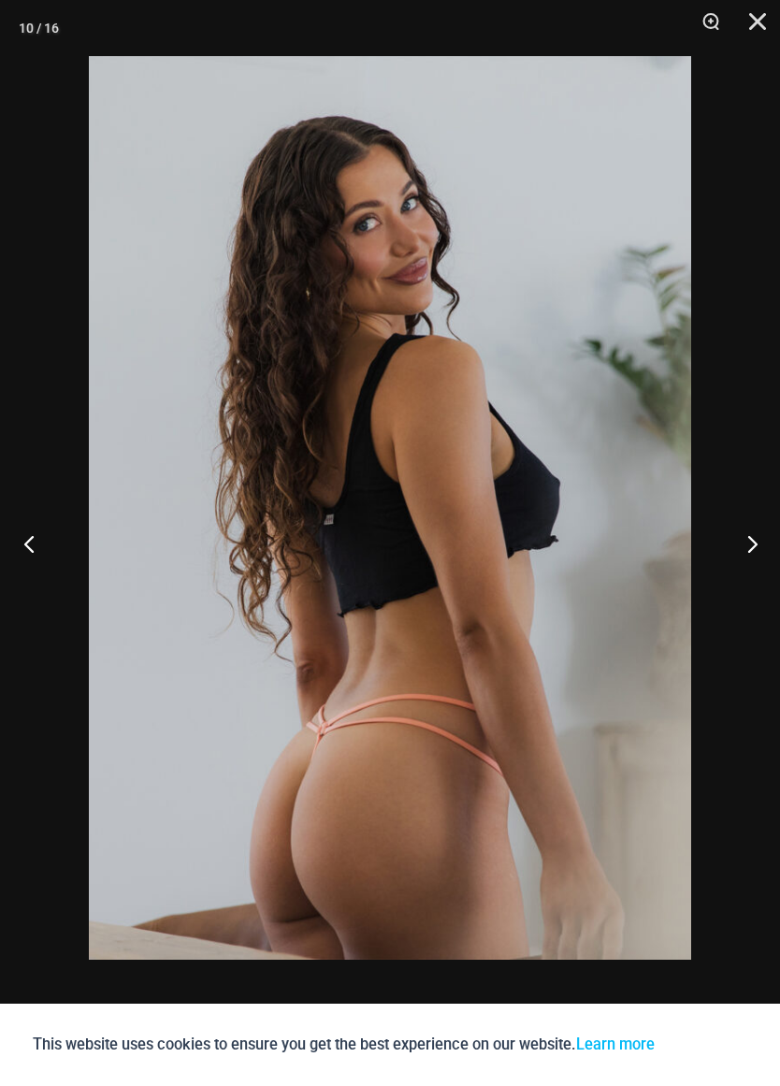
click at [22, 537] on button "Previous" at bounding box center [35, 544] width 70 height 94
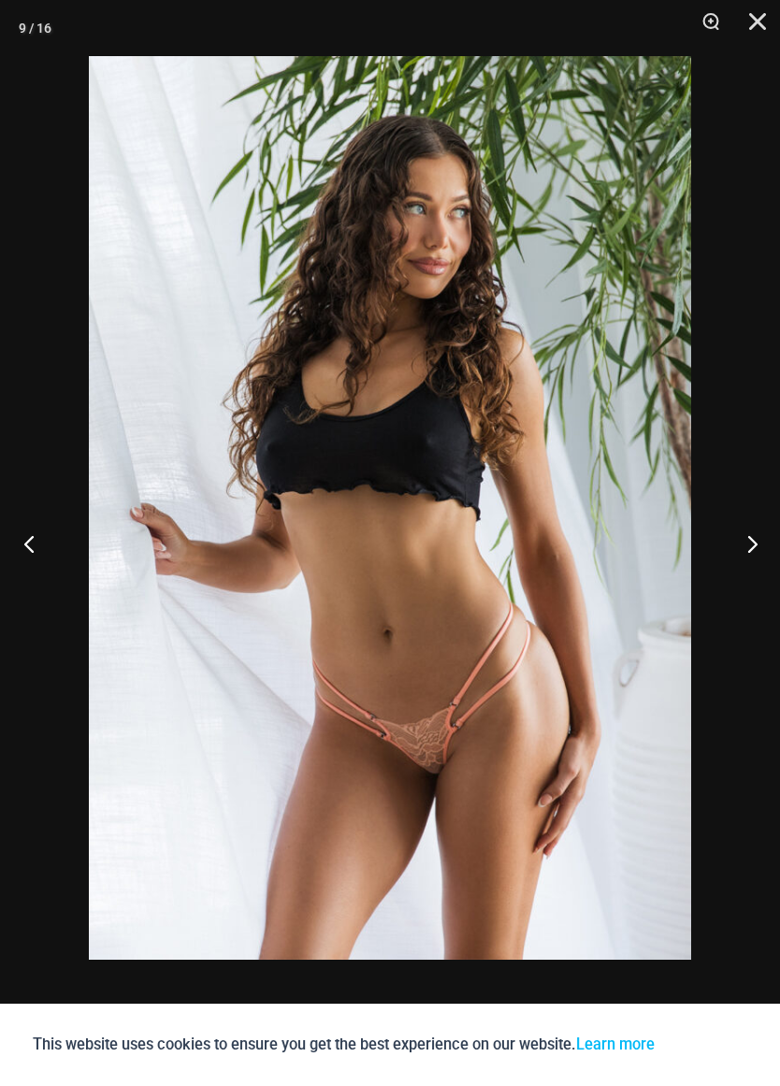
click at [22, 528] on button "Previous" at bounding box center [35, 544] width 70 height 94
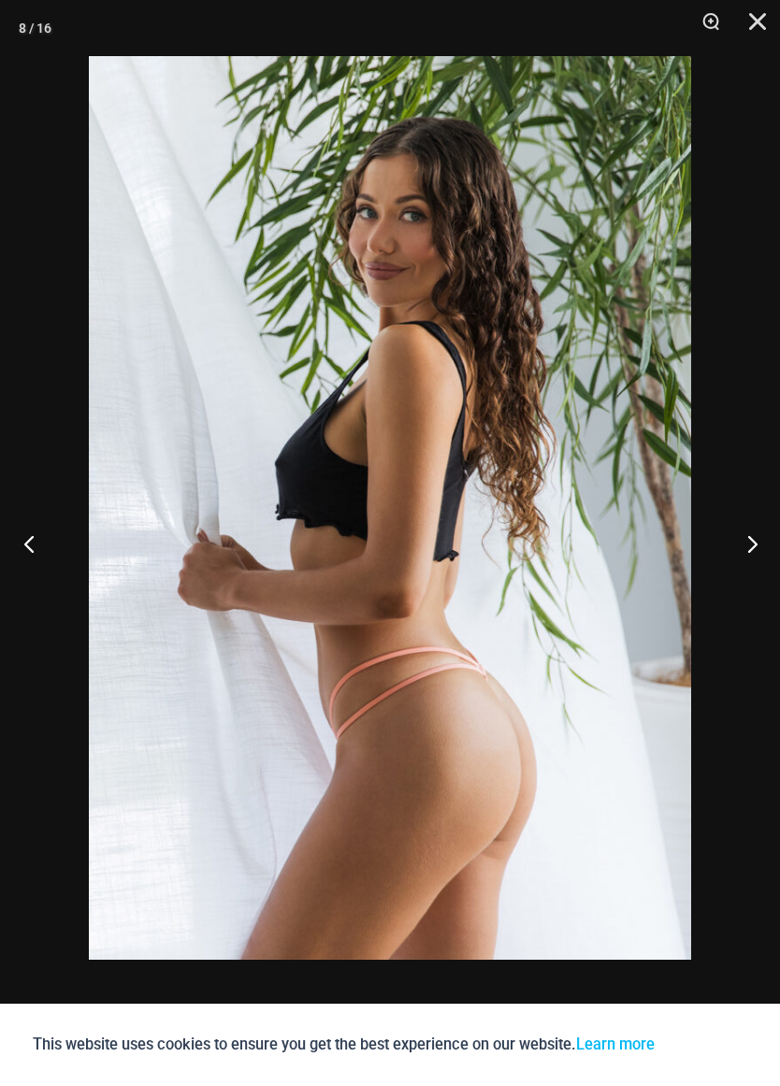
click at [30, 537] on button "Previous" at bounding box center [35, 544] width 70 height 94
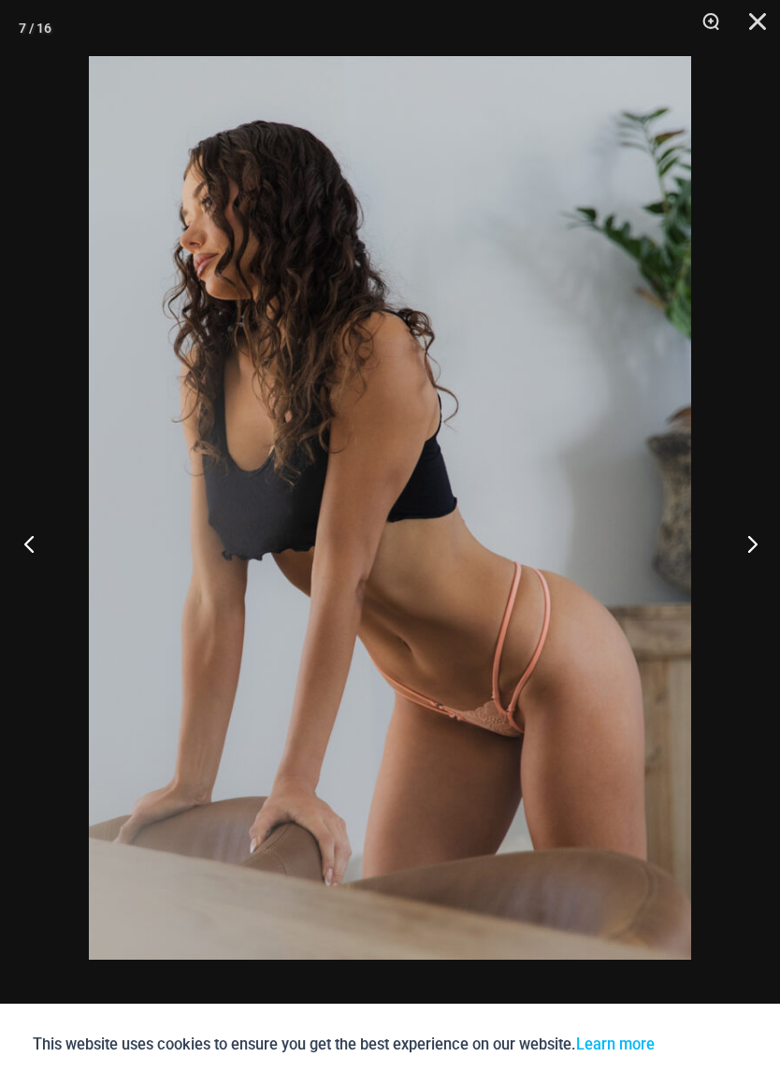
click at [28, 540] on button "Previous" at bounding box center [35, 544] width 70 height 94
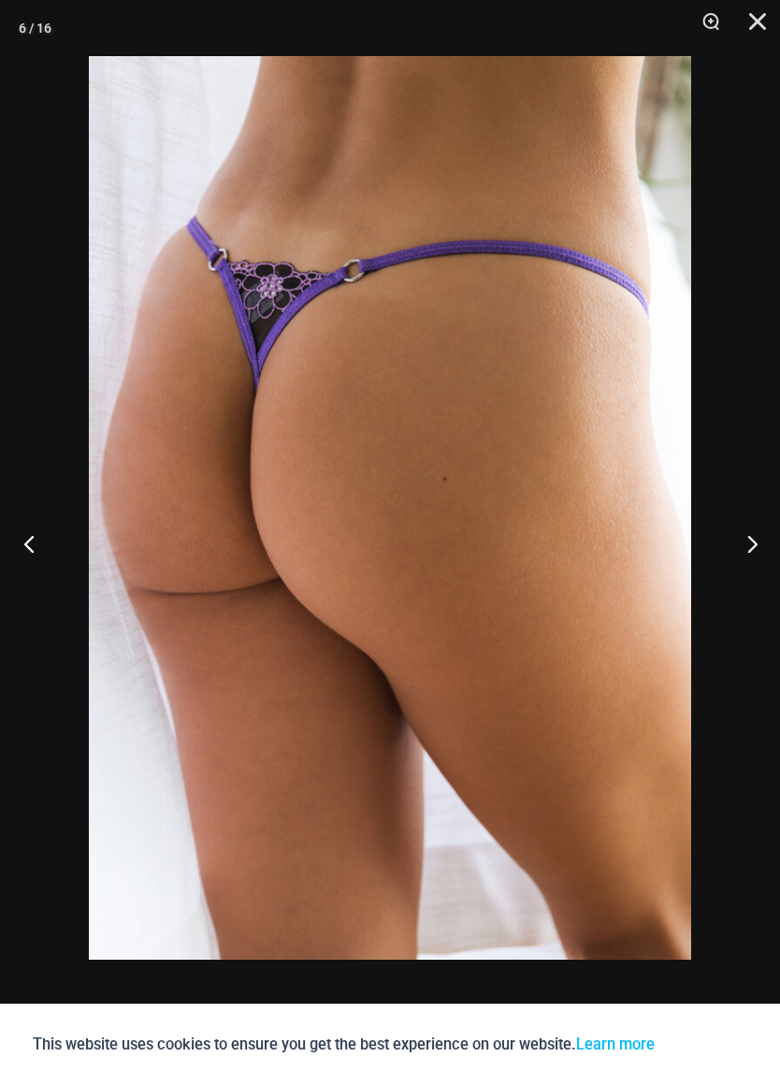
click at [29, 535] on button "Previous" at bounding box center [35, 544] width 70 height 94
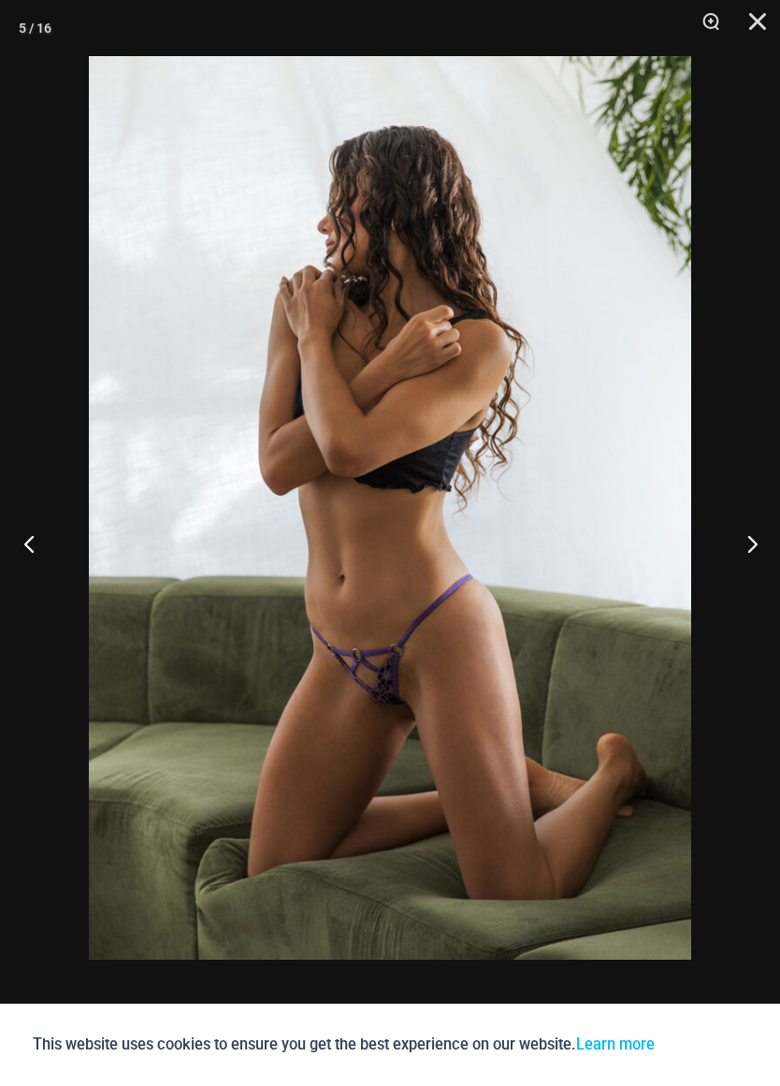
click at [15, 538] on button "Previous" at bounding box center [35, 544] width 70 height 94
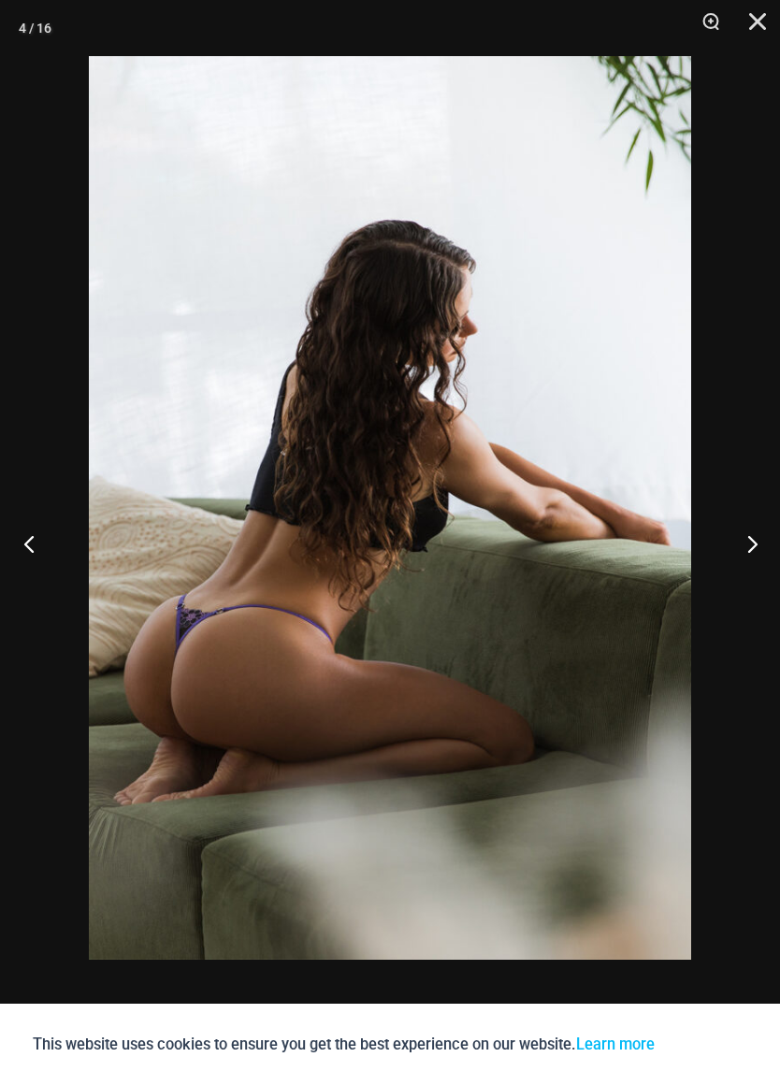
click at [22, 537] on button "Previous" at bounding box center [35, 544] width 70 height 94
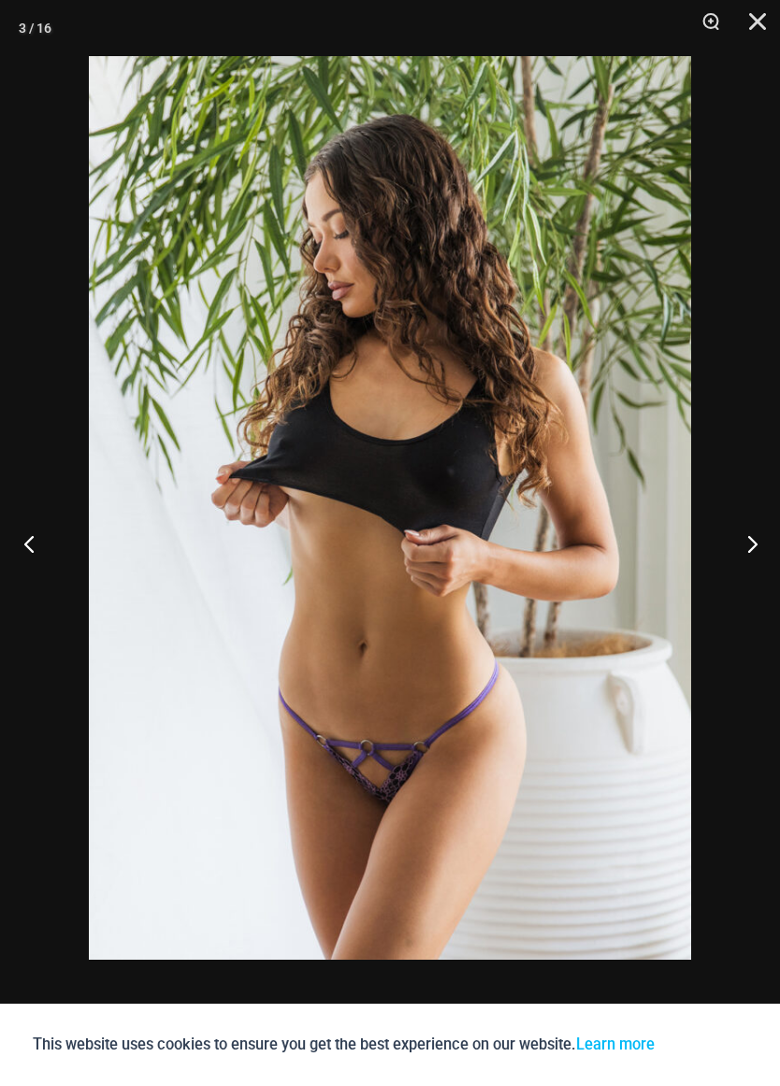
click at [17, 539] on button "Previous" at bounding box center [35, 544] width 70 height 94
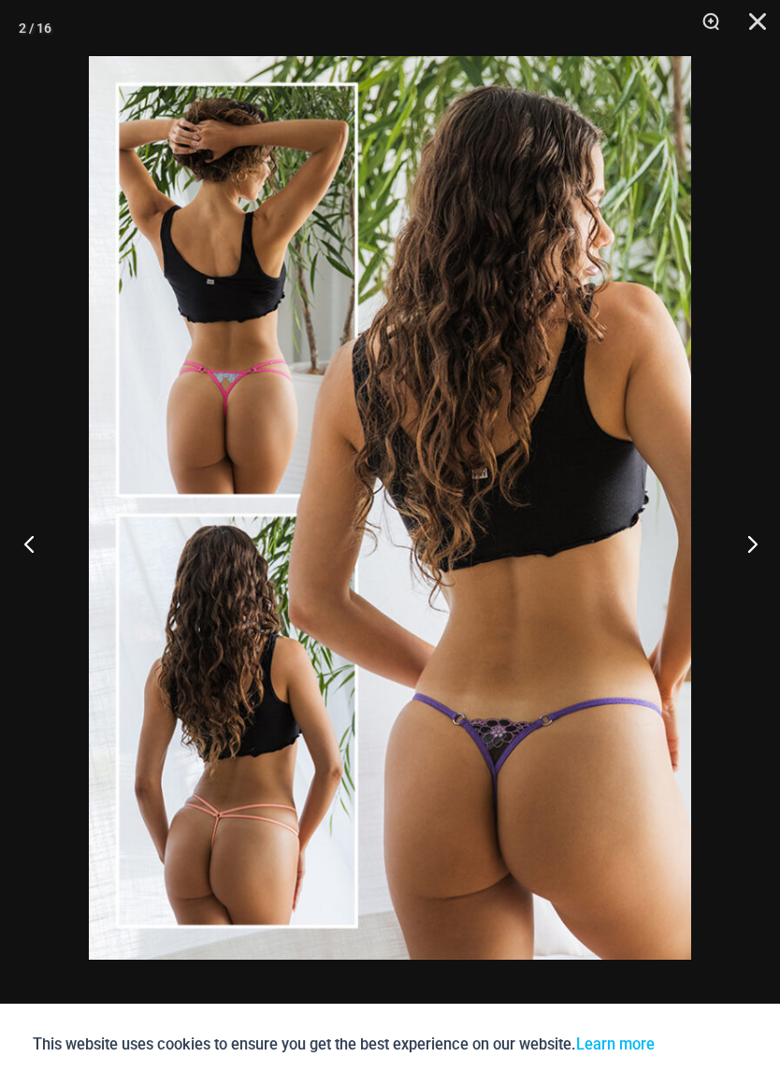
click at [37, 553] on button "Previous" at bounding box center [35, 544] width 70 height 94
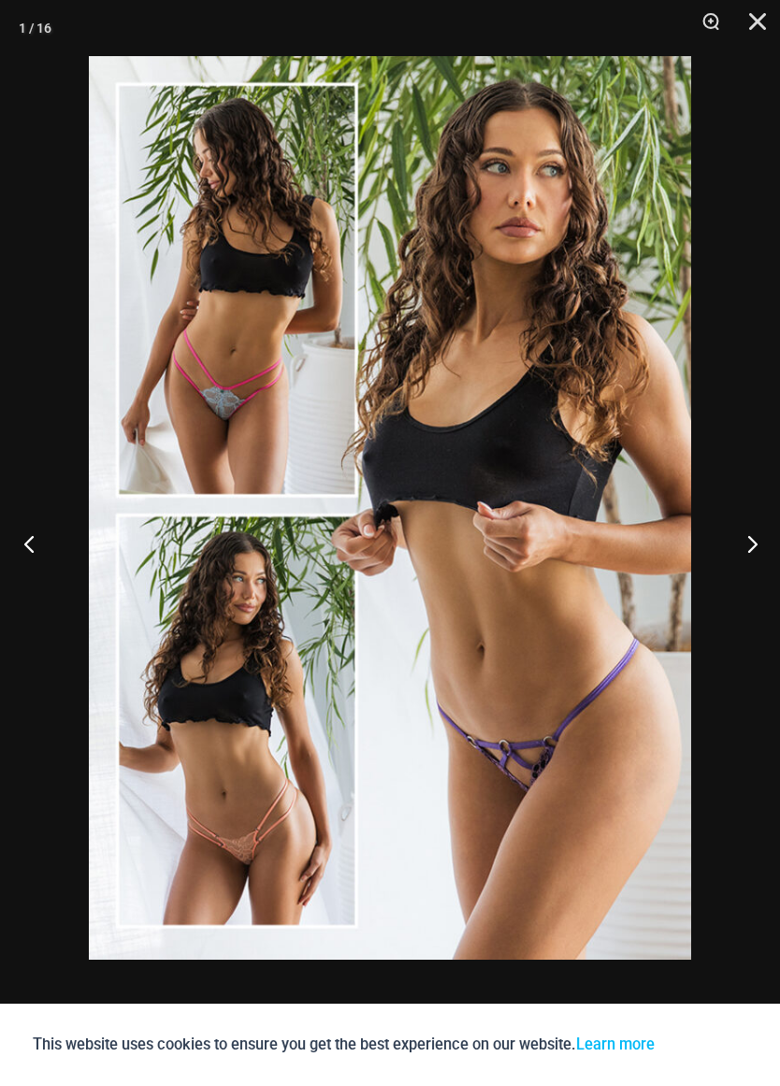
click at [26, 561] on button "Previous" at bounding box center [35, 544] width 70 height 94
